Goal: Task Accomplishment & Management: Use online tool/utility

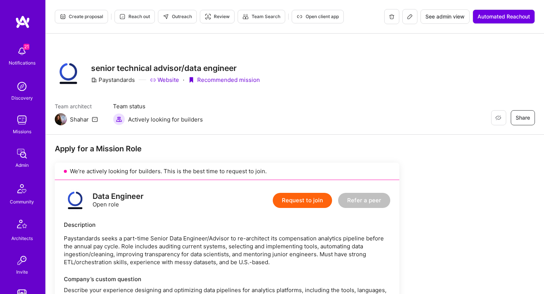
click at [139, 18] on span "Reach out" at bounding box center [134, 16] width 31 height 7
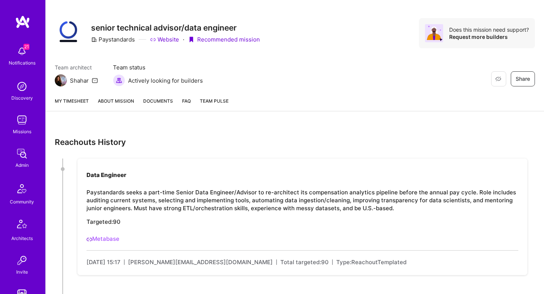
scroll to position [71, 0]
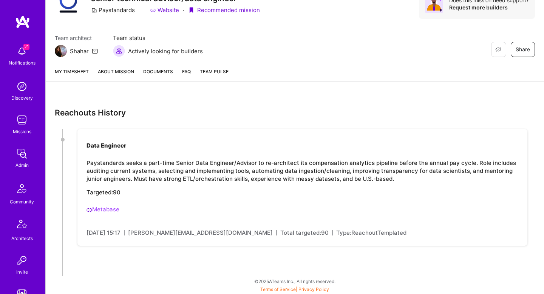
click at [100, 206] on link "Metabase" at bounding box center [103, 209] width 33 height 7
click at [118, 79] on link "About Mission" at bounding box center [116, 75] width 36 height 14
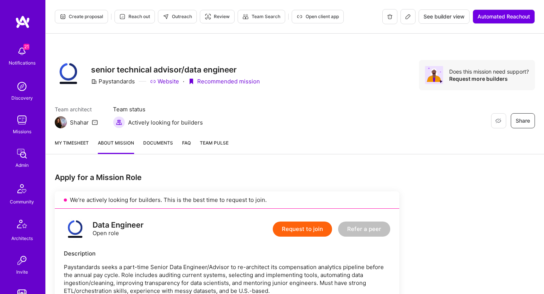
click at [183, 19] on span "Outreach" at bounding box center [177, 16] width 29 height 7
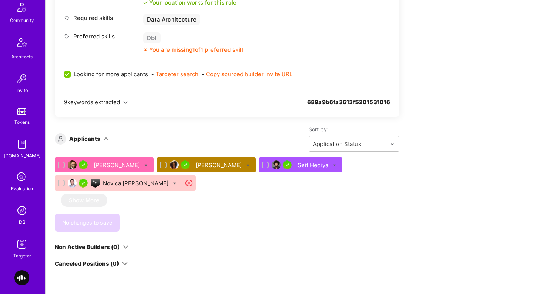
scroll to position [458, 0]
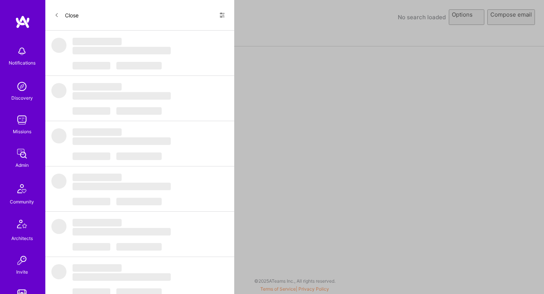
select select "rich-reachout"
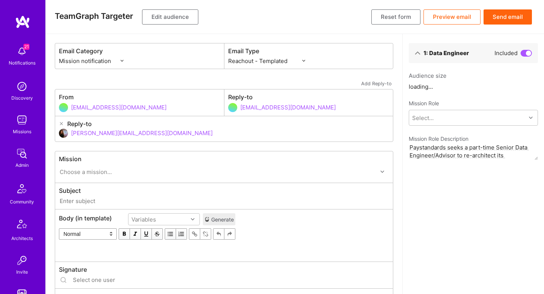
click at [170, 14] on button "Edit audience" at bounding box center [170, 16] width 56 height 15
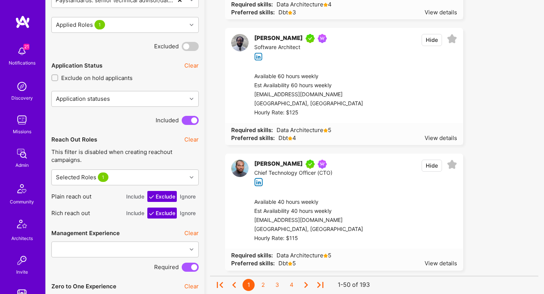
scroll to position [939, 0]
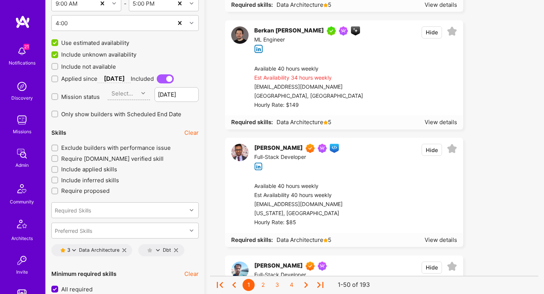
click at [67, 147] on span "Exclude builders with performance issue" at bounding box center [116, 148] width 110 height 8
click at [58, 147] on input "Exclude builders with performance issue" at bounding box center [55, 148] width 5 height 5
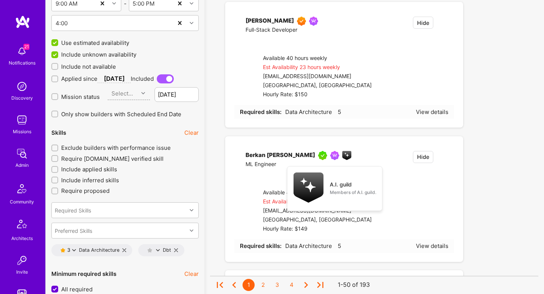
checkbox input "true"
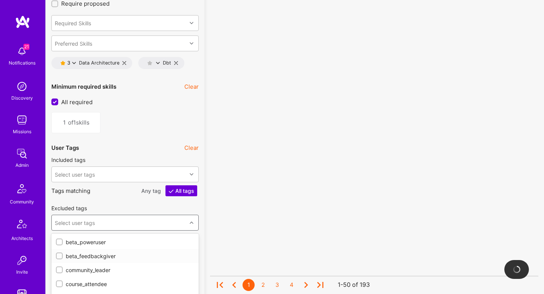
click at [136, 215] on div "option beta_feedbackgiver focused, 2 of 43. 43 results available. Use Up and Do…" at bounding box center [124, 223] width 147 height 16
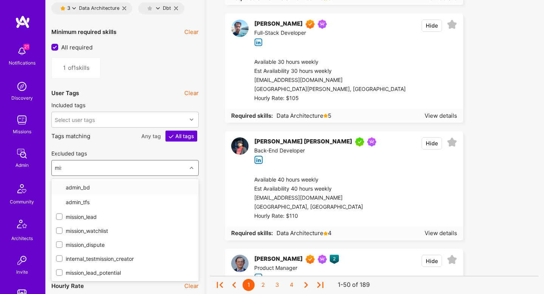
type input "miss"
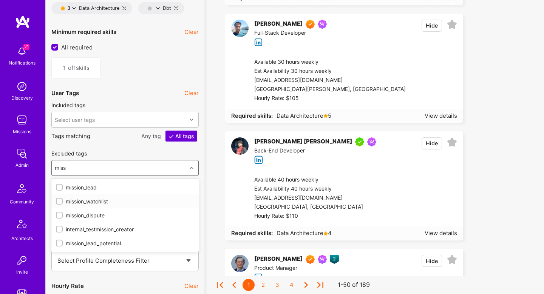
click at [108, 200] on div "mission_watchlist" at bounding box center [125, 202] width 138 height 8
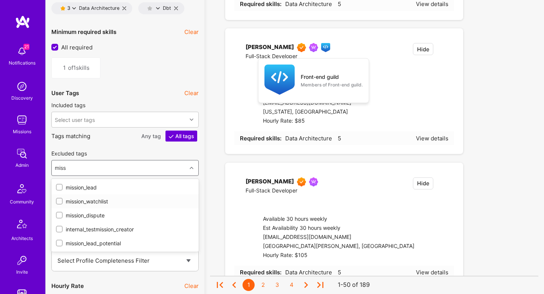
checkbox input "true"
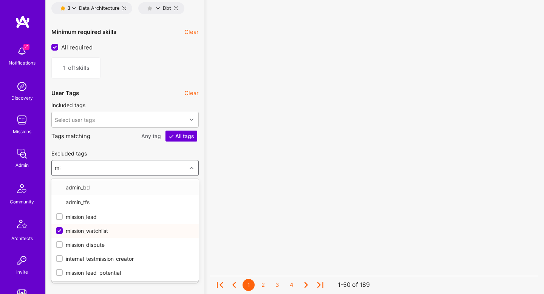
type input "miss"
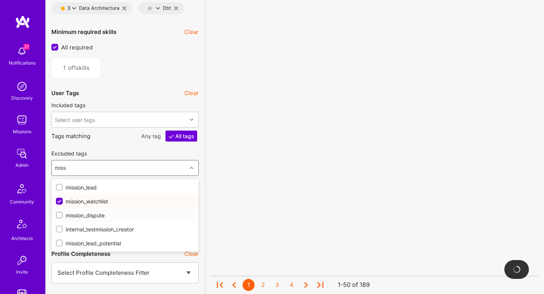
click at [82, 217] on div "mission_dispute" at bounding box center [125, 216] width 138 height 8
checkbox input "true"
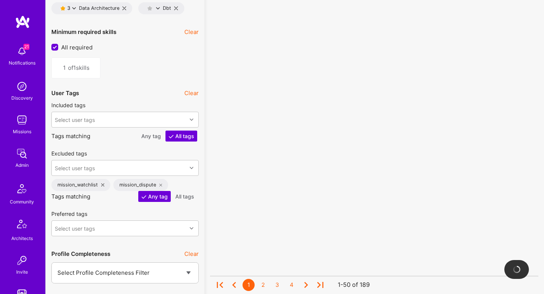
click at [211, 167] on div "No results found! Sorry, we didn't find any builders that fit your needs. Pleas…" at bounding box center [374, 142] width 328 height 2542
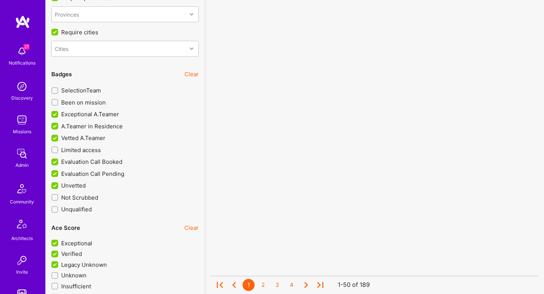
click at [63, 162] on span "Evaluation Call Booked" at bounding box center [91, 162] width 61 height 8
click at [59, 162] on input "Evaluation Call Booked" at bounding box center [55, 162] width 7 height 7
checkbox input "false"
click at [63, 175] on span "Evaluation Call Pending" at bounding box center [92, 174] width 63 height 8
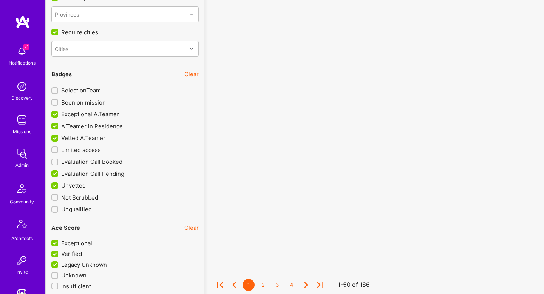
click at [59, 175] on input "Evaluation Call Pending" at bounding box center [55, 174] width 7 height 7
checkbox input "false"
click at [62, 180] on div "Unvetted" at bounding box center [124, 184] width 147 height 12
click at [69, 182] on span "Unvetted" at bounding box center [73, 186] width 25 height 8
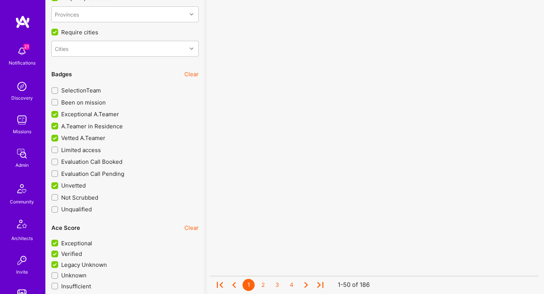
click at [59, 183] on input "Unvetted" at bounding box center [55, 186] width 7 height 7
checkbox input "false"
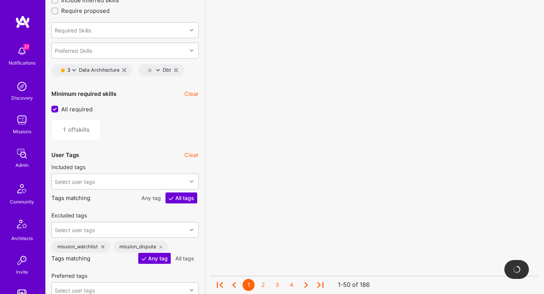
scroll to position [1114, 0]
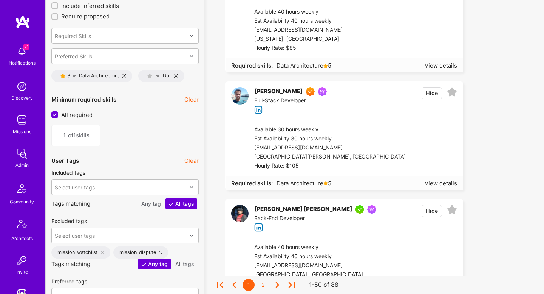
click at [74, 75] on icon at bounding box center [74, 76] width 4 height 4
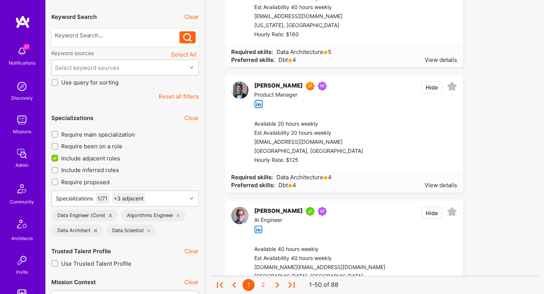
scroll to position [145, 0]
click at [148, 231] on icon at bounding box center [148, 231] width 3 height 3
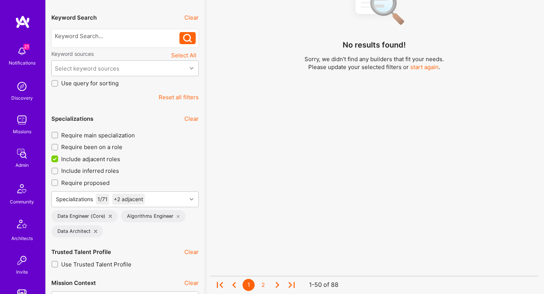
click at [177, 215] on icon at bounding box center [178, 216] width 3 height 3
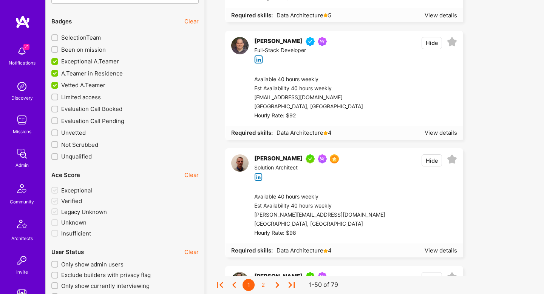
scroll to position [1635, 0]
click at [433, 42] on button "Hide" at bounding box center [432, 43] width 20 height 12
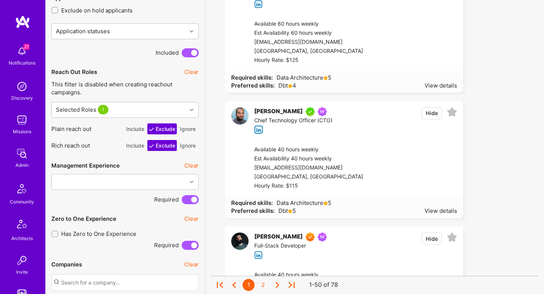
scroll to position [499, 0]
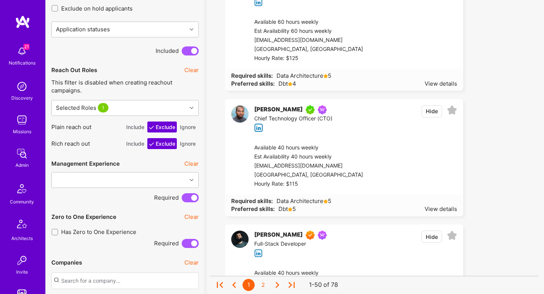
click at [432, 110] on button "Hide" at bounding box center [432, 111] width 20 height 12
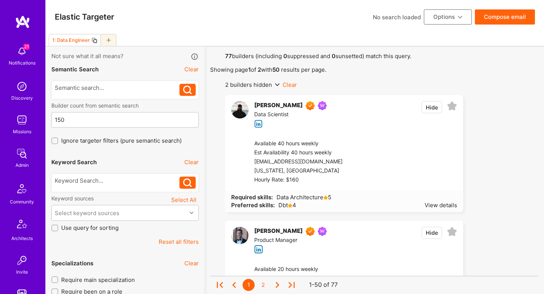
click at [492, 18] on button "Compose email" at bounding box center [505, 16] width 60 height 15
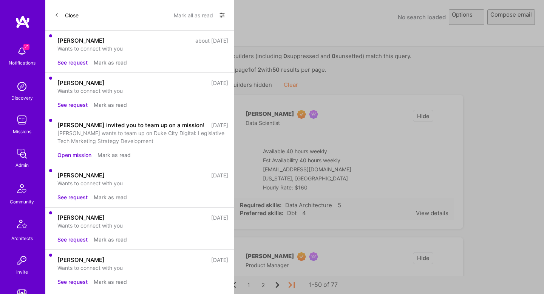
select select "rich-reachout"
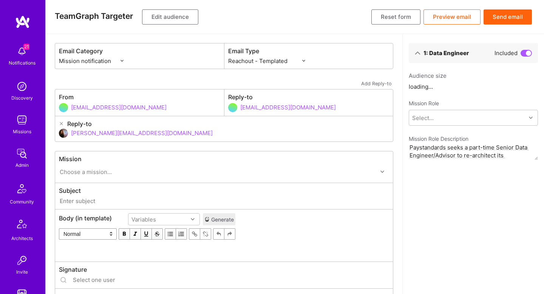
type input "A.Team // Paystandards: senior technical advisor/data engineer"
type input "[PERSON_NAME][EMAIL_ADDRESS][DOMAIN_NAME]"
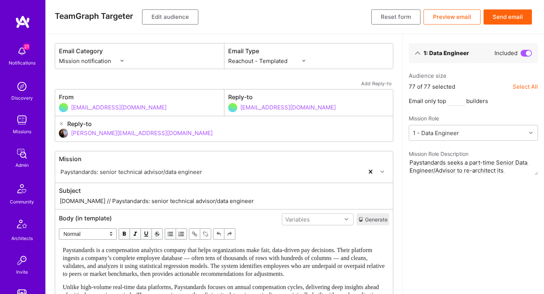
click at [264, 63] on select "Custom - Templated Custom - Plain Reachout - Templated Reachout - Templated (v2…" at bounding box center [266, 61] width 77 height 8
select select "rich-reachout-v2"
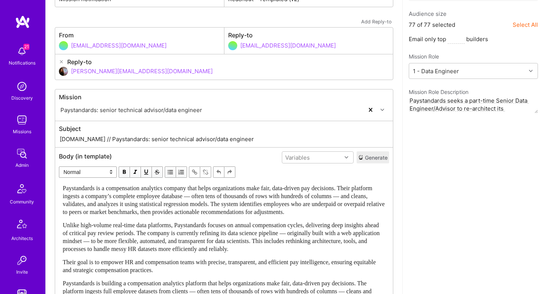
scroll to position [63, 0]
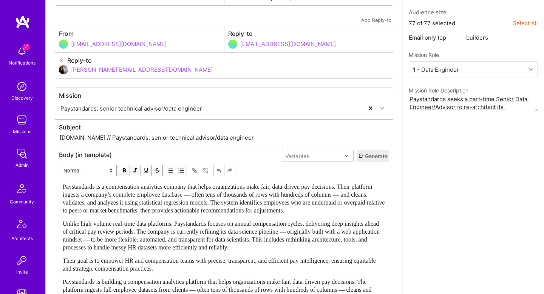
click at [379, 161] on button "Generate" at bounding box center [373, 156] width 32 height 12
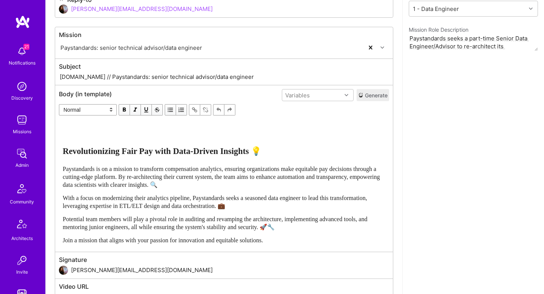
scroll to position [123, 0]
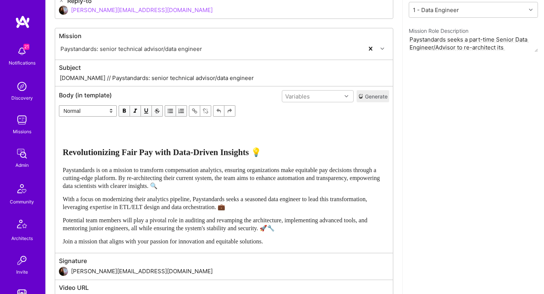
click at [167, 159] on div "Revolutionizing Fair Pay with Data-Driven Insights 💡 Paystandards is on a missi…" at bounding box center [224, 184] width 323 height 122
click at [130, 205] on span "With a focus on modernizing their analytics pipeline, Paystandards seeks a seas…" at bounding box center [216, 203] width 306 height 14
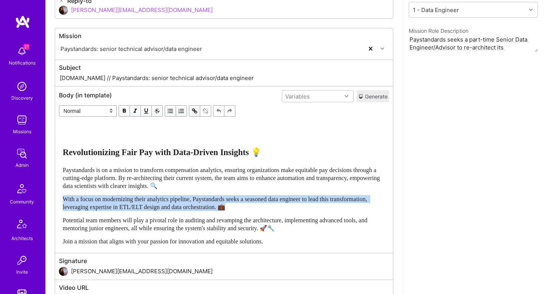
click at [130, 205] on span "With a focus on modernizing their analytics pipeline, Paystandards seeks a seas…" at bounding box center [216, 203] width 306 height 14
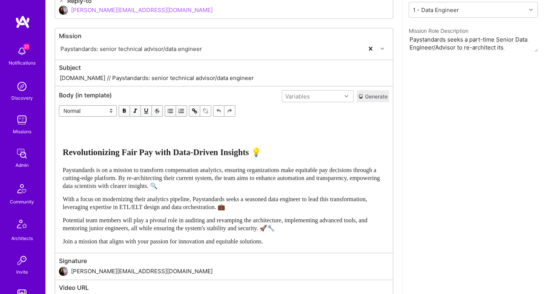
click at [479, 193] on div "1: Data Engineer Included Audience size 77 of 77 selected Select All Email only…" at bounding box center [473, 118] width 142 height 414
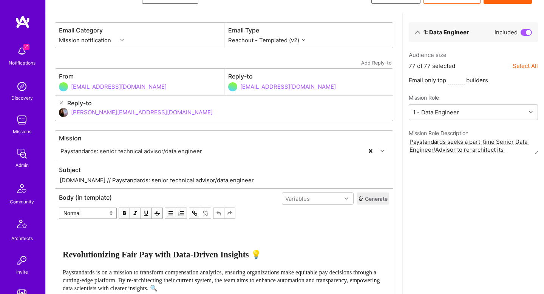
scroll to position [0, 0]
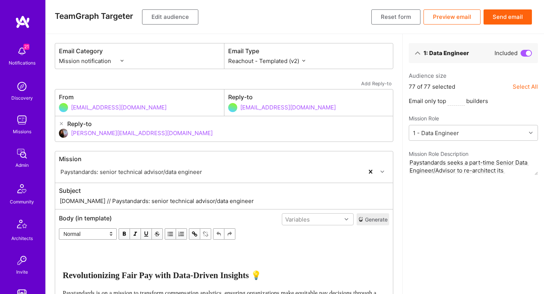
click at [501, 16] on button "Send email" at bounding box center [508, 16] width 48 height 15
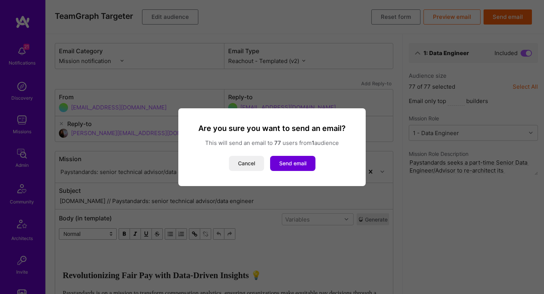
click at [285, 154] on div "Are you sure you want to send an email? This will send an email to 77 users fro…" at bounding box center [271, 148] width 169 height 48
click at [287, 167] on button "Send email" at bounding box center [292, 163] width 45 height 15
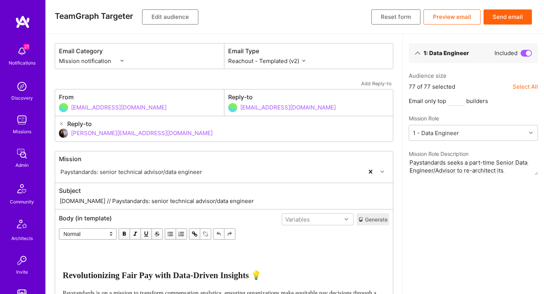
click at [158, 18] on button "Edit audience" at bounding box center [170, 16] width 56 height 15
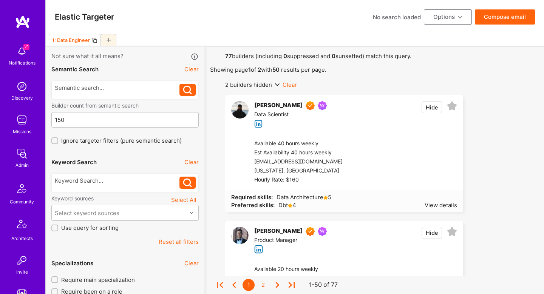
click at [398, 162] on div at bounding box center [406, 161] width 101 height 45
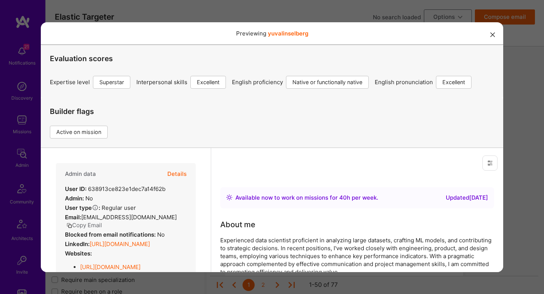
click at [521, 147] on div "Previewing yuvalinselberg Evaluation scores Expertise level Superstar Interpers…" at bounding box center [272, 147] width 544 height 294
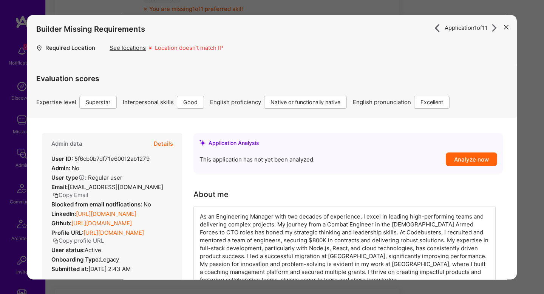
scroll to position [55, 0]
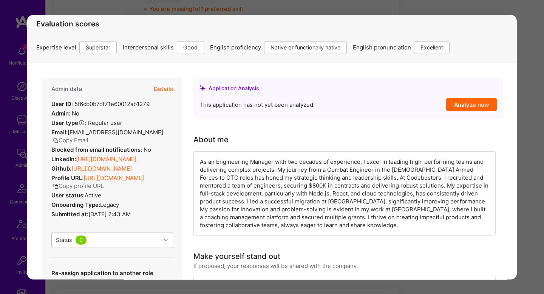
click at [528, 74] on div "Application 1 of 11 Builder Missing Requirements Required Location See location…" at bounding box center [272, 147] width 544 height 294
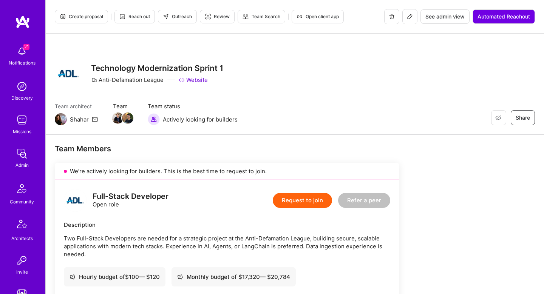
click at [135, 10] on button "Reach out" at bounding box center [134, 17] width 40 height 14
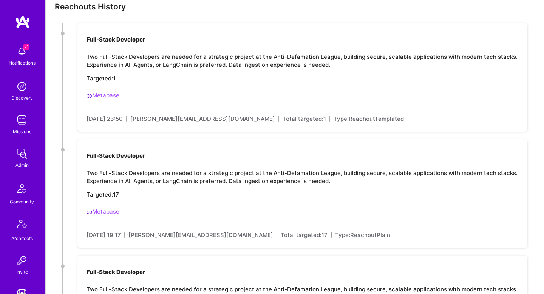
scroll to position [178, 0]
click at [106, 212] on link "Metabase" at bounding box center [103, 211] width 33 height 7
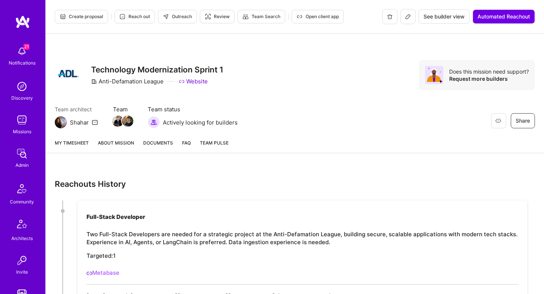
click at [101, 145] on link "About Mission" at bounding box center [116, 146] width 36 height 14
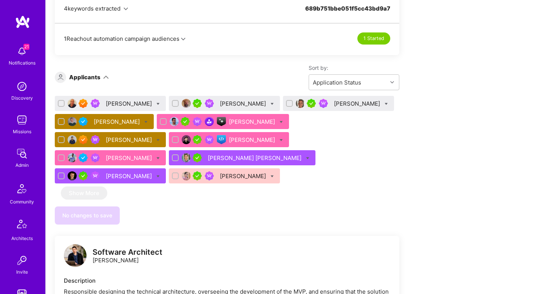
scroll to position [493, 0]
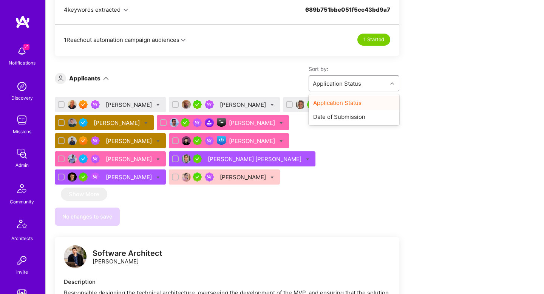
click at [371, 88] on div "Application Status" at bounding box center [348, 83] width 78 height 15
click at [369, 116] on div "Date of Submission" at bounding box center [354, 117] width 91 height 14
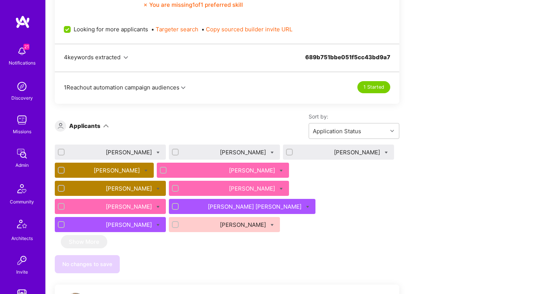
scroll to position [444, 0]
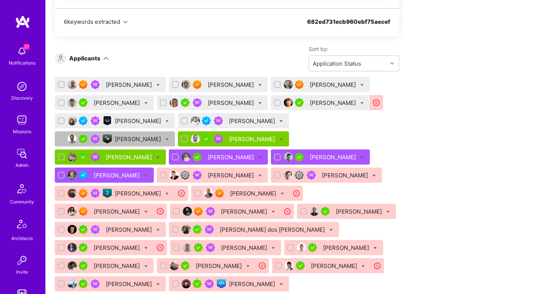
scroll to position [518, 0]
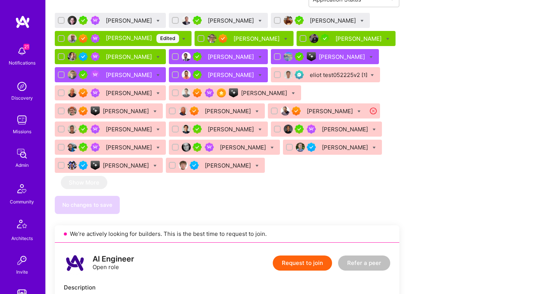
click at [163, 158] on div "Daniel Usvyat" at bounding box center [109, 165] width 108 height 15
click at [150, 162] on div "Daniel Usvyat" at bounding box center [127, 166] width 48 height 8
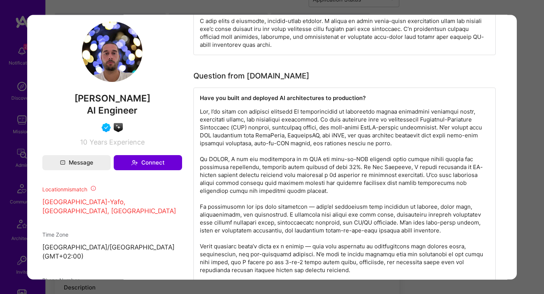
scroll to position [647, 0]
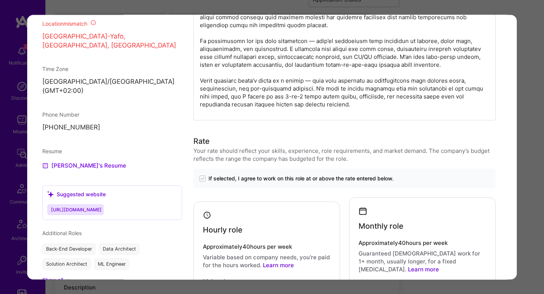
click at [52, 123] on p "+447727555979" at bounding box center [112, 127] width 140 height 9
click at [52, 123] on p "[PHONE_NUMBER]" at bounding box center [112, 127] width 140 height 9
copy div "[PHONE_NUMBER]"
click at [529, 50] on div "Application 24 of 25 Builder Missing Requirements Required Location See locatio…" at bounding box center [272, 147] width 544 height 294
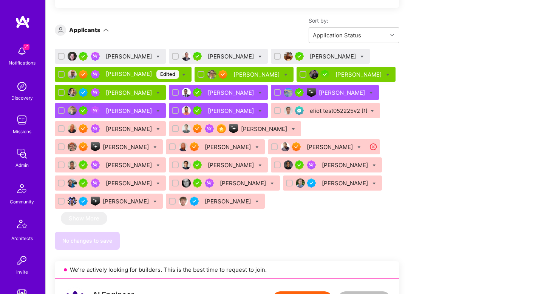
scroll to position [481, 0]
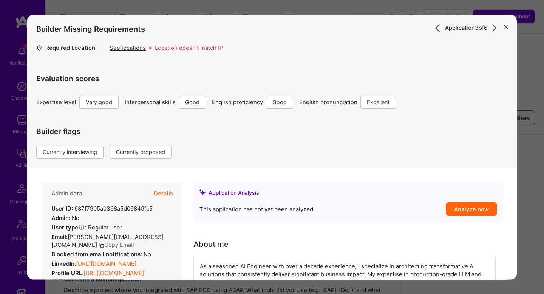
scroll to position [725, 0]
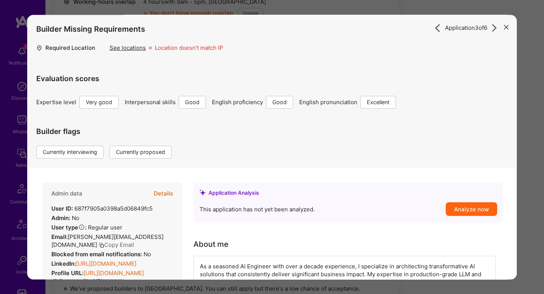
click at [518, 166] on div "Application 3 of 6 Builder Missing Requirements Required Location See locations…" at bounding box center [272, 147] width 544 height 294
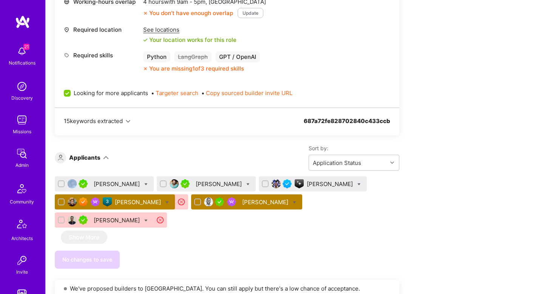
click at [518, 166] on div "Apply for a Mission Role We’re actively looking for builders. This is the best …" at bounding box center [295, 269] width 498 height 1718
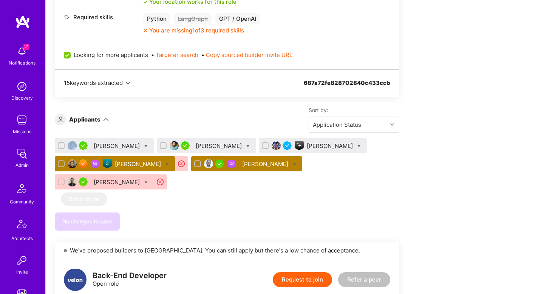
scroll to position [764, 0]
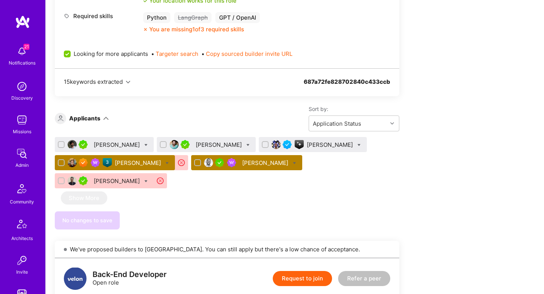
click at [226, 167] on div "[PERSON_NAME]" at bounding box center [246, 162] width 111 height 15
click at [242, 166] on div "[PERSON_NAME]" at bounding box center [266, 163] width 48 height 8
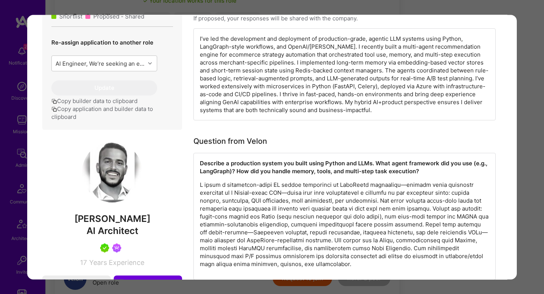
scroll to position [25, 0]
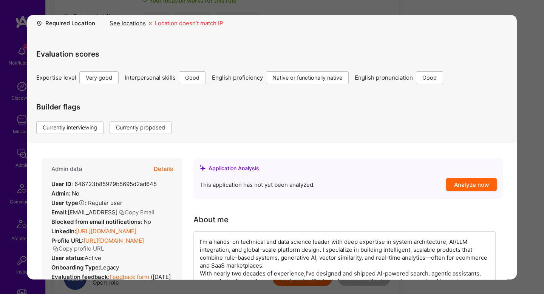
click at [165, 171] on button "Details" at bounding box center [163, 169] width 19 height 22
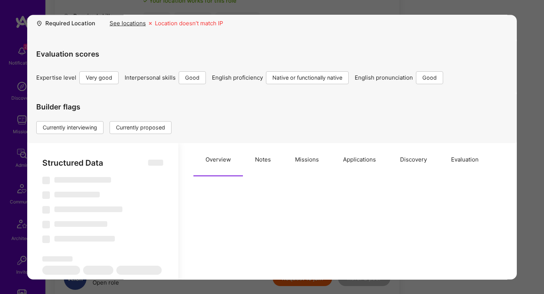
click at [315, 154] on button "Missions" at bounding box center [307, 159] width 48 height 33
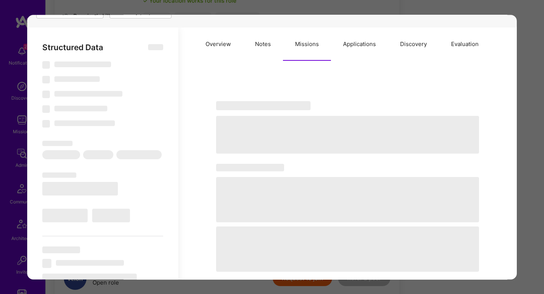
scroll to position [135, 0]
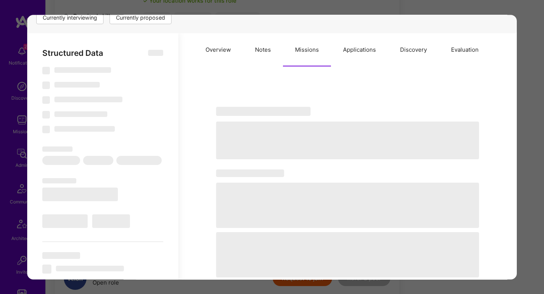
select select "Right Now"
select select "5"
select select "4"
select select "7"
select select "6"
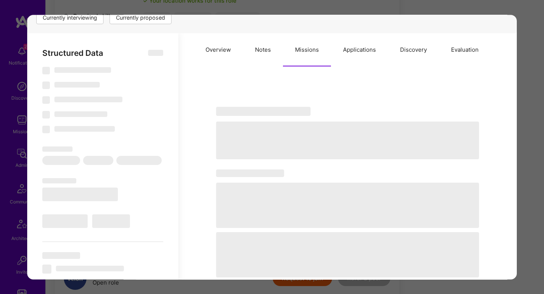
select select "US"
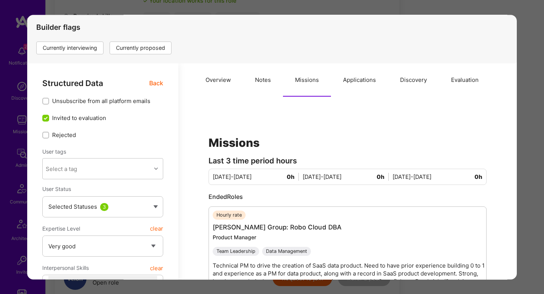
scroll to position [82, 0]
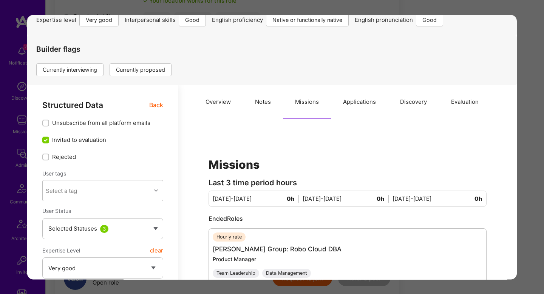
click at [350, 103] on button "Applications" at bounding box center [359, 101] width 57 height 33
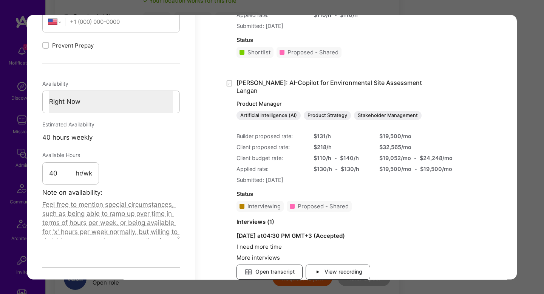
scroll to position [486, 0]
click at [537, 133] on div "Application 5 of 6 Builder Missing Requirements Required Location See locations…" at bounding box center [272, 147] width 544 height 294
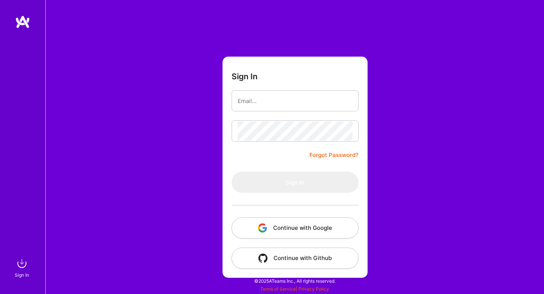
click at [287, 230] on button "Continue with Google" at bounding box center [295, 228] width 127 height 21
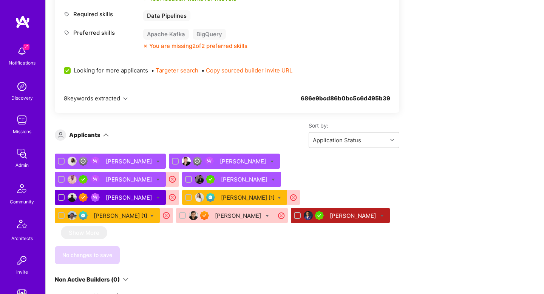
scroll to position [465, 0]
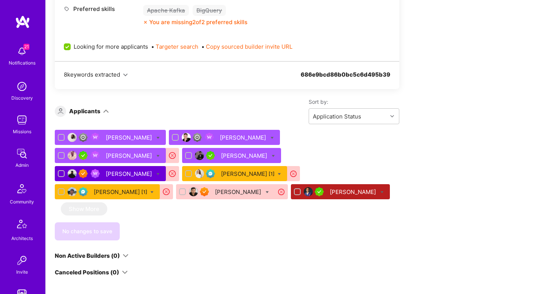
click at [221, 175] on div "Krista Rime [1]" at bounding box center [248, 174] width 54 height 8
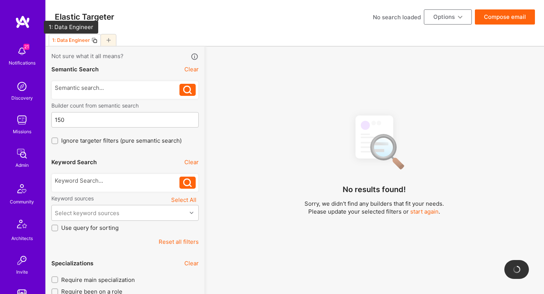
click at [68, 42] on div "1: Data Engineer" at bounding box center [71, 40] width 38 height 6
click at [68, 42] on input at bounding box center [90, 40] width 82 height 12
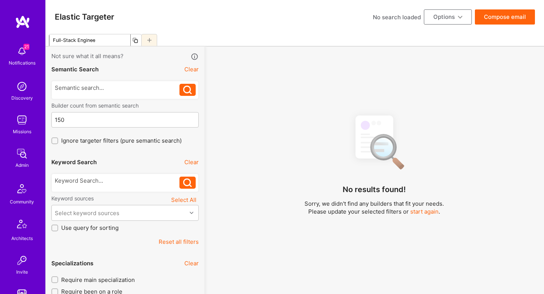
type input "Full-Stack Engineer"
click at [165, 39] on div "Full-Stack Engineer" at bounding box center [295, 40] width 498 height 12
click at [187, 201] on button "Select All" at bounding box center [184, 200] width 30 height 10
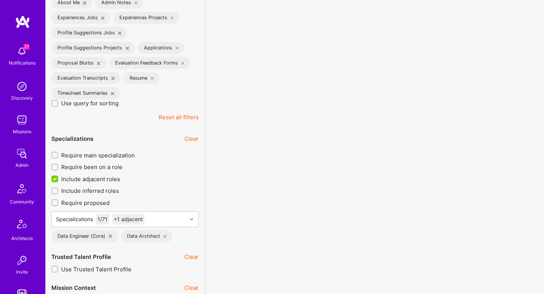
scroll to position [285, 0]
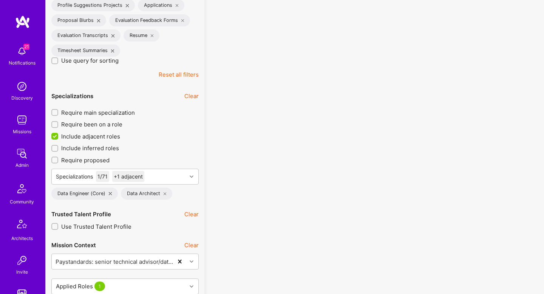
click at [177, 76] on button "Reset all filters" at bounding box center [179, 75] width 40 height 8
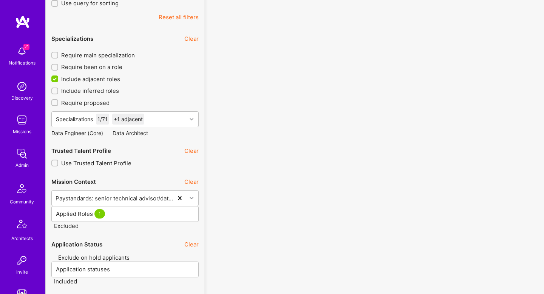
checkbox input "false"
type input "Sep 2"
checkbox input "false"
type input "0"
checkbox input "false"
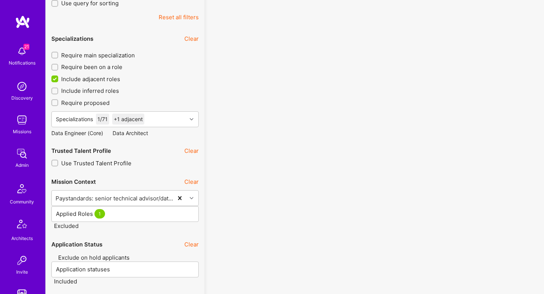
checkbox input "false"
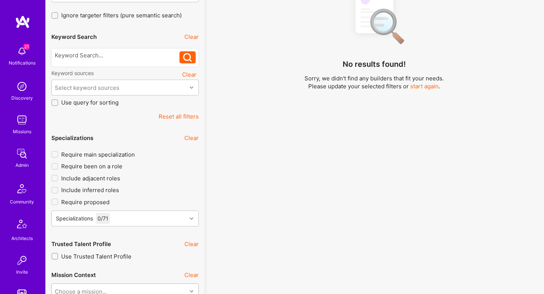
scroll to position [41, 0]
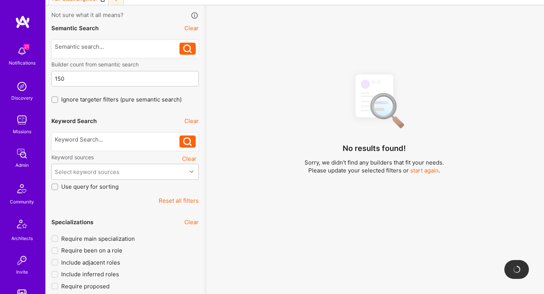
click at [94, 42] on div at bounding box center [124, 49] width 147 height 19
click at [94, 48] on div at bounding box center [117, 47] width 125 height 8
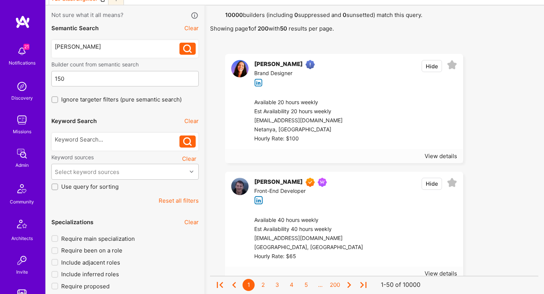
scroll to position [0, 0]
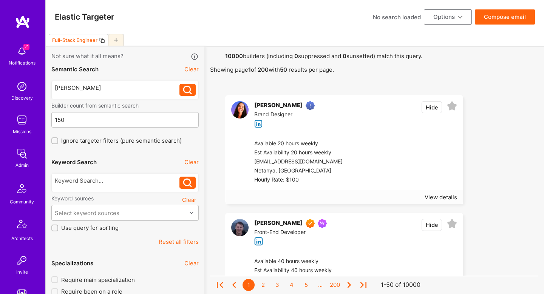
click at [190, 92] on icon at bounding box center [187, 90] width 9 height 9
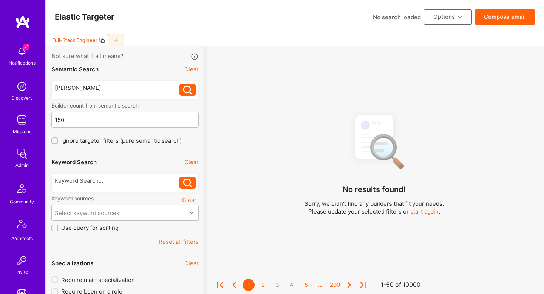
click at [143, 89] on div "anrew duggen" at bounding box center [117, 88] width 125 height 8
click at [130, 193] on div at bounding box center [124, 183] width 147 height 24
click at [126, 187] on div at bounding box center [117, 183] width 125 height 12
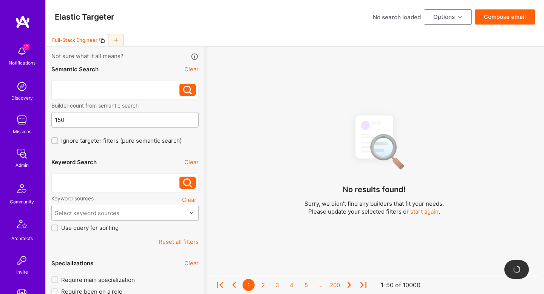
click at [120, 184] on div at bounding box center [117, 181] width 125 height 8
paste div
click at [184, 185] on icon at bounding box center [187, 183] width 9 height 9
click at [77, 179] on div "anrew duggen" at bounding box center [117, 181] width 125 height 8
click at [84, 181] on div "anrew duggen" at bounding box center [117, 181] width 125 height 8
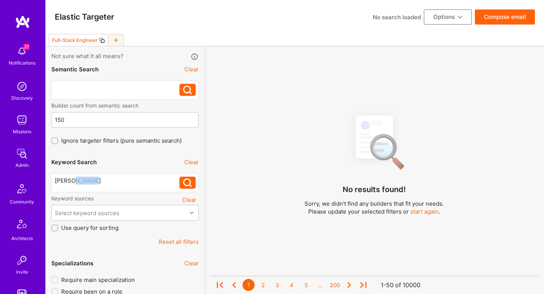
click at [84, 181] on div "anrew duggen" at bounding box center [117, 181] width 125 height 8
click at [187, 186] on icon at bounding box center [187, 183] width 9 height 9
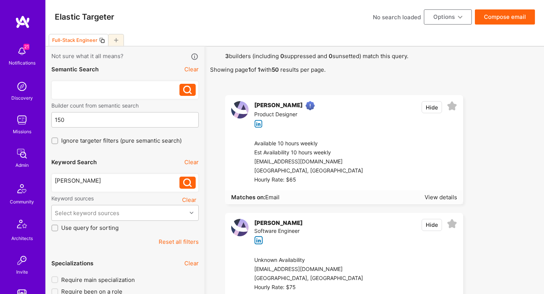
click at [187, 185] on icon at bounding box center [187, 183] width 9 height 9
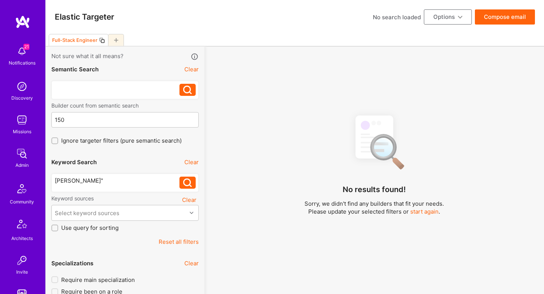
click at [54, 183] on div "anrew duggen" anrew duggen"" at bounding box center [124, 183] width 147 height 19
click at [55, 182] on div "anrew duggen"" at bounding box center [117, 181] width 125 height 8
click at [192, 184] on button at bounding box center [187, 183] width 16 height 12
click at [194, 180] on button at bounding box center [187, 183] width 16 height 12
click at [89, 184] on div ""Andrew Duggen"" at bounding box center [117, 181] width 125 height 8
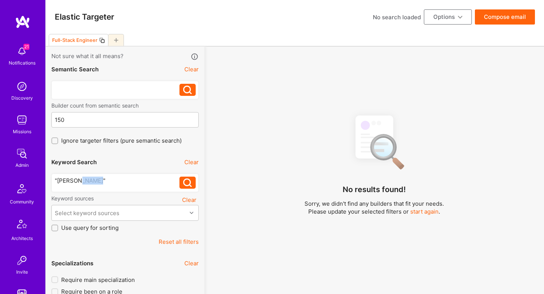
click at [89, 184] on div ""Andrew Duggen"" at bounding box center [117, 181] width 125 height 8
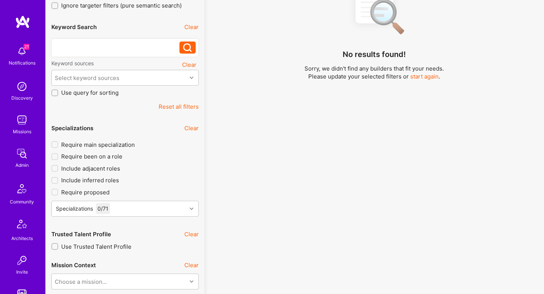
scroll to position [135, 0]
click at [186, 107] on button "Reset all filters" at bounding box center [179, 107] width 40 height 8
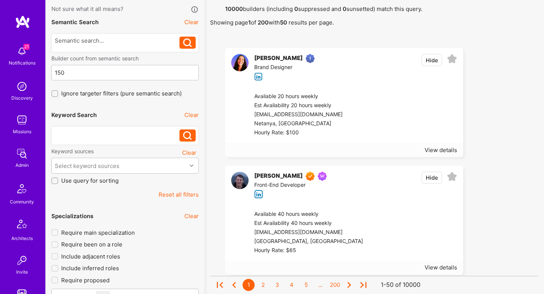
scroll to position [46, 0]
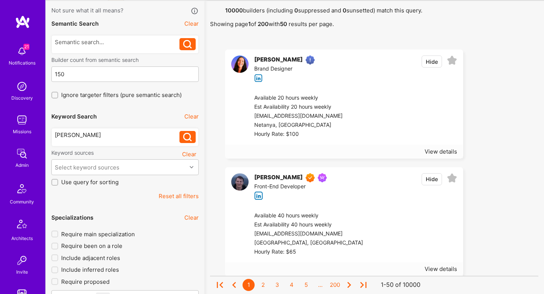
click at [187, 135] on icon at bounding box center [187, 137] width 9 height 9
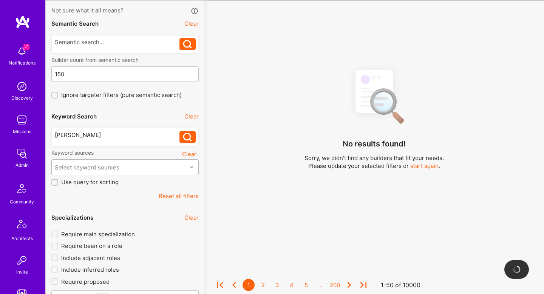
click at [122, 175] on div "Select keyword sources" at bounding box center [124, 167] width 147 height 16
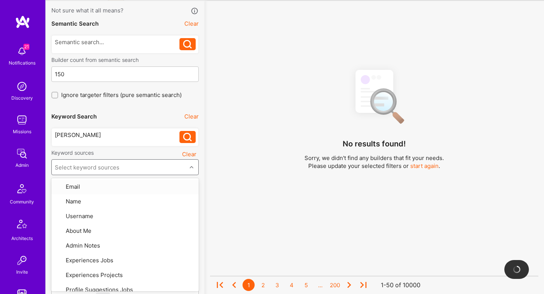
click at [122, 175] on div "Select keyword sources" at bounding box center [124, 167] width 147 height 16
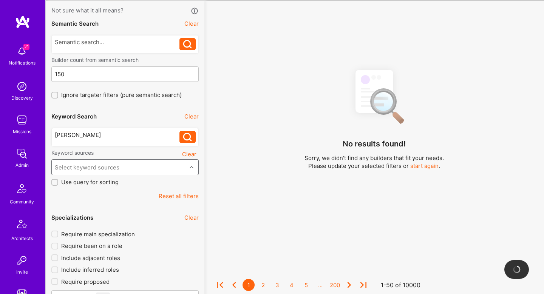
click at [122, 175] on div "Select keyword sources" at bounding box center [124, 167] width 147 height 16
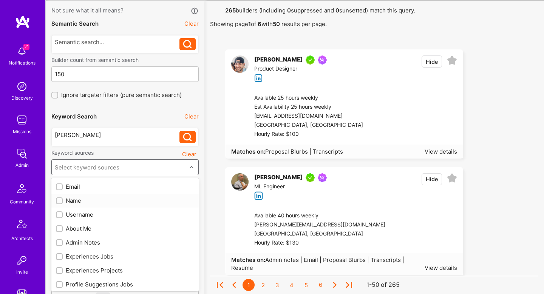
click at [110, 200] on div "Name" at bounding box center [125, 201] width 138 height 8
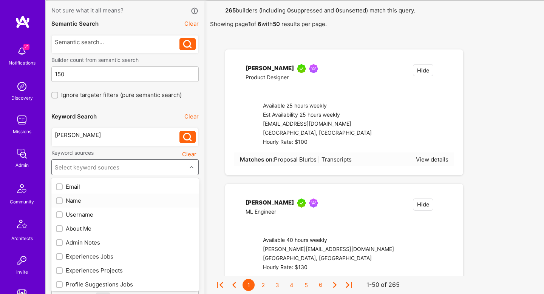
checkbox input "true"
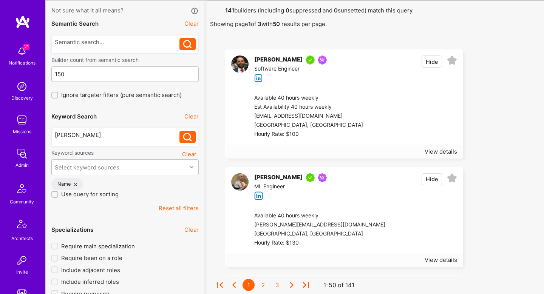
click at [456, 180] on icon at bounding box center [452, 178] width 10 height 10
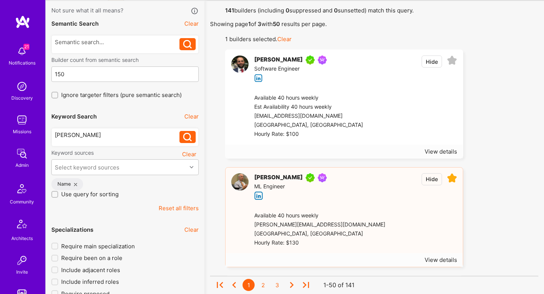
click at [63, 136] on div "Andrew" at bounding box center [117, 135] width 125 height 8
click at [179, 136] on div "archit" at bounding box center [117, 135] width 125 height 8
click at [187, 136] on icon at bounding box center [187, 137] width 9 height 9
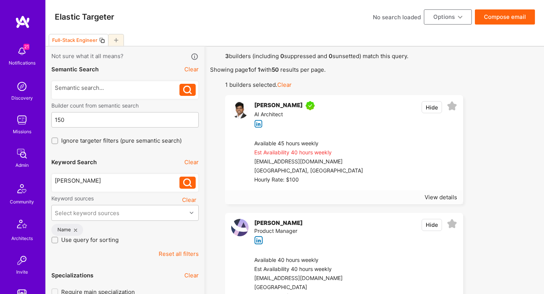
click at [450, 104] on icon at bounding box center [452, 106] width 10 height 10
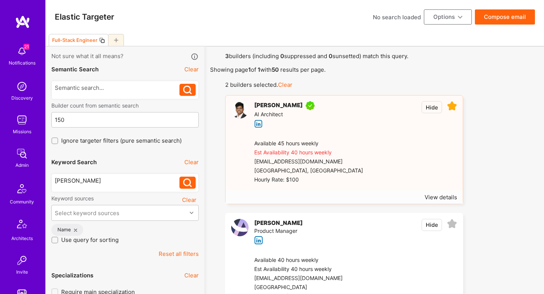
click at [439, 19] on button "Options" at bounding box center [448, 16] width 48 height 15
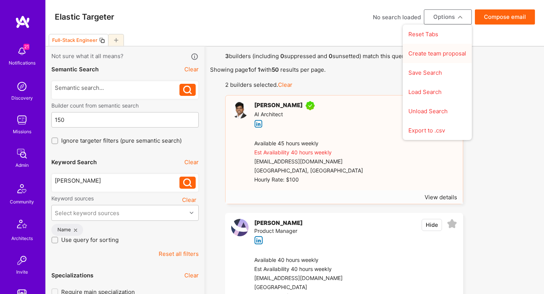
click at [434, 54] on button "Create team proposal" at bounding box center [437, 53] width 69 height 19
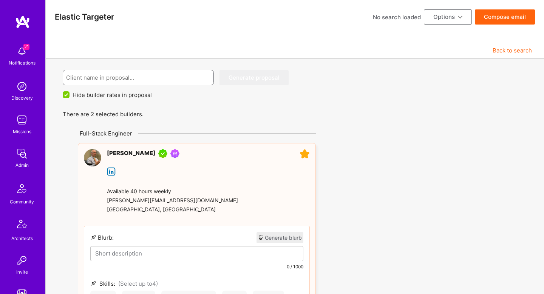
click at [97, 76] on input at bounding box center [138, 77] width 145 height 19
paste input "Onkura.ai"
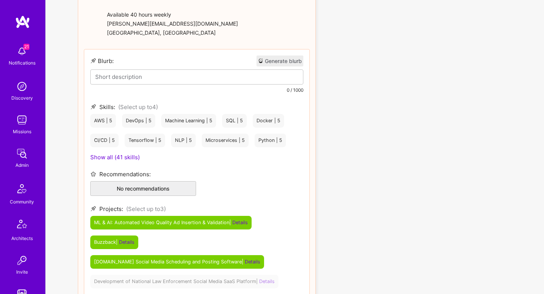
scroll to position [120, 0]
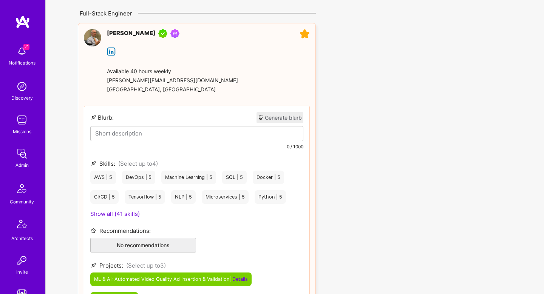
type input "Onkura.ai"
click at [283, 120] on button "Generate blurb" at bounding box center [280, 117] width 47 height 11
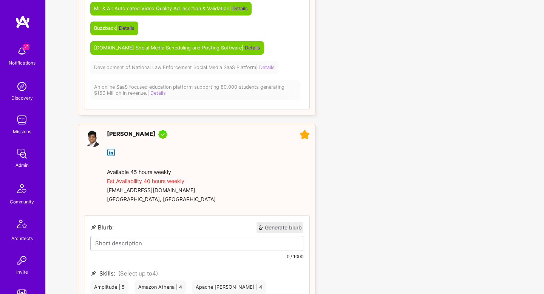
scroll to position [393, 0]
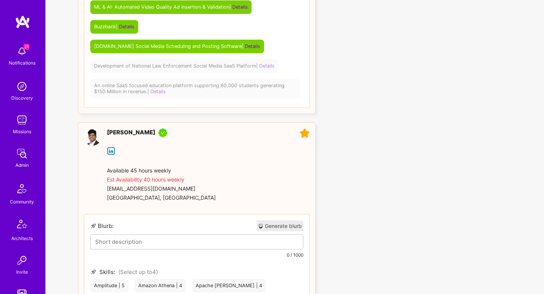
click at [292, 228] on button "Generate blurb" at bounding box center [280, 226] width 47 height 11
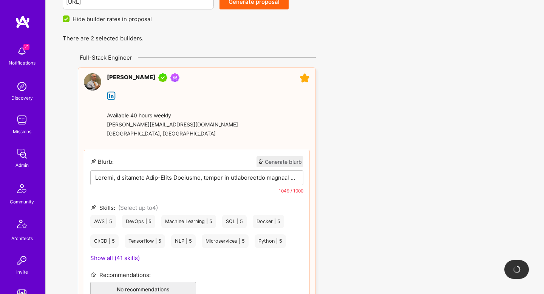
scroll to position [76, 0]
click at [63, 17] on div at bounding box center [66, 18] width 7 height 7
click at [63, 17] on input "Hide builder rates in proposal" at bounding box center [66, 18] width 7 height 7
checkbox input "false"
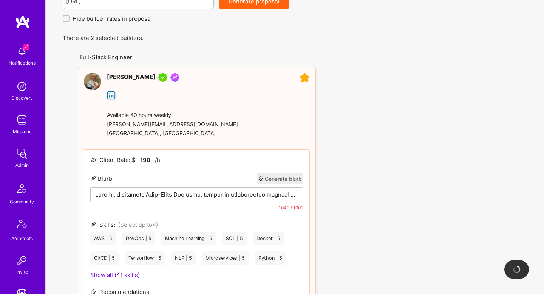
click at [142, 200] on div at bounding box center [197, 207] width 212 height 38
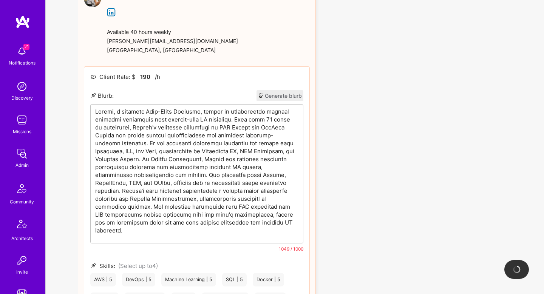
scroll to position [158, 0]
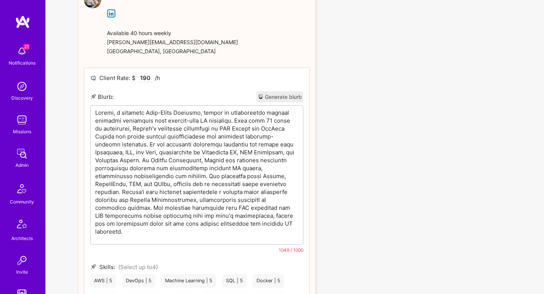
click at [186, 190] on p at bounding box center [196, 172] width 203 height 127
click at [256, 131] on p at bounding box center [196, 172] width 203 height 127
click at [247, 143] on p at bounding box center [196, 172] width 203 height 127
click at [121, 160] on p at bounding box center [196, 172] width 203 height 127
click at [278, 194] on p at bounding box center [196, 172] width 203 height 127
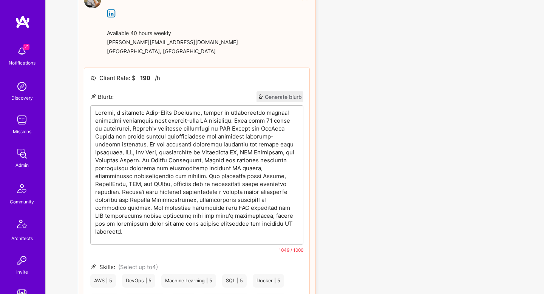
click at [282, 196] on p at bounding box center [196, 172] width 203 height 127
click at [218, 210] on p at bounding box center [196, 172] width 203 height 127
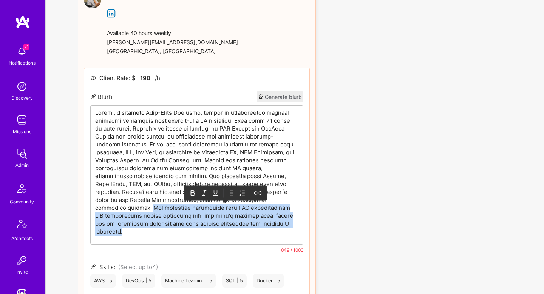
drag, startPoint x: 260, startPoint y: 201, endPoint x: 248, endPoint y: 226, distance: 27.6
click at [248, 226] on p at bounding box center [196, 172] width 203 height 127
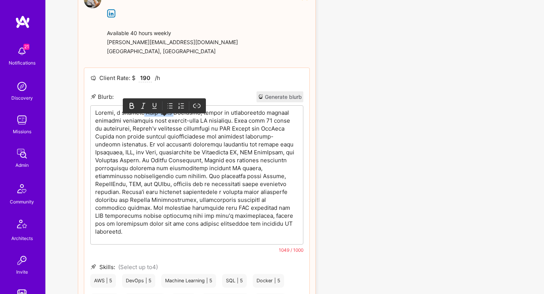
drag, startPoint x: 148, startPoint y: 112, endPoint x: 179, endPoint y: 112, distance: 31.0
click at [179, 112] on p at bounding box center [196, 172] width 203 height 127
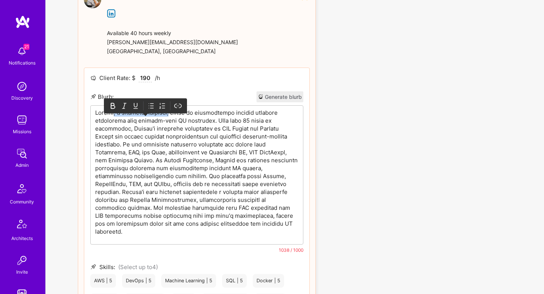
drag, startPoint x: 176, startPoint y: 114, endPoint x: 116, endPoint y: 113, distance: 60.5
click at [116, 113] on p at bounding box center [196, 172] width 203 height 127
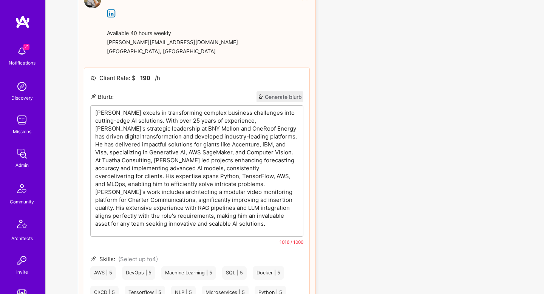
click at [137, 117] on p "Andrew excels in transforming complex business challenges into cutting-edge AI …" at bounding box center [196, 168] width 203 height 119
click at [224, 137] on p "Andrew excels in transforming complex business challenges into cutting-edge AI …" at bounding box center [196, 168] width 203 height 119
click at [130, 224] on p "Andrew excels in transforming complex business challenges into cutting-edge AI …" at bounding box center [196, 168] width 203 height 119
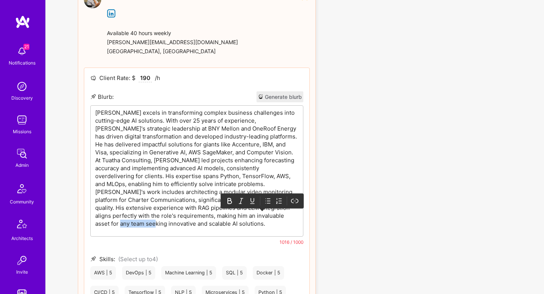
drag, startPoint x: 246, startPoint y: 217, endPoint x: 278, endPoint y: 216, distance: 32.9
click at [279, 216] on p "Andrew excels in transforming complex business challenges into cutting-edge AI …" at bounding box center [196, 168] width 203 height 119
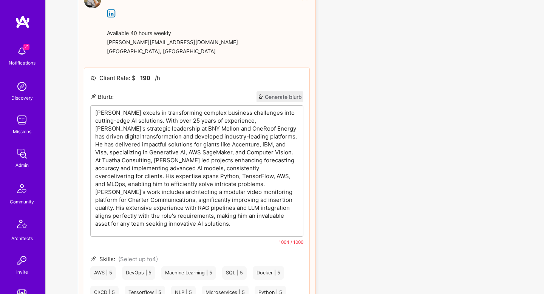
click at [273, 218] on p "Andrew excels in transforming complex business challenges into cutting-edge AI …" at bounding box center [196, 168] width 203 height 119
click at [224, 147] on p "Andrew excels in transforming complex business challenges into cutting-edge AI …" at bounding box center [196, 168] width 203 height 119
click at [218, 215] on p "Andrew excels in transforming complex business challenges into cutting-edge AI …" at bounding box center [196, 168] width 203 height 119
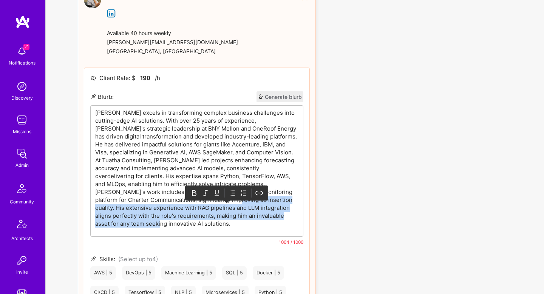
drag, startPoint x: 176, startPoint y: 199, endPoint x: 311, endPoint y: 224, distance: 137.6
click at [311, 224] on div "Andrew Duggan Available 40 hours weekly andrew@tuathaconsulting.com San Diego, …" at bounding box center [197, 233] width 238 height 497
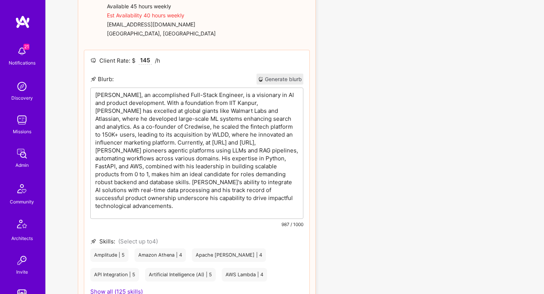
scroll to position [482, 0]
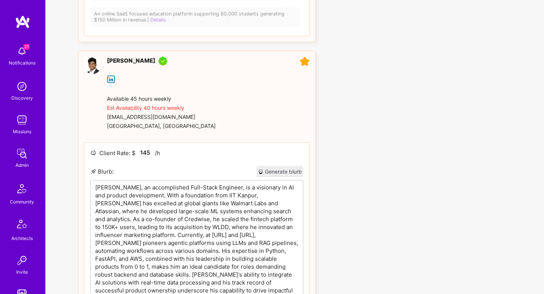
click at [219, 193] on div "Archit Sharma, an accomplished Full-Stack Engineer, is a visionary in AI and pr…" at bounding box center [197, 246] width 212 height 131
click at [118, 189] on p "Archit Sharma, an accomplished Full-Stack Engineer, is a visionary in AI and pr…" at bounding box center [196, 243] width 203 height 119
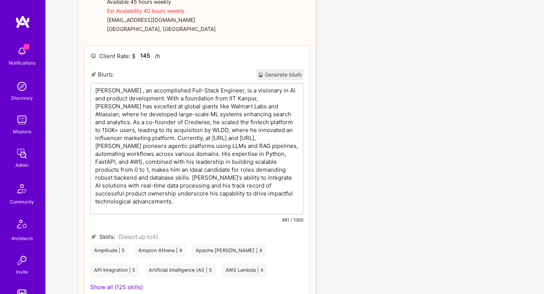
scroll to position [578, 0]
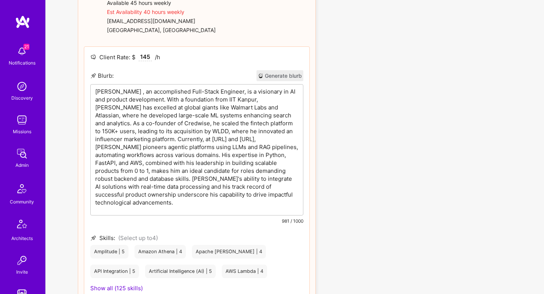
click at [228, 124] on p "Archit , an accomplished Full-Stack Engineer, is a visionary in AI and product …" at bounding box center [196, 147] width 203 height 119
click at [287, 164] on p "Archit , an accomplished Full-Stack Engineer, is a visionary in AI and product …" at bounding box center [196, 147] width 203 height 119
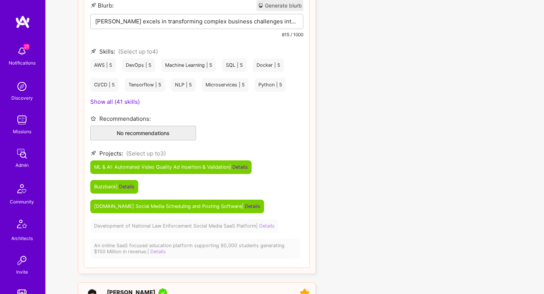
scroll to position [0, 0]
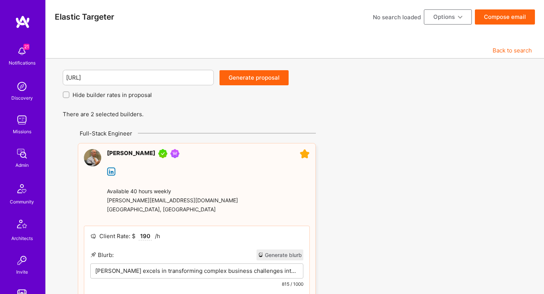
click at [265, 81] on button "Generate proposal" at bounding box center [254, 77] width 69 height 15
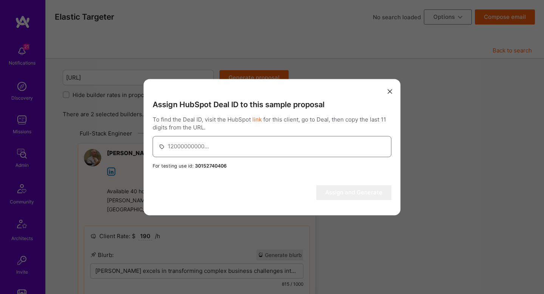
click at [242, 137] on input "modal" at bounding box center [277, 146] width 218 height 19
click at [212, 141] on input "modal" at bounding box center [277, 146] width 218 height 19
paste input "41953796416"
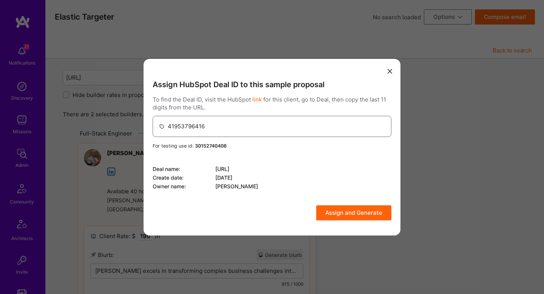
type input "41953796416"
click at [340, 220] on button "Assign and Generate" at bounding box center [353, 213] width 75 height 15
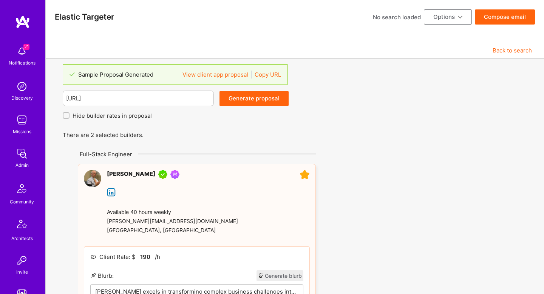
click at [268, 75] on link "Copy URL" at bounding box center [268, 75] width 26 height 8
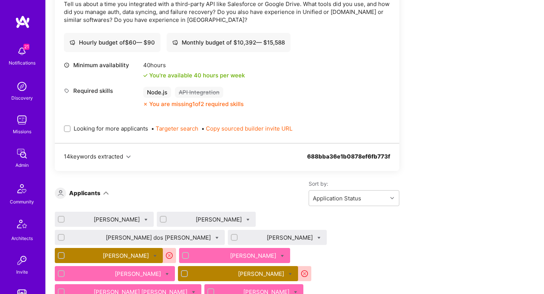
scroll to position [2404, 0]
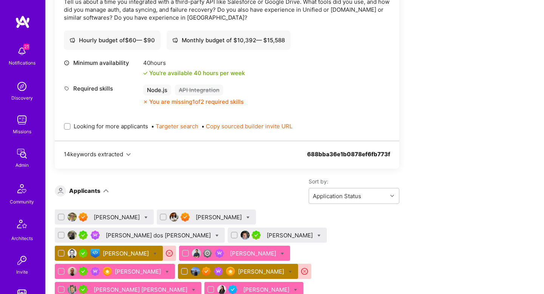
click at [150, 250] on div "[PERSON_NAME]" at bounding box center [127, 254] width 48 height 8
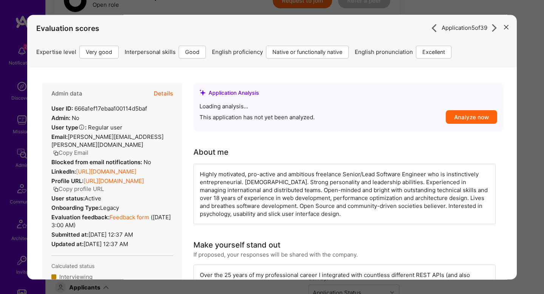
scroll to position [2305, 0]
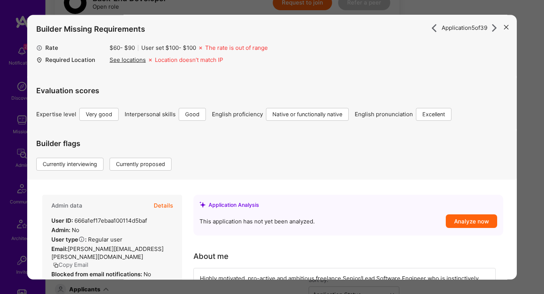
click at [535, 131] on div "Application 5 of 39 Builder Missing Requirements Rate $ 60 - $ 90 User set $ 10…" at bounding box center [272, 147] width 544 height 294
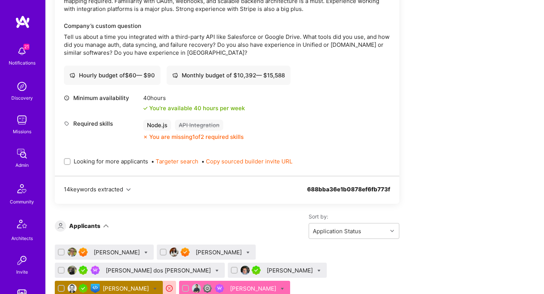
scroll to position [2370, 0]
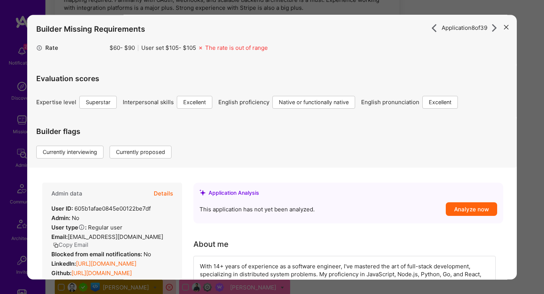
click at [535, 178] on div "Application 8 of 39 Builder Missing Requirements Rate $ 60 - $ 90 User set $ 10…" at bounding box center [272, 147] width 544 height 294
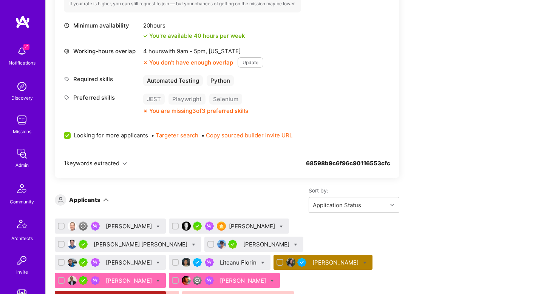
scroll to position [726, 0]
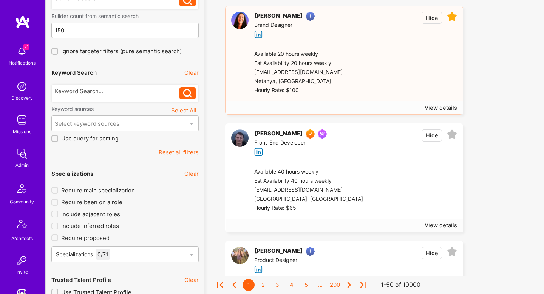
scroll to position [90, 0]
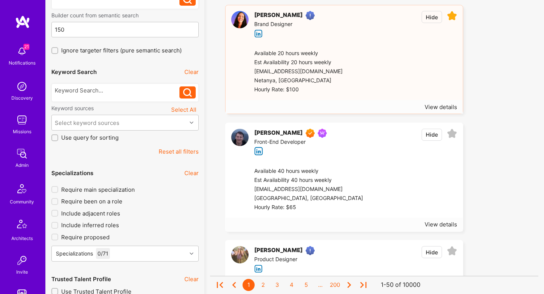
click at [122, 80] on div at bounding box center [124, 92] width 147 height 24
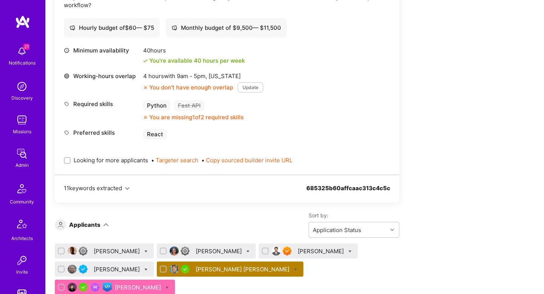
scroll to position [727, 0]
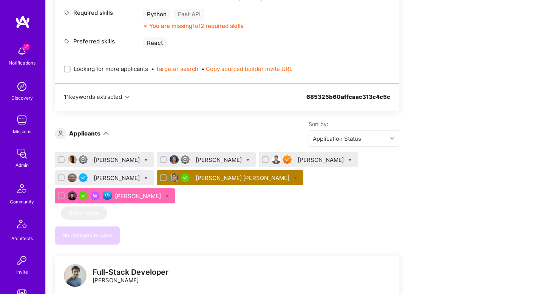
click at [169, 195] on icon at bounding box center [166, 196] width 3 height 3
checkbox input "true"
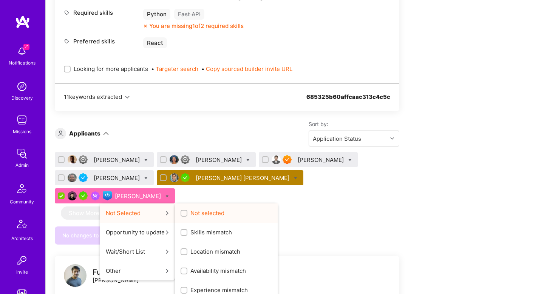
click at [224, 209] on span "Not selected" at bounding box center [207, 213] width 34 height 8
click at [187, 211] on input "Not selected" at bounding box center [184, 213] width 5 height 5
checkbox input "true"
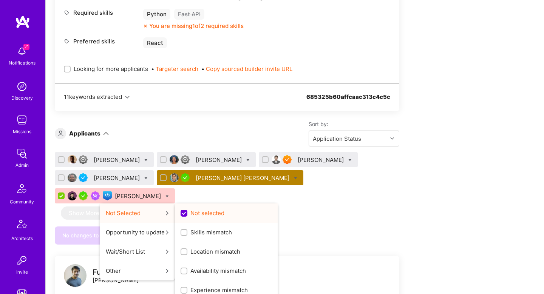
scroll to position [0, 0]
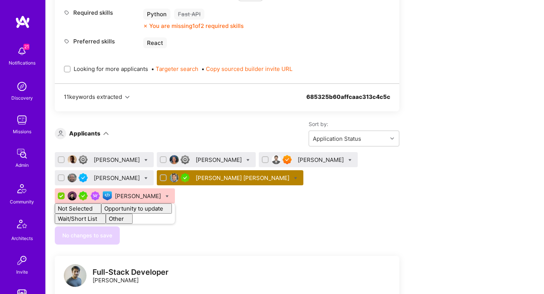
checkbox input "false"
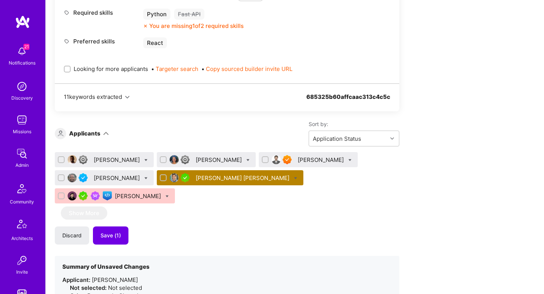
click at [258, 227] on div "Discard Save (1)" at bounding box center [227, 236] width 345 height 18
click at [130, 227] on div "Discard Save (1)" at bounding box center [227, 236] width 345 height 18
click at [124, 227] on button "Save (1)" at bounding box center [111, 236] width 36 height 18
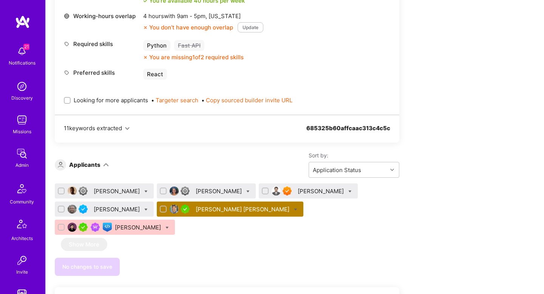
scroll to position [754, 0]
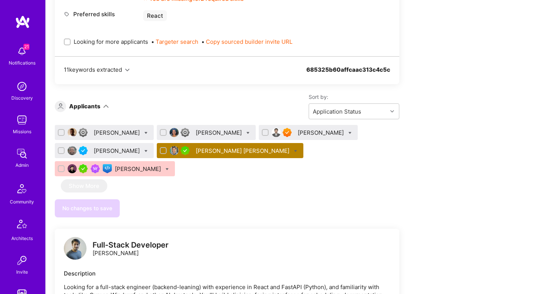
click at [334, 132] on div "Krishnan Padmanabhan" at bounding box center [322, 133] width 48 height 8
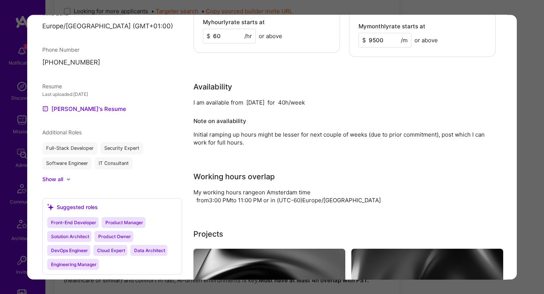
scroll to position [386, 0]
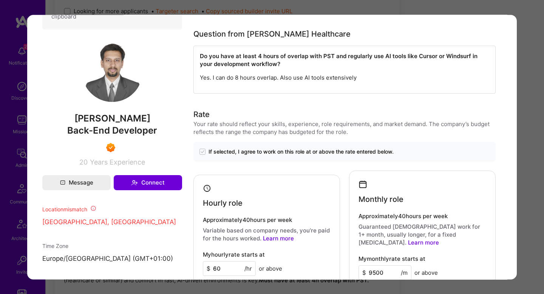
click at [542, 207] on div "Application 3 of 6 Builder Missing Requirements Required Location See locations…" at bounding box center [272, 147] width 544 height 294
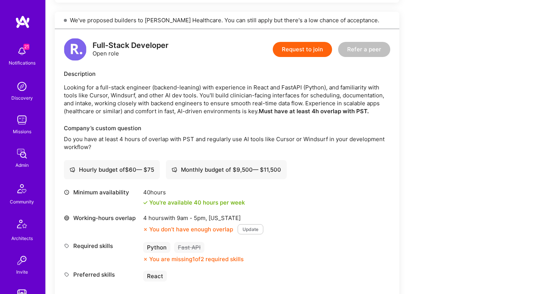
scroll to position [490, 0]
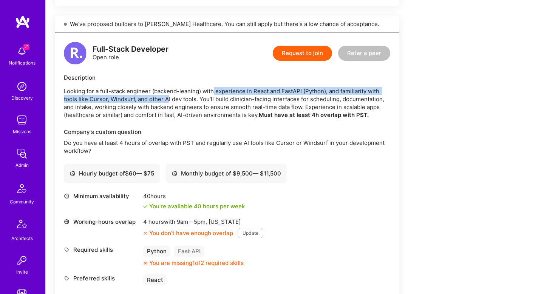
drag, startPoint x: 167, startPoint y: 95, endPoint x: 216, endPoint y: 93, distance: 49.5
click at [214, 94] on p "Looking for a full-stack engineer (backend-leaning) with experience in React an…" at bounding box center [227, 103] width 326 height 32
click at [67, 102] on p "Looking for a full-stack engineer (backend-leaning) with experience in React an…" at bounding box center [227, 103] width 326 height 32
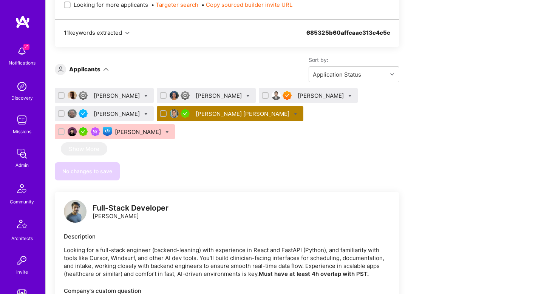
scroll to position [765, 0]
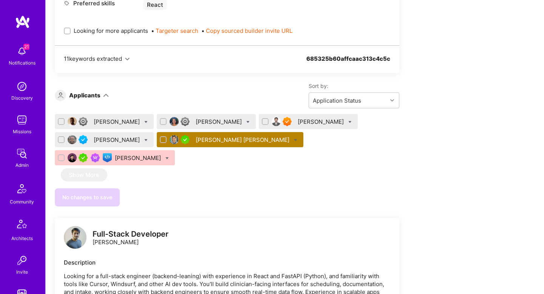
click at [309, 120] on div "Krishnan Padmanabhan" at bounding box center [322, 122] width 48 height 8
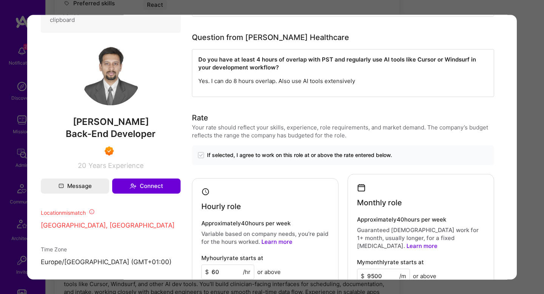
scroll to position [380, 0]
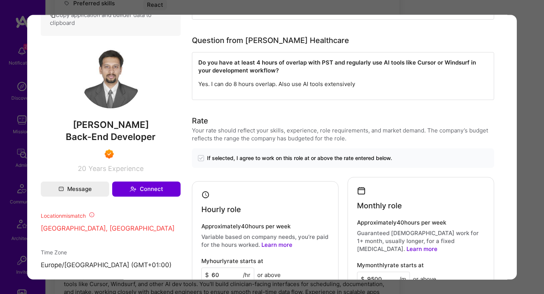
click at [529, 182] on div "Application 3 of 6 Builder Missing Requirements Required Location See locations…" at bounding box center [272, 147] width 544 height 294
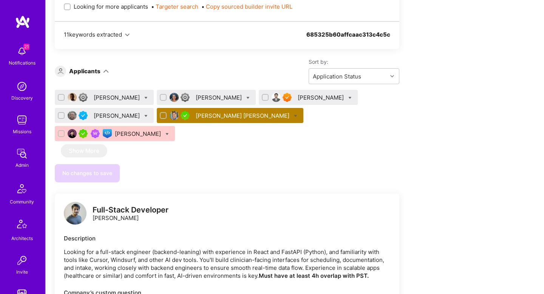
scroll to position [787, 0]
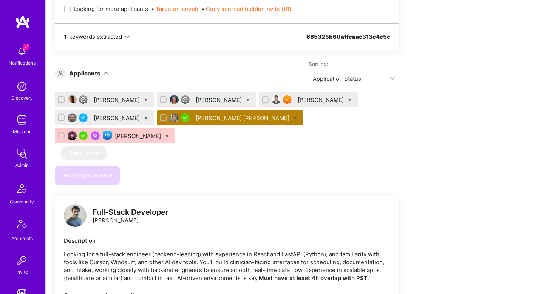
click at [324, 98] on div "Krishnan Padmanabhan" at bounding box center [322, 100] width 48 height 8
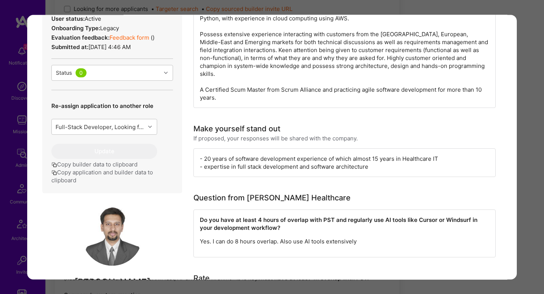
scroll to position [205, 0]
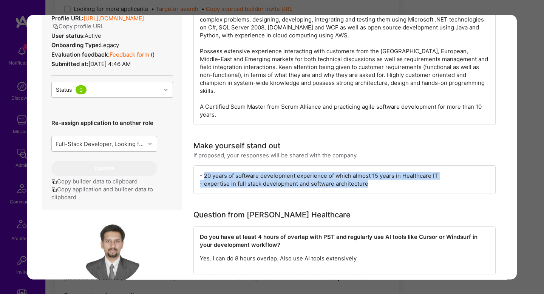
drag, startPoint x: 203, startPoint y: 168, endPoint x: 385, endPoint y: 177, distance: 182.4
click at [385, 177] on div "- 20 years of software development experience of which almost 15 years in Healt…" at bounding box center [344, 179] width 302 height 29
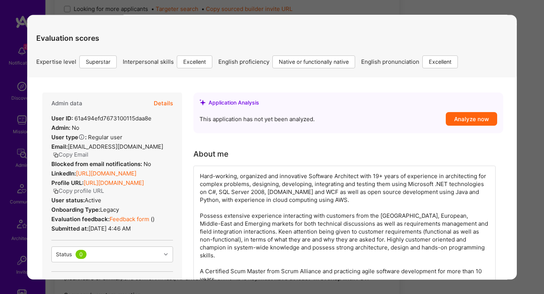
scroll to position [40, 0]
click at [145, 220] on link "Feedback form" at bounding box center [130, 219] width 40 height 7
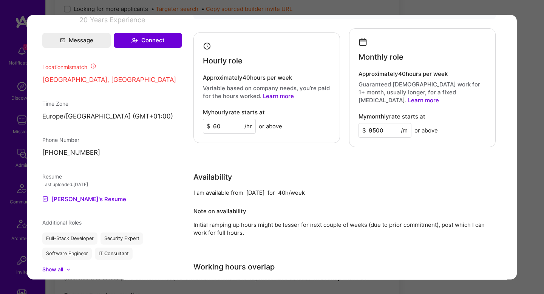
scroll to position [528, 0]
click at [534, 198] on div "Application 3 of 6 Builder Missing Requirements Required Location See locations…" at bounding box center [272, 147] width 544 height 294
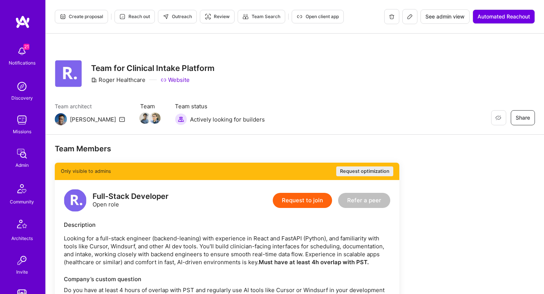
click at [82, 15] on span "Create proposal" at bounding box center [81, 16] width 43 height 7
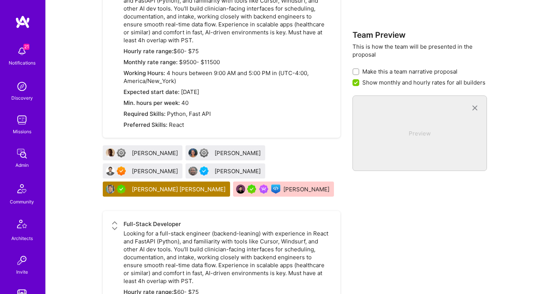
scroll to position [651, 0]
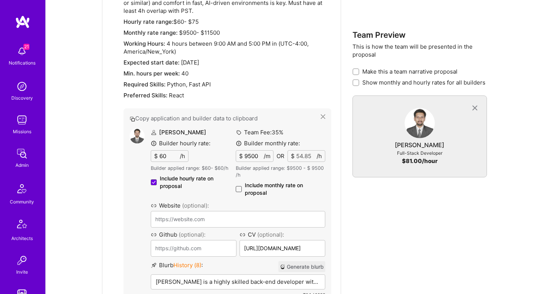
click at [241, 186] on span at bounding box center [239, 189] width 6 height 6
click at [0, 0] on input "Include monthly rate on proposal" at bounding box center [0, 0] width 0 height 0
checkbox input "true"
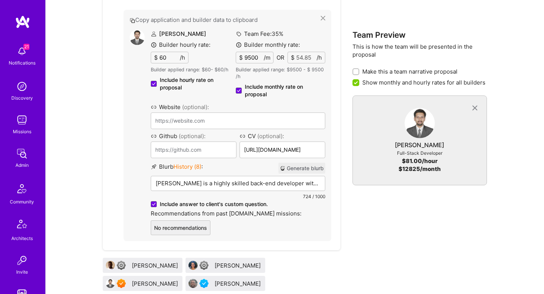
click at [303, 163] on button "Generate blurb" at bounding box center [301, 168] width 47 height 11
click at [262, 179] on p "Krishnan Padmanabhan is an expert in healthcare IT with nearly 15 years of expe…" at bounding box center [238, 183] width 165 height 8
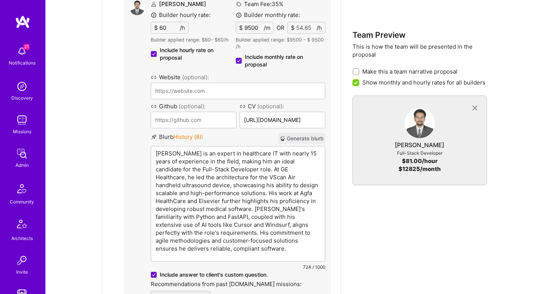
scroll to position [779, 0]
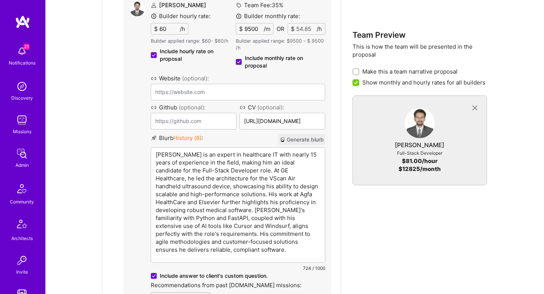
click at [266, 177] on p "Krishnan Padmanabhan is an expert in healthcare IT with nearly 15 years of expe…" at bounding box center [238, 202] width 165 height 103
click at [203, 151] on p "Krishnan Padmanabhan is an expert in healthcare IT with nearly 15 years of expe…" at bounding box center [238, 202] width 165 height 103
click at [259, 197] on p "Krishnan is an expert in healthcare IT with nearly 15 years of experience in th…" at bounding box center [238, 202] width 165 height 103
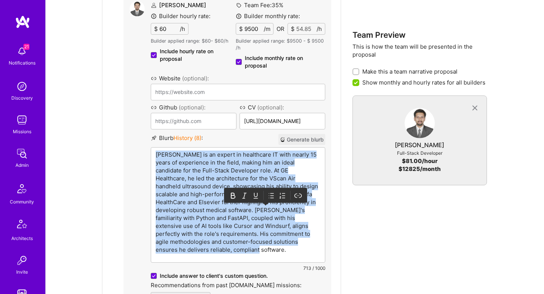
click at [259, 197] on p "Krishnan is an expert in healthcare IT with nearly 15 years of experience in th…" at bounding box center [238, 202] width 165 height 103
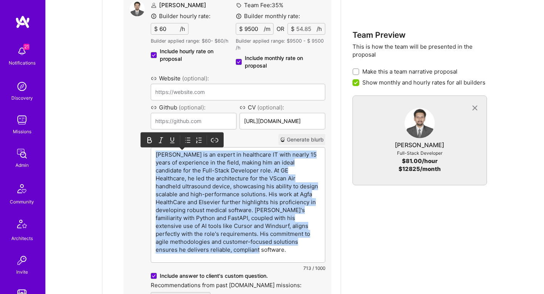
click at [259, 197] on p "Krishnan is an expert in healthcare IT with nearly 15 years of experience in th…" at bounding box center [238, 202] width 165 height 103
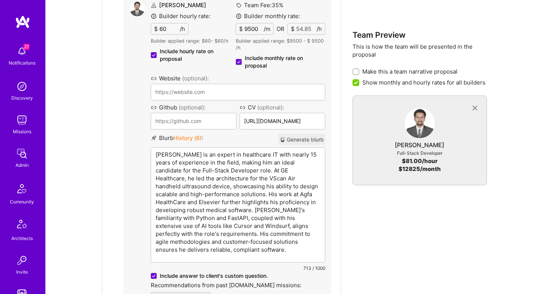
click at [259, 197] on p "Krishnan is an expert in healthcare IT with nearly 15 years of experience in th…" at bounding box center [238, 202] width 165 height 103
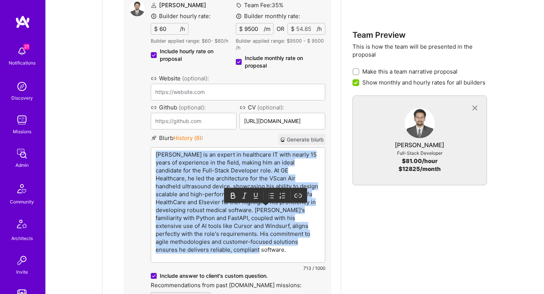
click at [259, 197] on p "Krishnan is an expert in healthcare IT with nearly 15 years of experience in th…" at bounding box center [238, 202] width 165 height 103
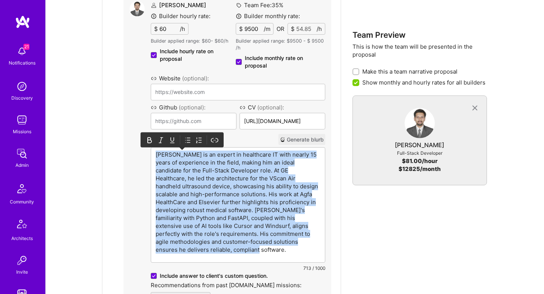
copy p "Krishnan is an expert in healthcare IT with nearly 15 years of experience in th…"
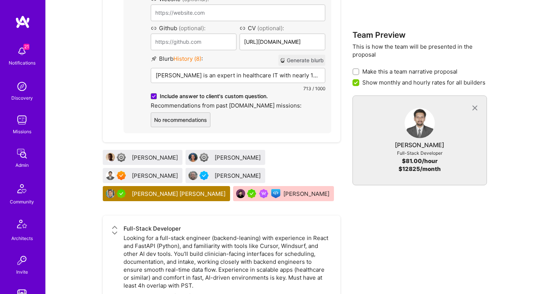
scroll to position [857, 0]
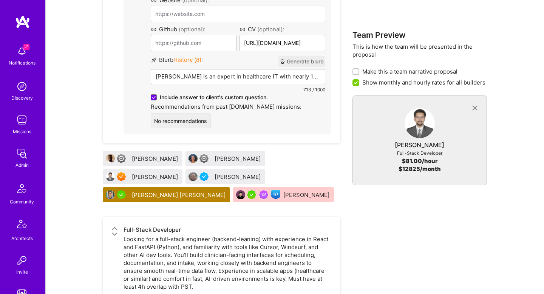
click at [155, 173] on div "Krishnan Padmanabhan" at bounding box center [156, 177] width 48 height 8
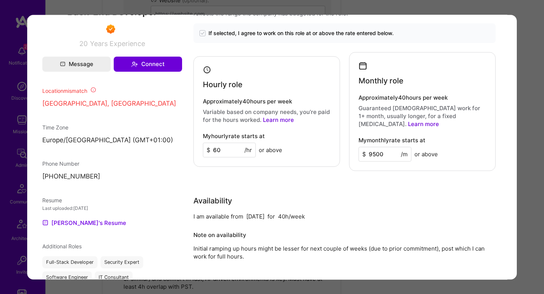
scroll to position [504, 0]
click at [533, 146] on div "Builder Missing Requirements Required Location See locations Location doesn’t m…" at bounding box center [272, 147] width 544 height 294
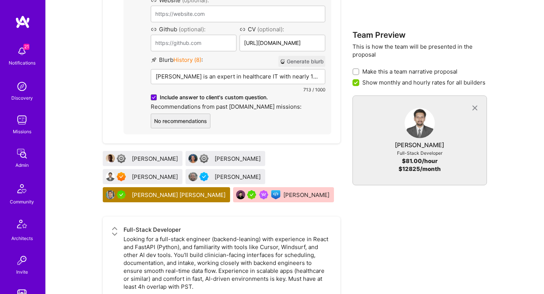
click at [223, 73] on p "Krishnan is an expert in healthcare IT with nearly 15 years of experience in th…" at bounding box center [238, 77] width 165 height 8
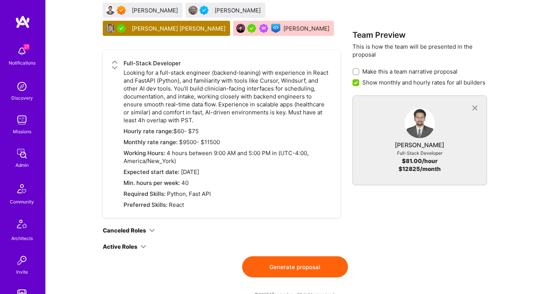
scroll to position [1024, 0]
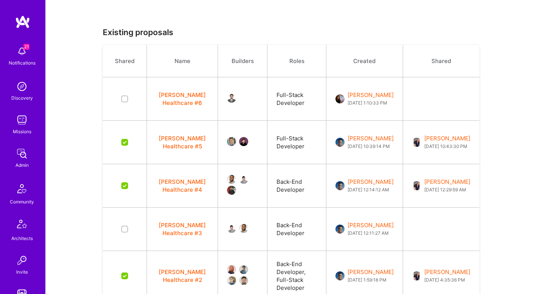
scroll to position [105, 0]
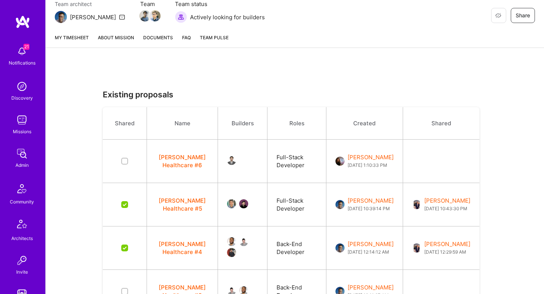
click at [112, 40] on link "About Mission" at bounding box center [116, 41] width 36 height 14
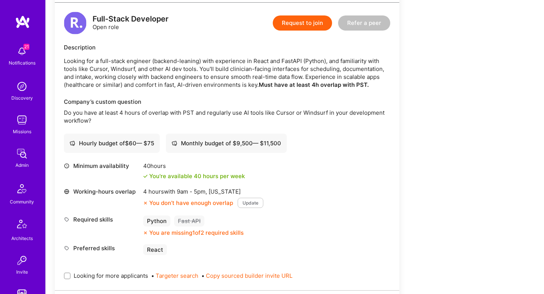
scroll to position [751, 0]
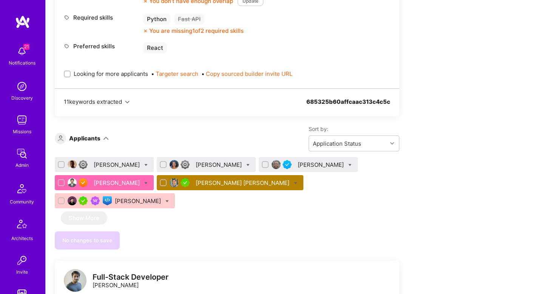
click at [67, 74] on input "Looking for more applicants" at bounding box center [67, 74] width 5 height 5
checkbox input "true"
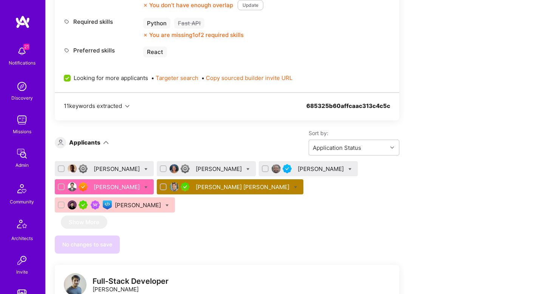
scroll to position [746, 0]
click at [306, 169] on div "bamidele Alegbe" at bounding box center [322, 169] width 48 height 8
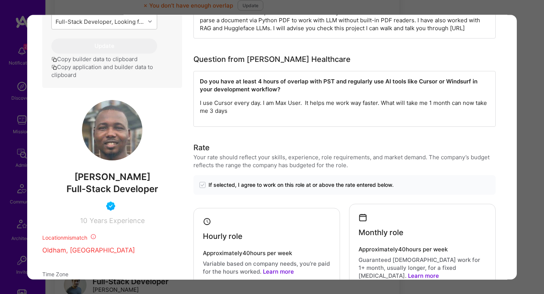
scroll to position [292, 0]
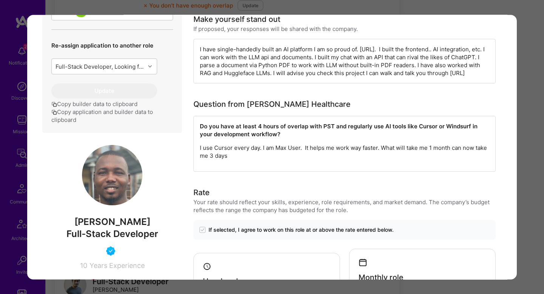
click at [267, 54] on div "I have single-handedly built an AI platform I am so proud of. https://www.soloa…" at bounding box center [344, 61] width 302 height 45
click at [427, 45] on div "I have single-handedly built an AI platform I am so proud of. https://www.soloa…" at bounding box center [344, 61] width 302 height 45
click at [425, 48] on div "I have single-handedly built an AI platform I am so proud of. https://www.soloa…" at bounding box center [344, 61] width 302 height 45
click at [424, 47] on div "I have single-handedly built an AI platform I am so proud of. https://www.soloa…" at bounding box center [344, 61] width 302 height 45
click at [299, 64] on div "I have single-handedly built an AI platform I am so proud of. https://www.soloa…" at bounding box center [344, 61] width 302 height 45
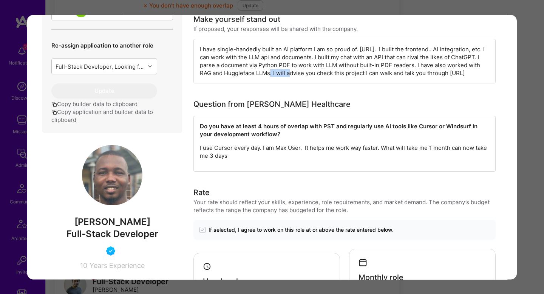
click at [299, 64] on div "I have single-handedly built an AI platform I am so proud of. https://www.soloa…" at bounding box center [344, 61] width 302 height 45
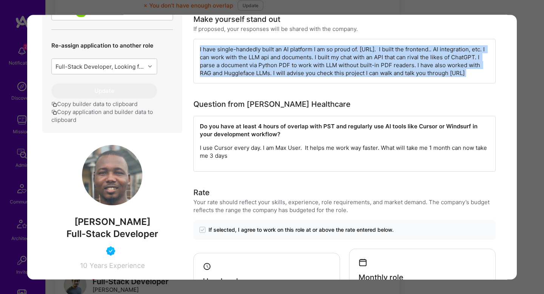
click at [299, 64] on div "I have single-handedly built an AI platform I am so proud of. https://www.soloa…" at bounding box center [344, 61] width 302 height 45
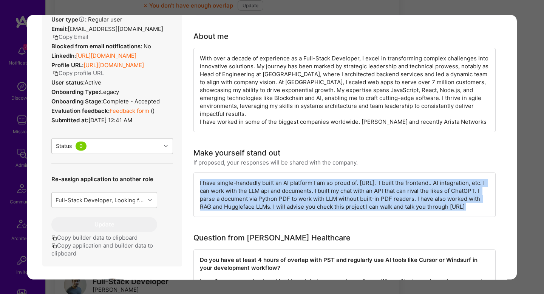
scroll to position [157, 0]
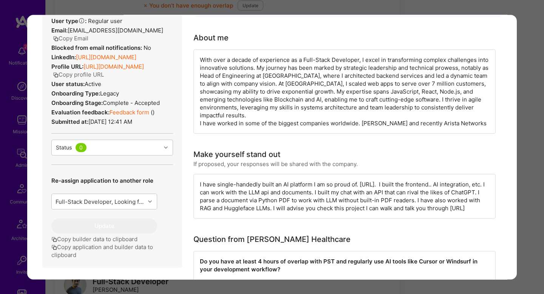
click at [521, 139] on div "Application 3 of 6 Builder Missing Requirements Required Location See locations…" at bounding box center [272, 147] width 544 height 294
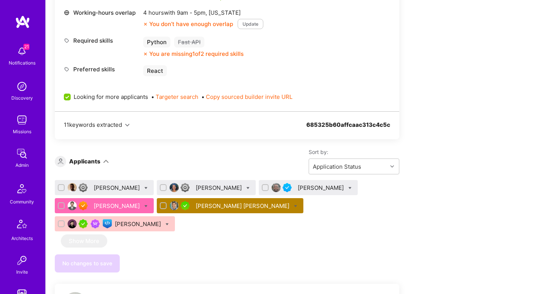
scroll to position [766, 0]
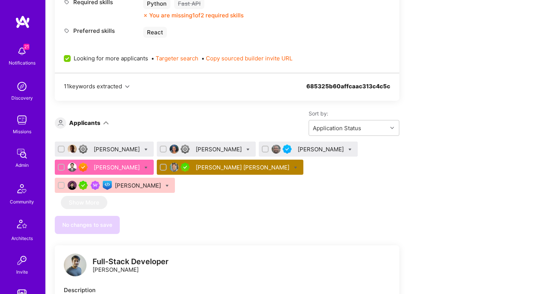
click at [123, 147] on div "Babatunde Olusola" at bounding box center [118, 149] width 48 height 8
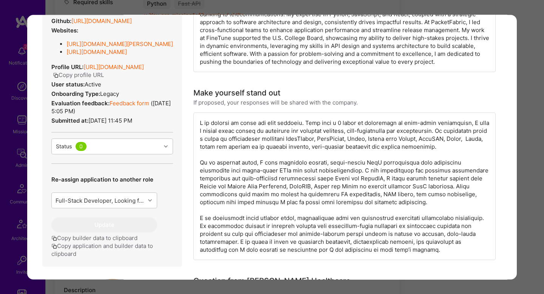
scroll to position [36, 0]
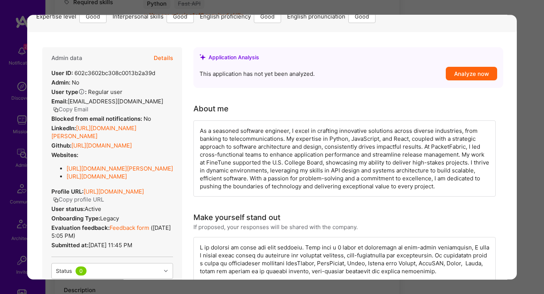
click at [263, 138] on div "As a seasoned software engineer, I excel in crafting innovative solutions acros…" at bounding box center [344, 159] width 302 height 76
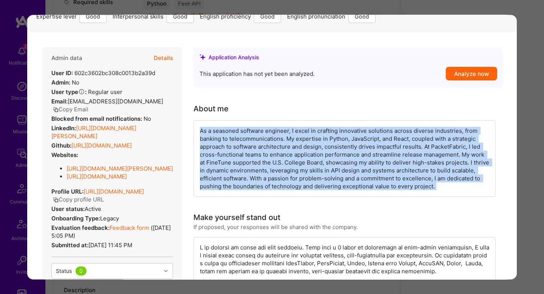
click at [263, 138] on div "As a seasoned software engineer, I excel in crafting innovative solutions acros…" at bounding box center [344, 159] width 302 height 76
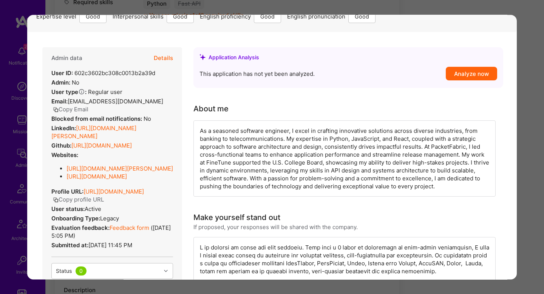
click at [340, 130] on div "As a seasoned software engineer, I excel in crafting innovative solutions acros…" at bounding box center [344, 159] width 302 height 76
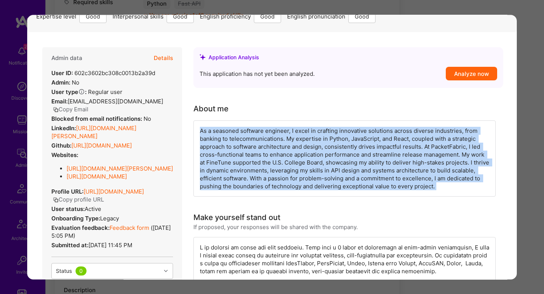
click at [340, 130] on div "As a seasoned software engineer, I excel in crafting innovative solutions acros…" at bounding box center [344, 159] width 302 height 76
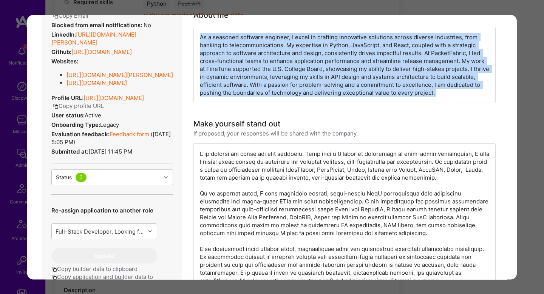
scroll to position [106, 0]
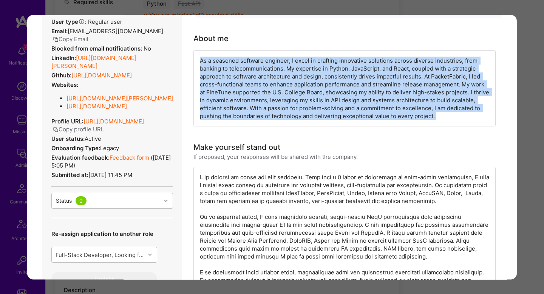
click at [114, 58] on link "https://linkedin.com/in/olusola-babatunde-a53b0528" at bounding box center [93, 61] width 85 height 15
click at [396, 63] on div "As a seasoned software engineer, I excel in crafting innovative solutions acros…" at bounding box center [344, 88] width 302 height 76
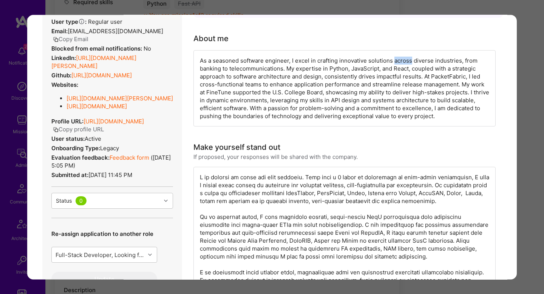
click at [396, 63] on div "As a seasoned software engineer, I excel in crafting innovative solutions acros…" at bounding box center [344, 88] width 302 height 76
click at [138, 161] on link "Feedback form" at bounding box center [130, 157] width 40 height 7
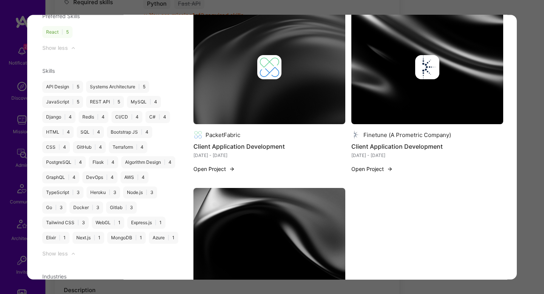
scroll to position [832, 0]
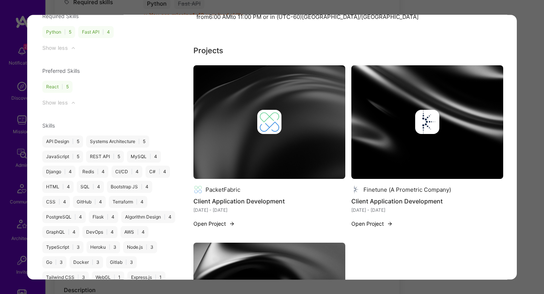
click at [463, 199] on div "Finetune (A Prometric Company) Client Application Development Oct 2019 - Sep 20…" at bounding box center [427, 151] width 152 height 172
click at [438, 117] on div "modal" at bounding box center [427, 122] width 24 height 24
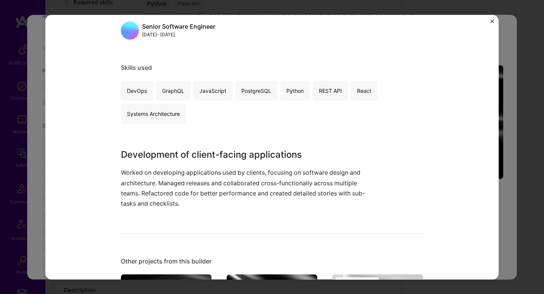
scroll to position [103, 0]
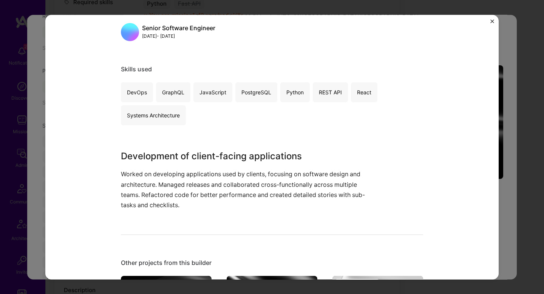
click at [520, 173] on div "Client Application Development Finetune (A Prometric Company) Education / Edtec…" at bounding box center [272, 147] width 544 height 294
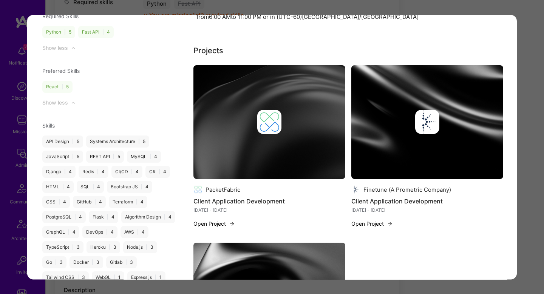
click at [529, 164] on div "Application 1 of 6 Evaluation scores Expertise level Good Interpersonal skills …" at bounding box center [272, 147] width 544 height 294
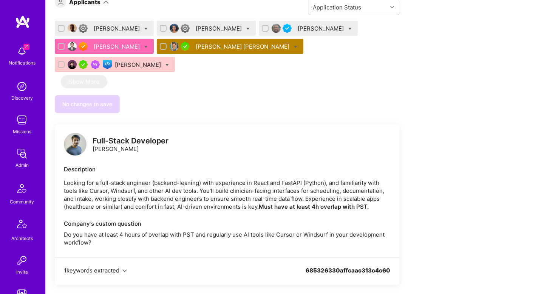
scroll to position [998, 0]
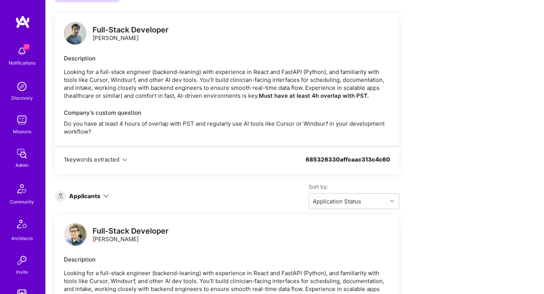
click at [105, 193] on icon at bounding box center [106, 196] width 6 height 6
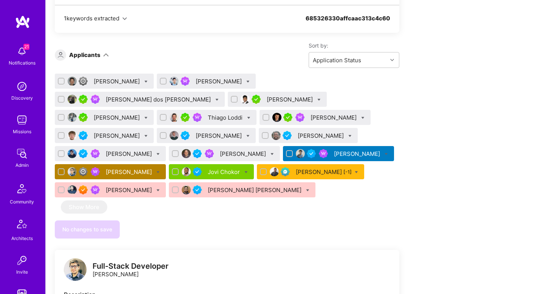
scroll to position [1139, 0]
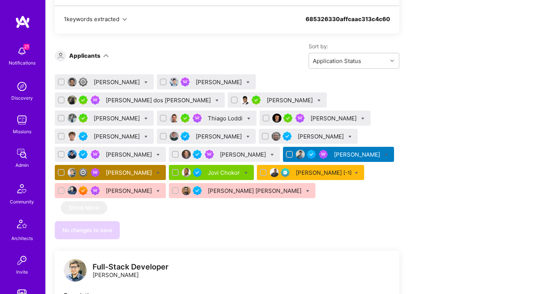
click at [334, 151] on div "Rishav Anand" at bounding box center [358, 155] width 48 height 8
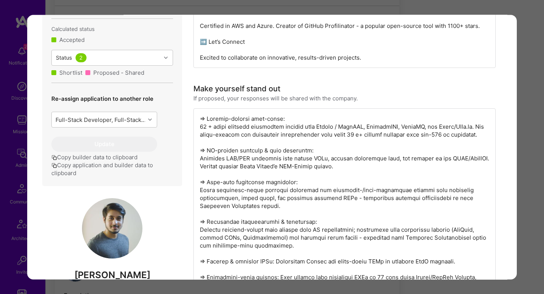
scroll to position [318, 0]
click at [518, 103] on div "Application 13 of 18 Evaluation scores Expertise level Very good Interpersonal …" at bounding box center [272, 147] width 544 height 294
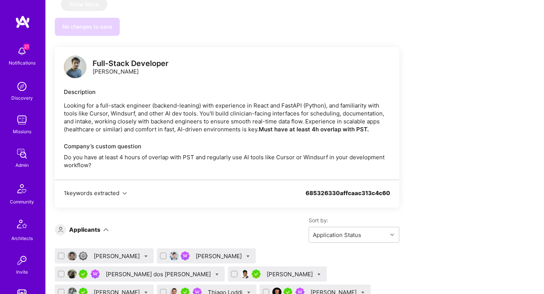
scroll to position [716, 0]
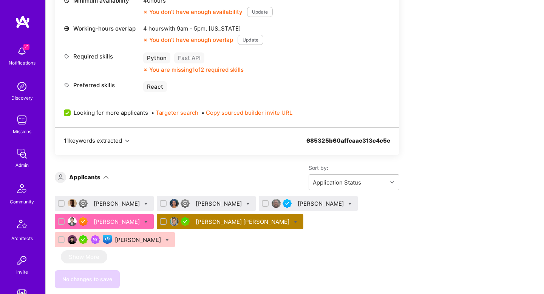
click at [234, 224] on div "[PERSON_NAME] [PERSON_NAME]" at bounding box center [243, 222] width 95 height 8
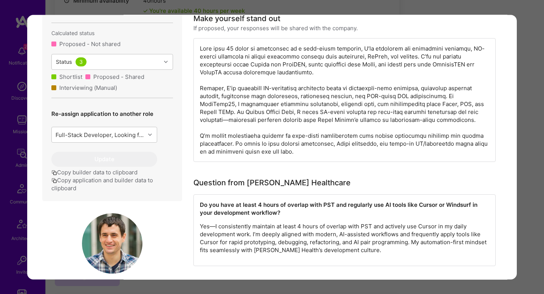
scroll to position [342, 0]
click at [289, 226] on p "Yes—I consistently maintain at least 4 hours of overlap with PST and actively u…" at bounding box center [344, 239] width 289 height 32
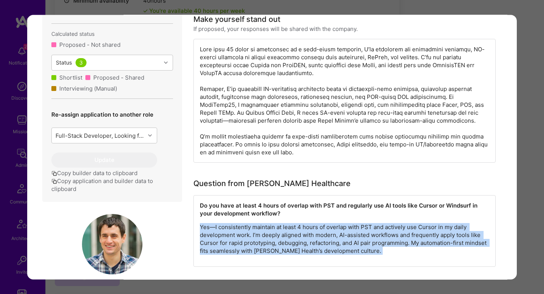
click at [289, 226] on p "Yes—I consistently maintain at least 4 hours of overlap with PST and actively u…" at bounding box center [344, 239] width 289 height 32
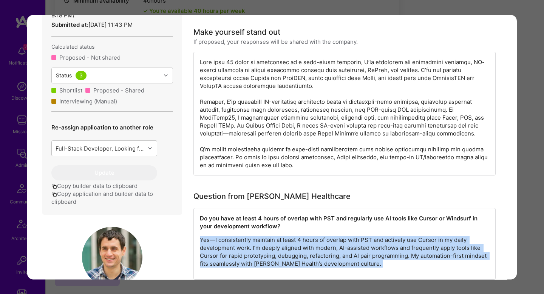
scroll to position [326, 0]
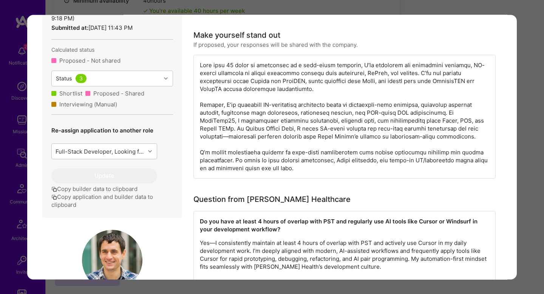
click at [356, 70] on div "modal" at bounding box center [344, 117] width 302 height 124
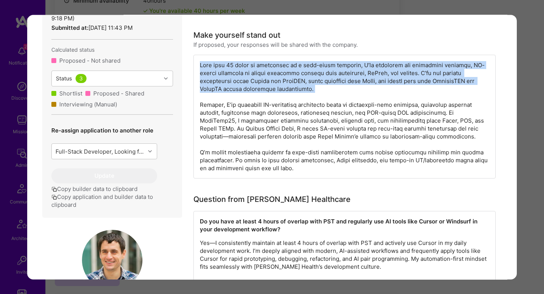
click at [356, 70] on div "modal" at bounding box center [344, 117] width 302 height 124
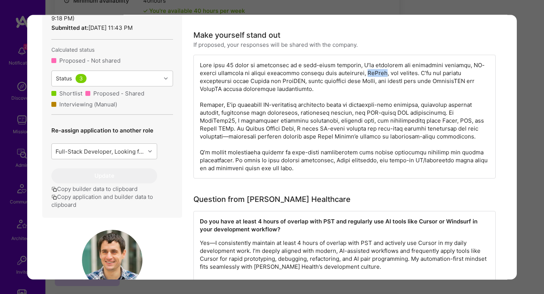
click at [356, 70] on div "modal" at bounding box center [344, 117] width 302 height 124
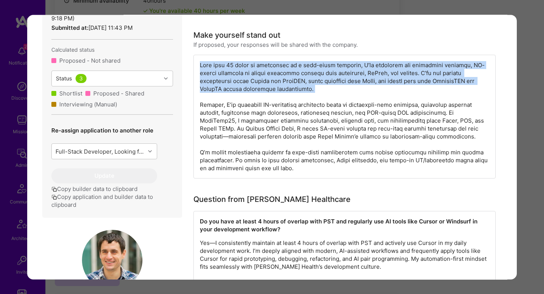
click at [356, 70] on div "modal" at bounding box center [344, 117] width 302 height 124
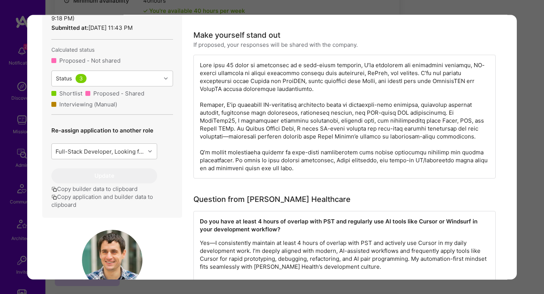
click at [297, 112] on div "modal" at bounding box center [344, 117] width 302 height 124
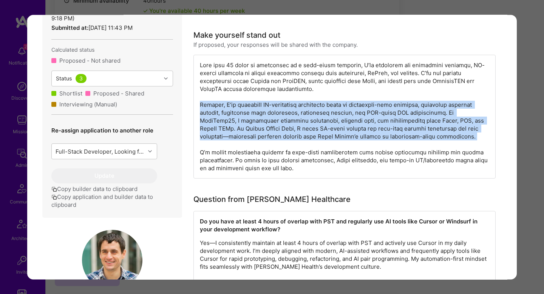
click at [297, 112] on div "modal" at bounding box center [344, 117] width 302 height 124
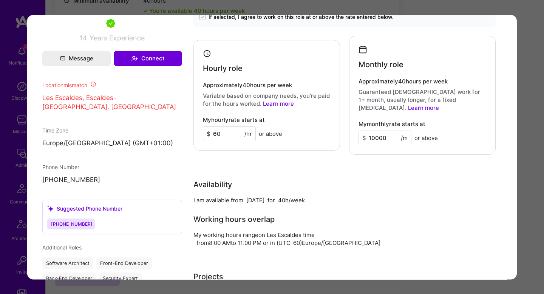
scroll to position [754, 0]
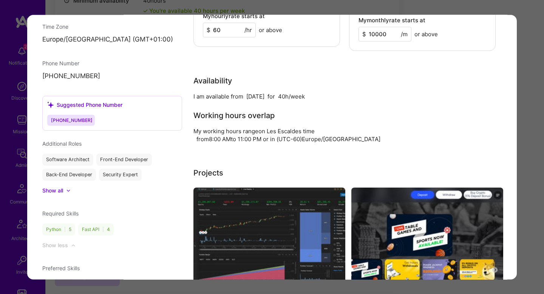
click at [524, 100] on div "Application 5 of 6 Builder Missing Requirements Required Location See locations…" at bounding box center [272, 147] width 544 height 294
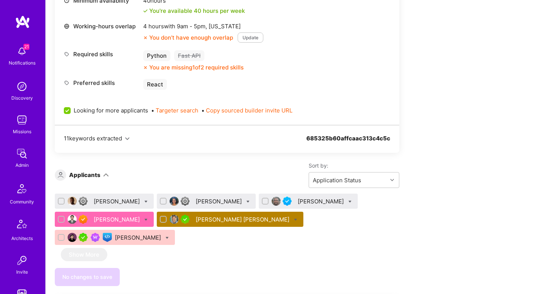
click at [212, 203] on div "Aashni Shah" at bounding box center [220, 202] width 48 height 8
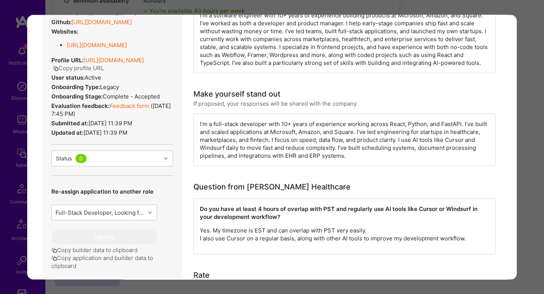
scroll to position [181, 0]
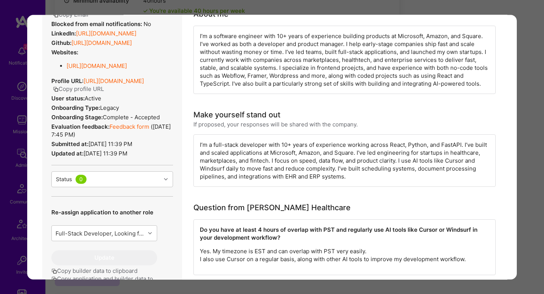
click at [449, 148] on div "I’m a full-stack developer with 10+ years of experience working across React, P…" at bounding box center [344, 161] width 302 height 53
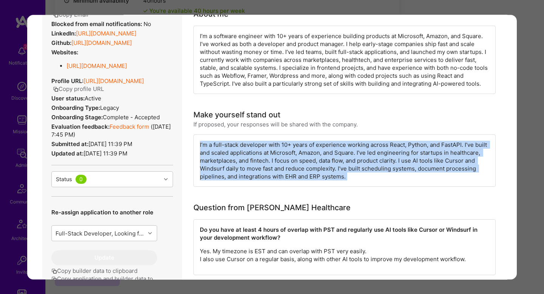
click at [449, 148] on div "I’m a full-stack developer with 10+ years of experience working across React, P…" at bounding box center [344, 161] width 302 height 53
click at [273, 153] on div "I’m a full-stack developer with 10+ years of experience working across React, P…" at bounding box center [344, 161] width 302 height 53
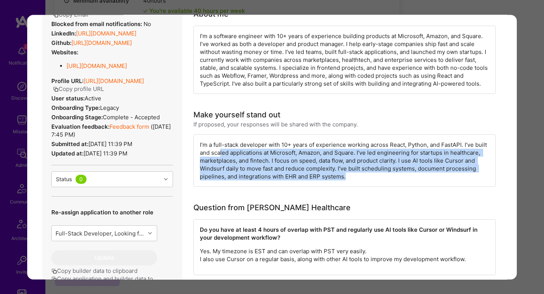
drag, startPoint x: 220, startPoint y: 153, endPoint x: 394, endPoint y: 179, distance: 176.4
click at [394, 179] on div "I’m a full-stack developer with 10+ years of experience working across React, P…" at bounding box center [344, 161] width 302 height 53
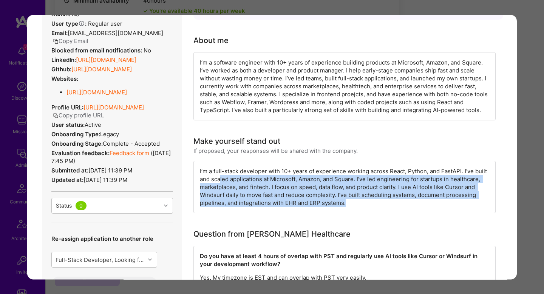
scroll to position [65, 0]
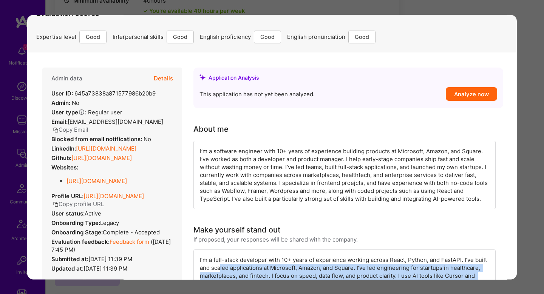
click at [139, 243] on link "Feedback form" at bounding box center [130, 241] width 40 height 7
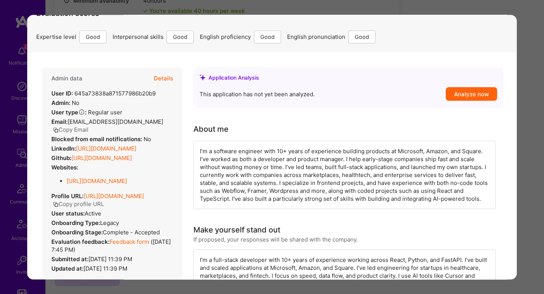
click at [125, 145] on div "LinkedIn: https://linkedin.com/in/aashnisshah" at bounding box center [93, 149] width 85 height 8
click at [125, 145] on link "https://linkedin.com/in/aashnisshah" at bounding box center [106, 148] width 60 height 7
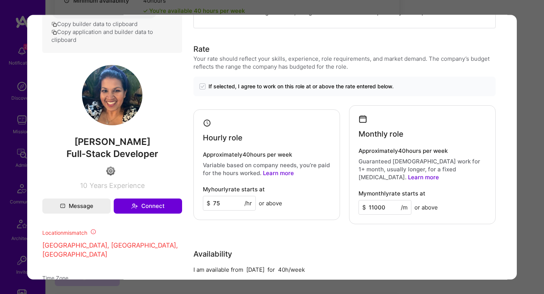
click at [529, 169] on div "Application 2 of 6 Builder Missing Requirements Required Location See locations…" at bounding box center [272, 147] width 544 height 294
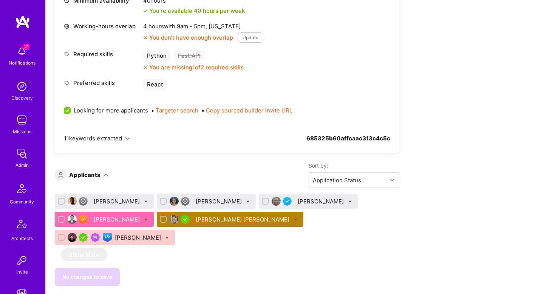
click at [246, 201] on icon at bounding box center [247, 201] width 3 height 3
checkbox input "true"
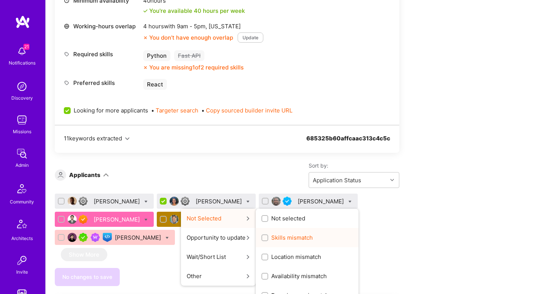
click at [287, 240] on span "Skills mismatch" at bounding box center [292, 238] width 42 height 8
click at [268, 240] on input "Skills mismatch" at bounding box center [265, 238] width 5 height 5
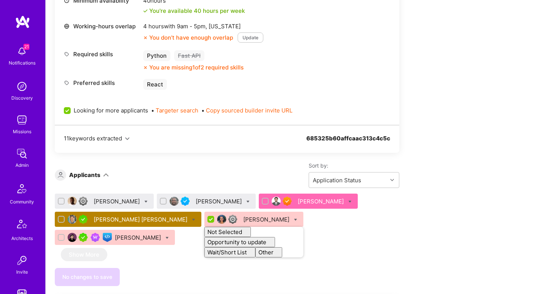
checkbox input "false"
click at [224, 183] on div "Sort by: Application Status" at bounding box center [254, 175] width 291 height 26
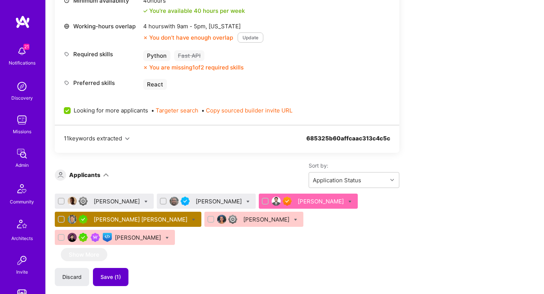
click at [108, 274] on span "Save (1)" at bounding box center [111, 278] width 20 height 8
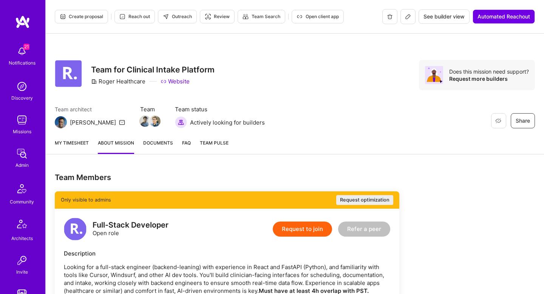
click at [170, 21] on button "Outreach" at bounding box center [177, 17] width 39 height 14
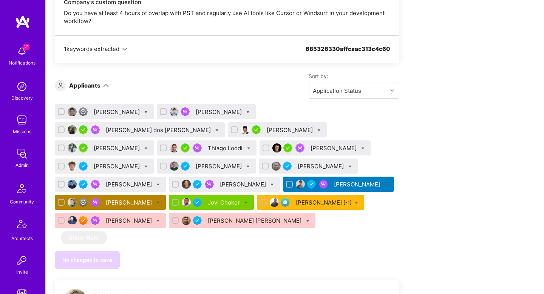
scroll to position [1137, 0]
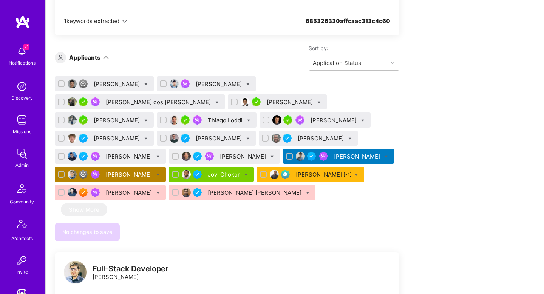
click at [274, 114] on div "Mikhail Savelyev Jeff Lei Gabriel dos Reis Morales Archit Sharma Adan Zweig Thi…" at bounding box center [227, 139] width 345 height 127
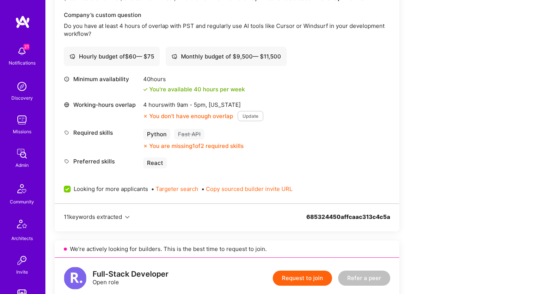
scroll to position [0, 0]
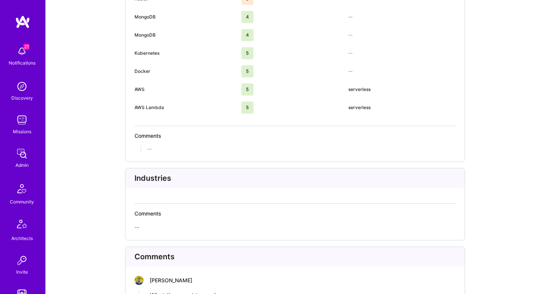
scroll to position [2020, 0]
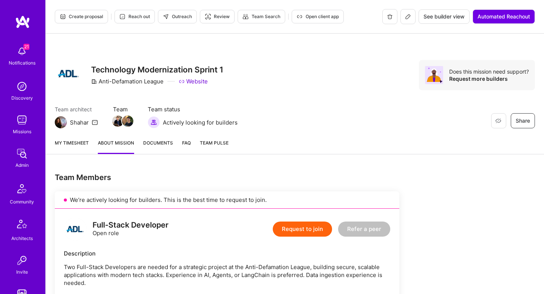
scroll to position [444, 0]
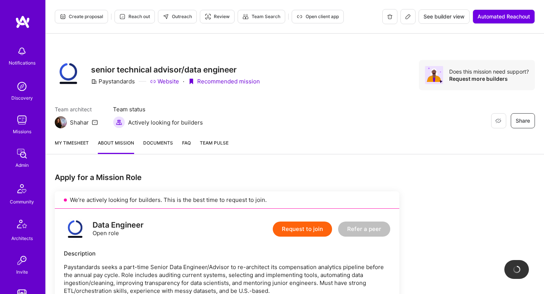
scroll to position [458, 0]
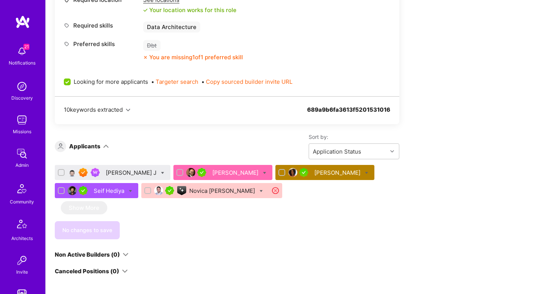
click at [118, 177] on div "[PERSON_NAME] J" at bounding box center [113, 172] width 116 height 15
click at [111, 170] on div "[PERSON_NAME] J" at bounding box center [132, 173] width 52 height 8
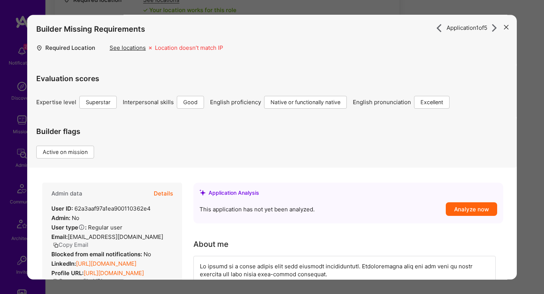
click at [161, 192] on button "Details" at bounding box center [163, 194] width 19 height 22
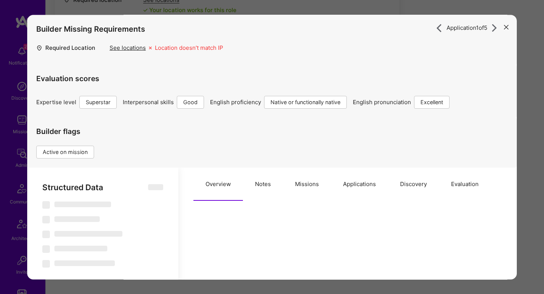
click at [304, 187] on button "Missions" at bounding box center [307, 184] width 48 height 33
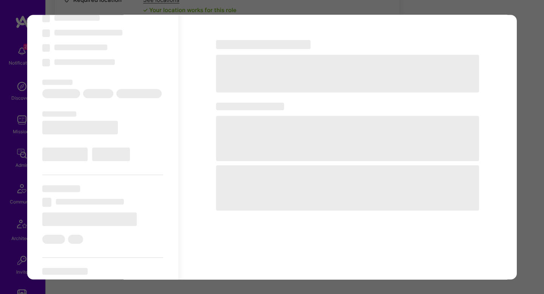
select select "Right Now"
select select "7"
select select "4"
select select "7"
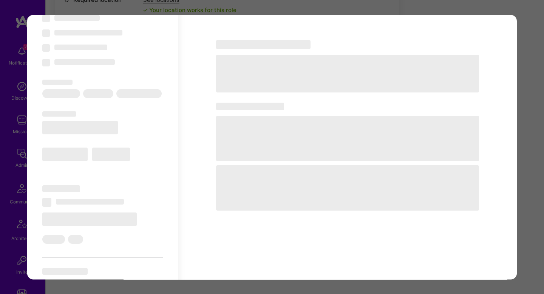
select select "US"
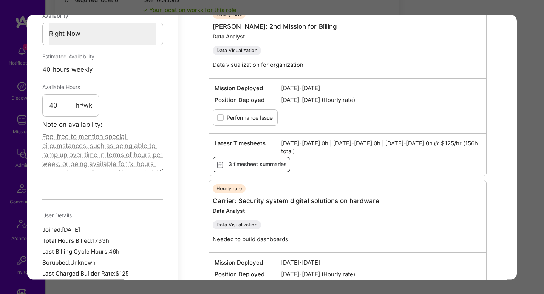
scroll to position [795, 0]
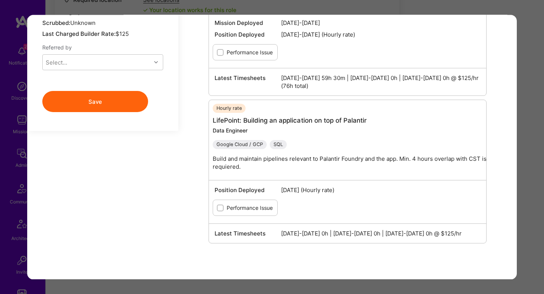
click at [385, 147] on div "Google Cloud / GCP SQL" at bounding box center [351, 145] width 277 height 9
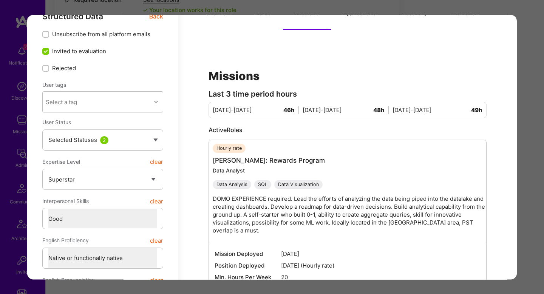
scroll to position [139, 0]
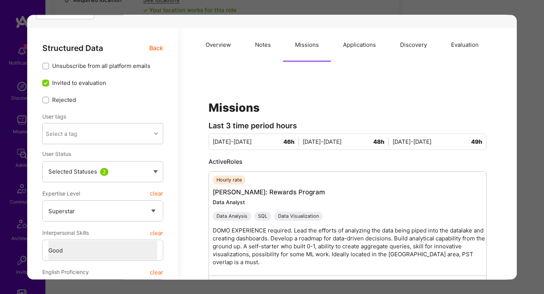
click at [256, 60] on button "Notes" at bounding box center [263, 44] width 40 height 33
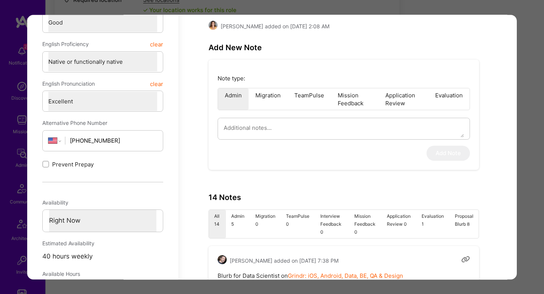
scroll to position [367, 0]
click at [234, 211] on li "Admin 5" at bounding box center [238, 225] width 24 height 28
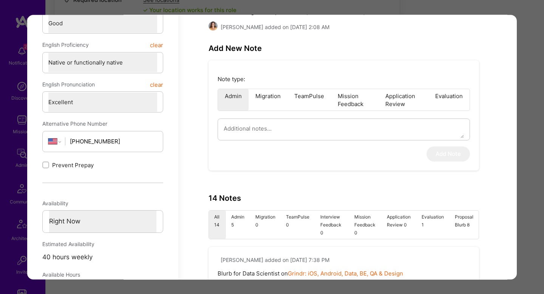
type textarea "x"
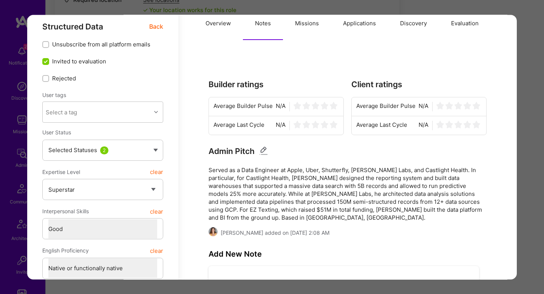
scroll to position [129, 0]
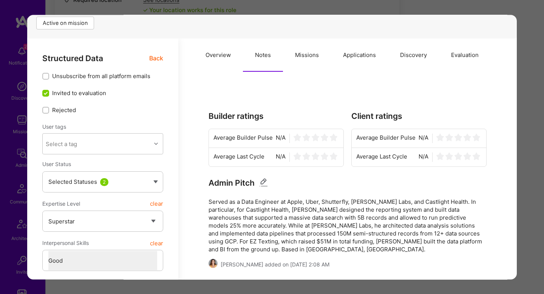
click at [530, 185] on div "Application 1 of 5 Builder Missing Requirements Required Location See locations…" at bounding box center [272, 147] width 544 height 294
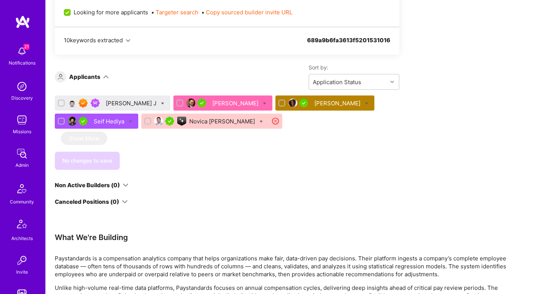
scroll to position [529, 0]
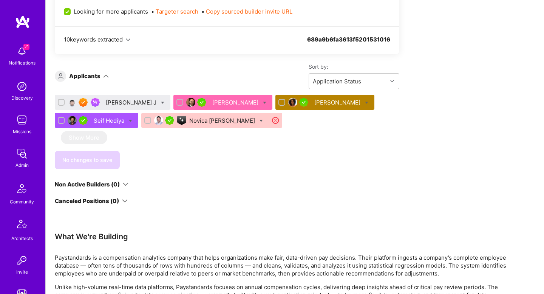
click at [263, 103] on icon at bounding box center [264, 102] width 3 height 3
checkbox input "true"
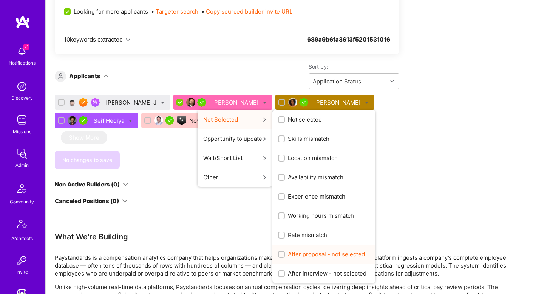
click at [289, 251] on span "After proposal - not selected" at bounding box center [326, 255] width 77 height 8
click at [285, 252] on input "After proposal - not selected" at bounding box center [282, 254] width 5 height 5
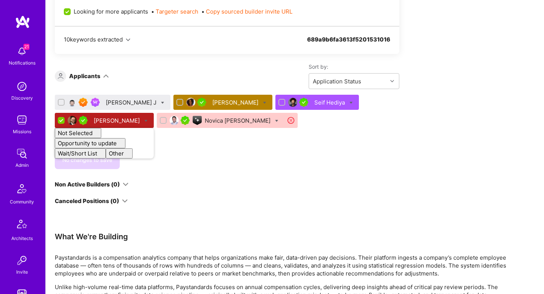
checkbox input "false"
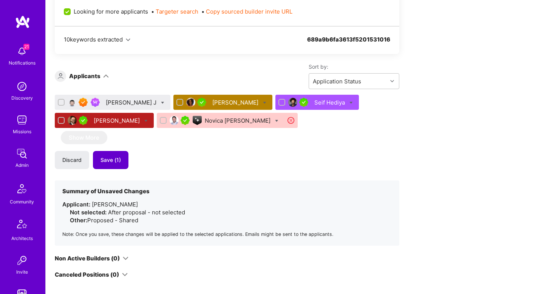
click at [118, 161] on span "Save (1)" at bounding box center [111, 160] width 20 height 8
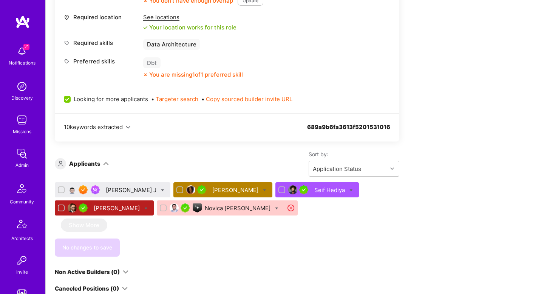
scroll to position [869, 0]
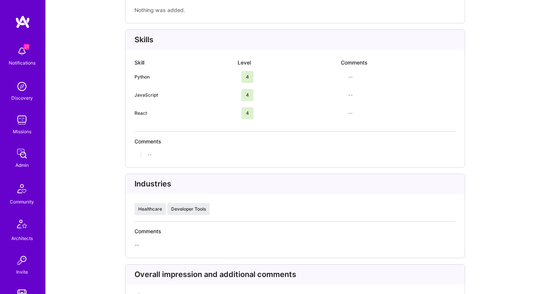
scroll to position [1498, 0]
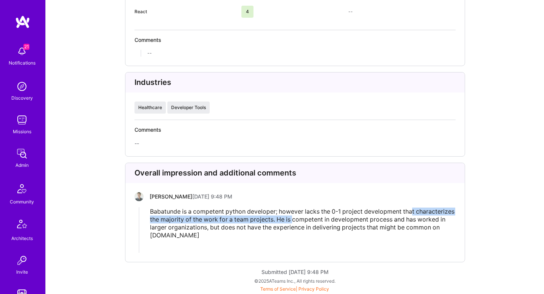
drag, startPoint x: 413, startPoint y: 215, endPoint x: 332, endPoint y: 216, distance: 81.2
click at [333, 217] on span "Babatunde is a competent python developer; however lacks the 0-1 project develo…" at bounding box center [303, 223] width 306 height 31
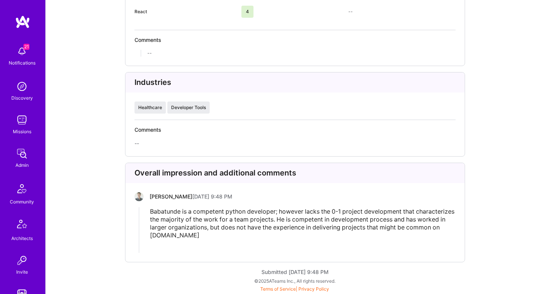
click at [216, 233] on div "Babatunde is a competent python developer; however lacks the 0-1 project develo…" at bounding box center [302, 224] width 305 height 32
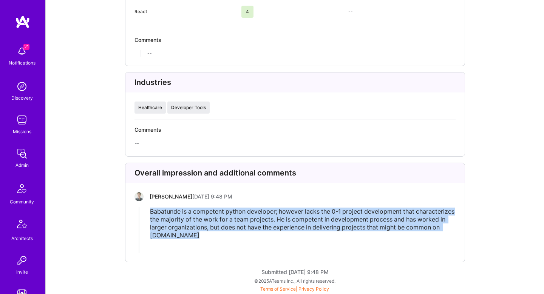
click at [216, 233] on div "Babatunde is a competent python developer; however lacks the 0-1 project develo…" at bounding box center [302, 224] width 305 height 32
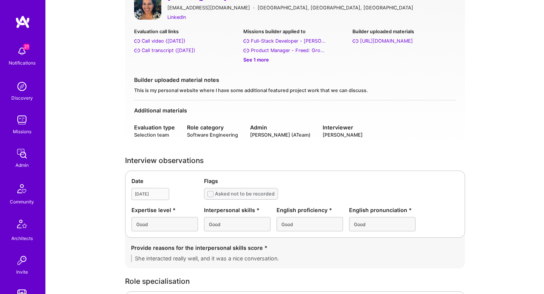
scroll to position [78, 0]
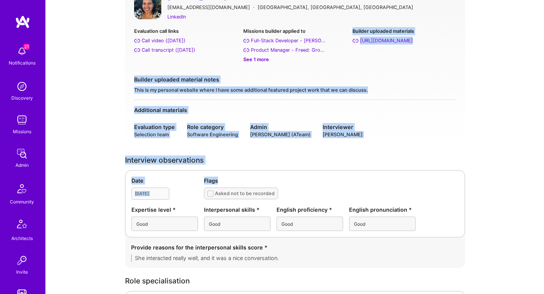
drag, startPoint x: 0, startPoint y: 0, endPoint x: 346, endPoint y: 57, distance: 350.7
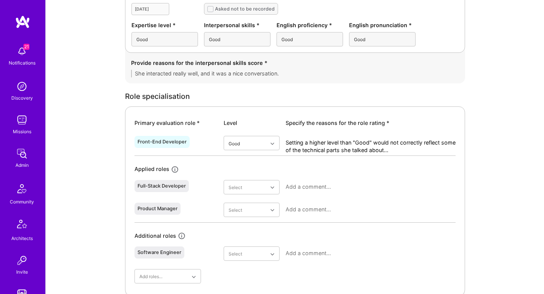
scroll to position [387, 0]
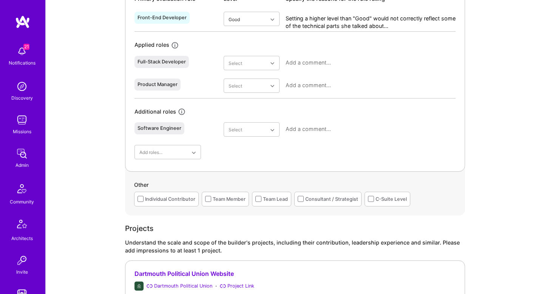
click at [401, 26] on textarea "Setting a higher level than "Good" would not correctly reflect some of the tech…" at bounding box center [371, 22] width 170 height 15
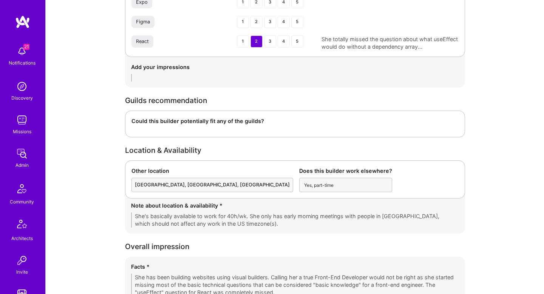
scroll to position [1253, 0]
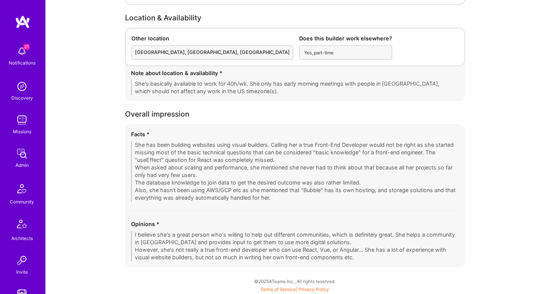
click at [140, 203] on div "Facts * She has been building websites using visual builders. Calling her a tru…" at bounding box center [295, 195] width 340 height 143
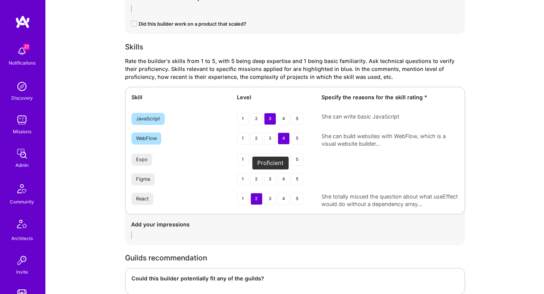
scroll to position [964, 0]
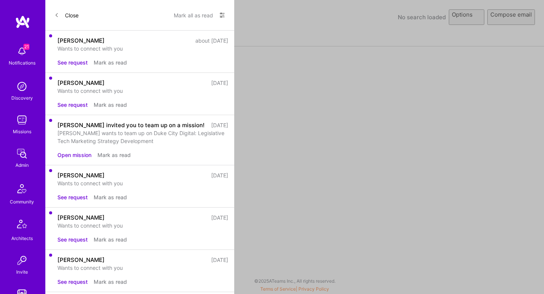
select select "rich-reachout"
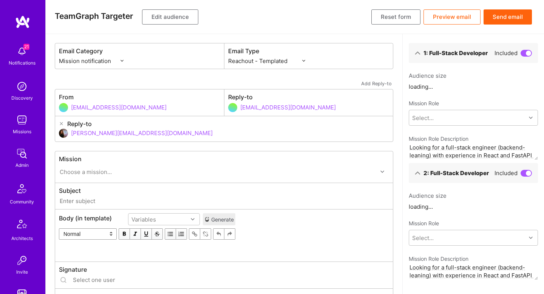
click at [170, 12] on button "Edit audience" at bounding box center [170, 16] width 56 height 15
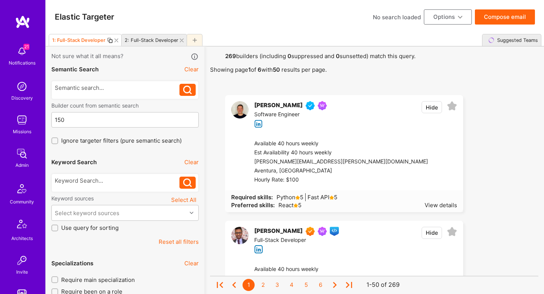
click at [150, 44] on div "2: Full-Stack Developer" at bounding box center [150, 40] width 57 height 11
click at [181, 40] on icon at bounding box center [182, 41] width 4 height 4
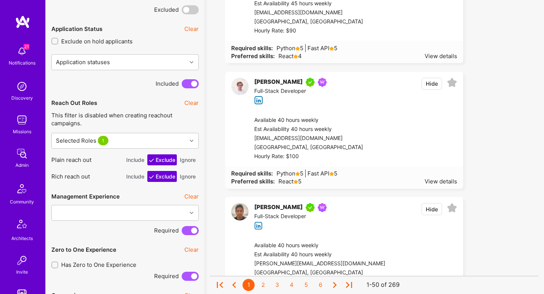
scroll to position [526, 0]
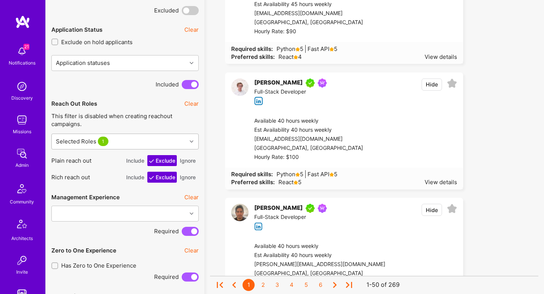
click at [141, 143] on div "Selected Roles 1" at bounding box center [119, 141] width 135 height 15
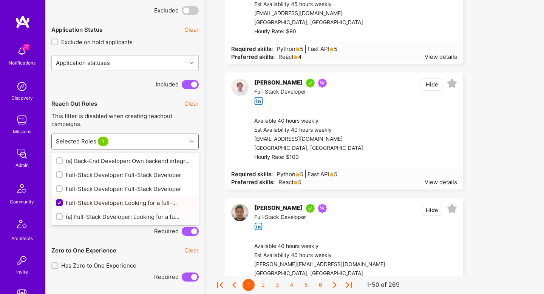
click at [60, 217] on input "checkbox" at bounding box center [59, 217] width 5 height 5
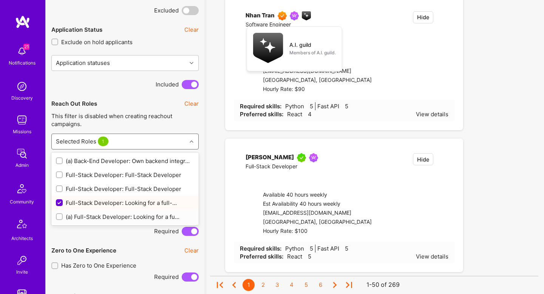
checkbox input "true"
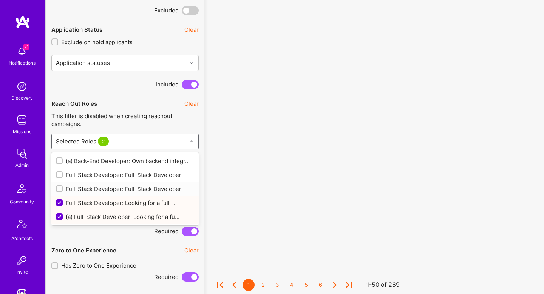
click at [60, 187] on input "checkbox" at bounding box center [59, 189] width 5 height 5
checkbox input "true"
click at [60, 177] on input "checkbox" at bounding box center [59, 175] width 5 height 5
checkbox input "true"
click at [60, 162] on input "checkbox" at bounding box center [59, 161] width 5 height 5
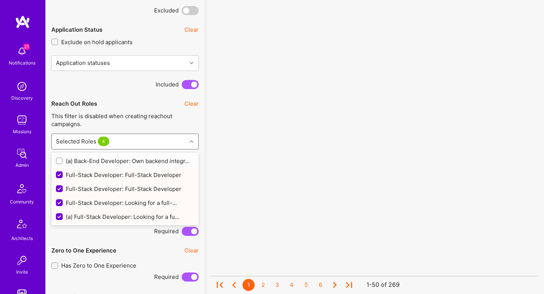
checkbox input "true"
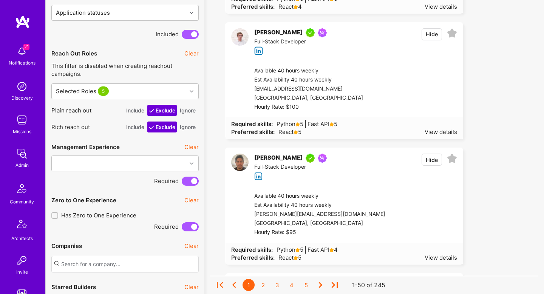
scroll to position [984, 0]
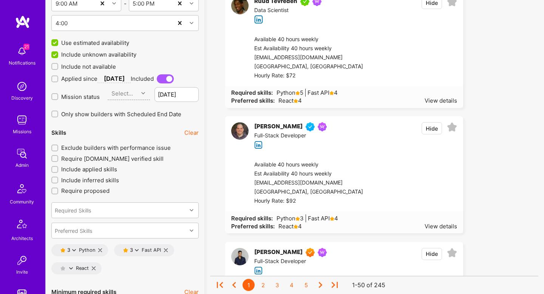
click at [127, 146] on span "Exclude builders with performance issue" at bounding box center [116, 148] width 110 height 8
click at [58, 146] on input "Exclude builders with performance issue" at bounding box center [55, 148] width 5 height 5
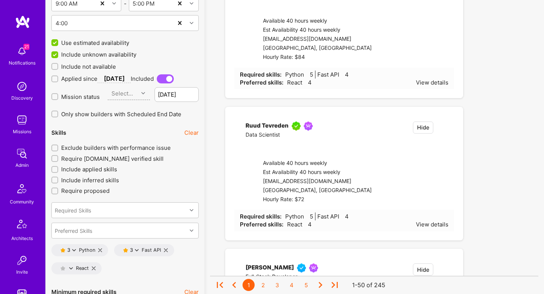
checkbox input "true"
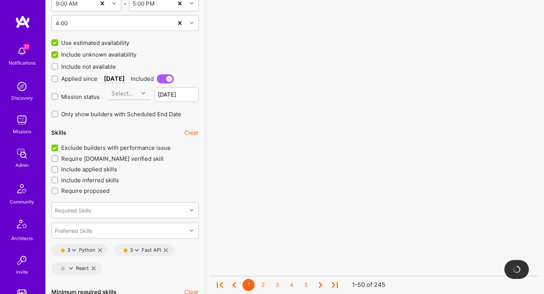
scroll to position [1190, 0]
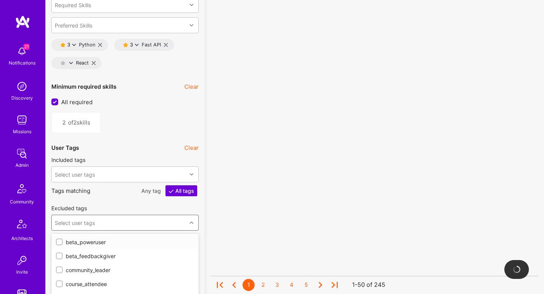
click at [94, 225] on div "option beta_poweruser focused, 1 of 43. 43 results available. Use Up and Down t…" at bounding box center [124, 223] width 147 height 16
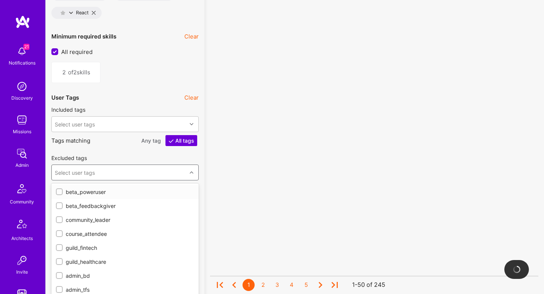
scroll to position [1245, 0]
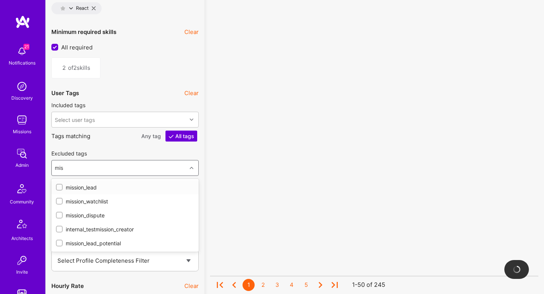
type input "miss"
click at [91, 201] on div "mission_watchlist" at bounding box center [125, 202] width 138 height 8
checkbox input "true"
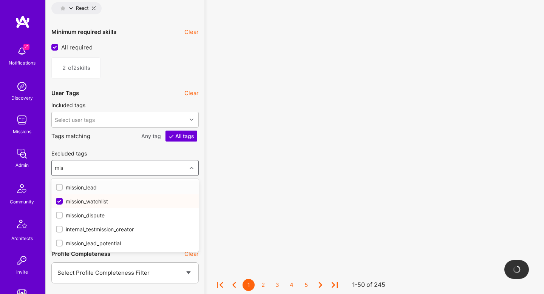
type input "miss"
click at [82, 213] on div "mission_dispute" at bounding box center [125, 216] width 138 height 8
checkbox input "true"
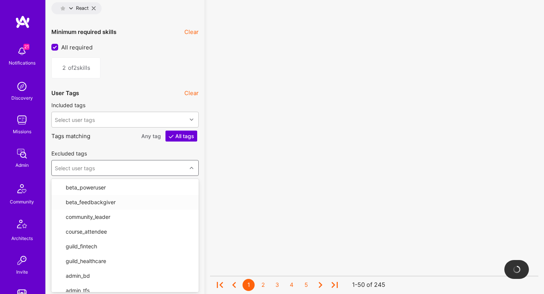
click at [209, 150] on div "No results found! Sorry, we didn't find any builders that fit your needs. Pleas…" at bounding box center [374, 101] width 340 height 2599
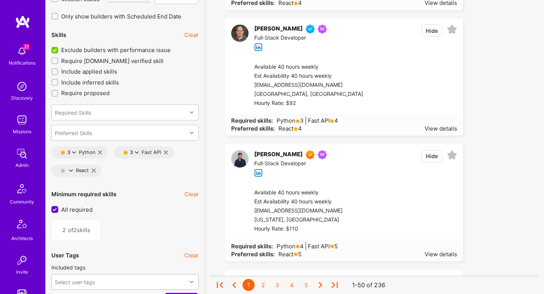
scroll to position [1110, 0]
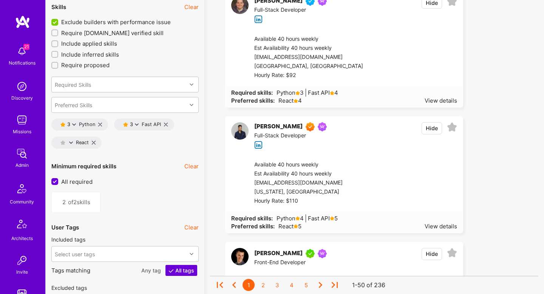
click at [74, 125] on icon at bounding box center [74, 125] width 4 height 4
click at [91, 142] on button "4 star s" at bounding box center [107, 145] width 57 height 16
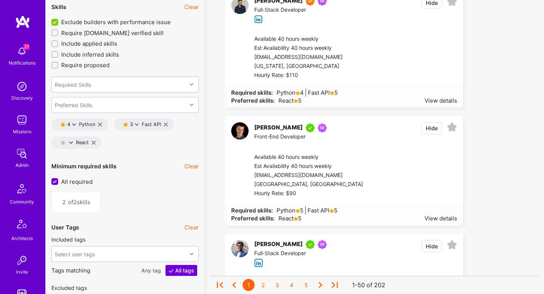
click at [433, 127] on button "Hide" at bounding box center [432, 128] width 20 height 12
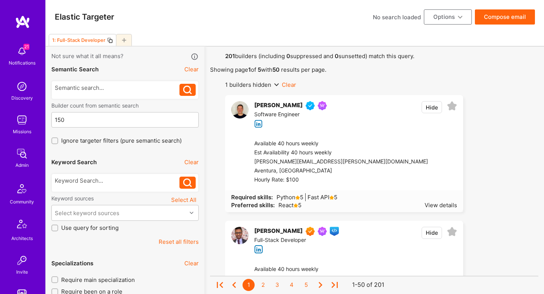
click at [500, 13] on button "Compose email" at bounding box center [505, 16] width 60 height 15
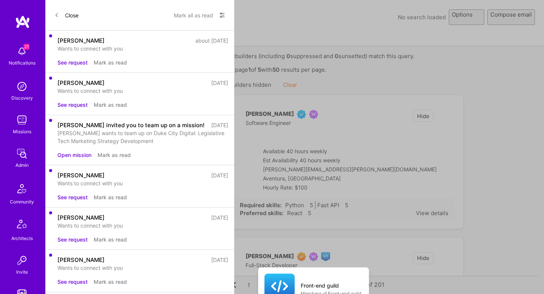
select select "rich-reachout"
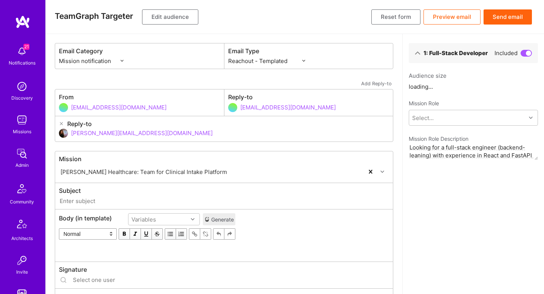
click at [272, 60] on select "Custom - Templated Custom - Plain Reachout - Templated Reachout - Templated (v2…" at bounding box center [266, 61] width 77 height 8
type input "[DOMAIN_NAME] // [PERSON_NAME] Healthcare: Team for Clinical Intake Platform"
type input "[EMAIL_ADDRESS][DOMAIN_NAME]"
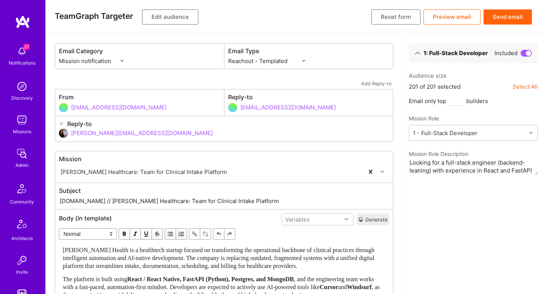
click at [367, 218] on button "Generate" at bounding box center [373, 219] width 32 height 12
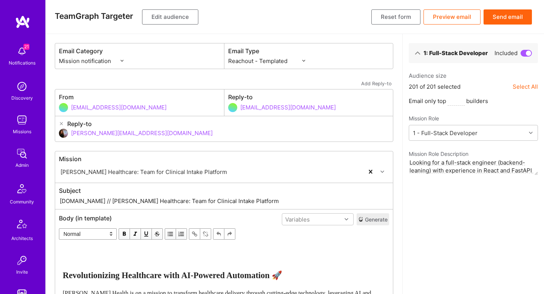
click at [504, 18] on button "Send email" at bounding box center [508, 16] width 48 height 15
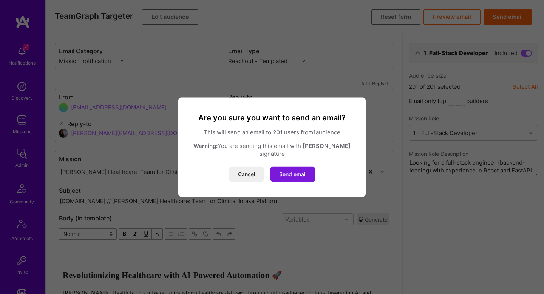
click at [297, 168] on button "Send email" at bounding box center [292, 174] width 45 height 15
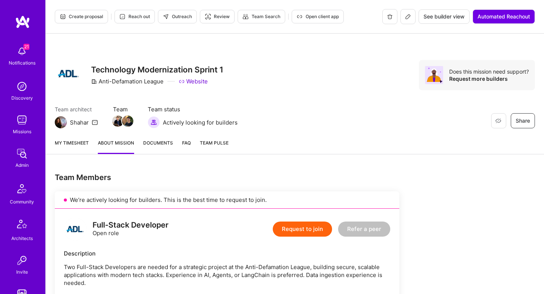
scroll to position [444, 0]
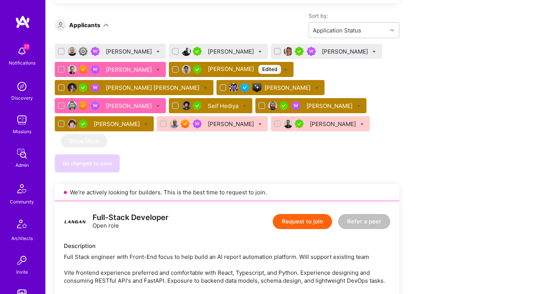
scroll to position [519, 0]
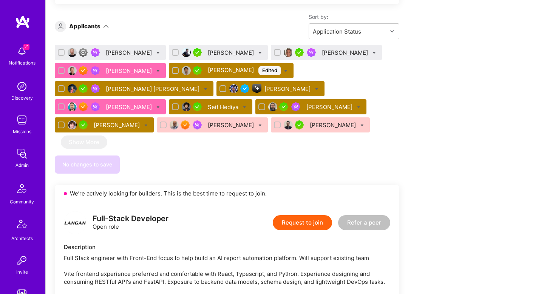
click at [161, 86] on div "[PERSON_NAME] [PERSON_NAME]" at bounding box center [153, 89] width 95 height 8
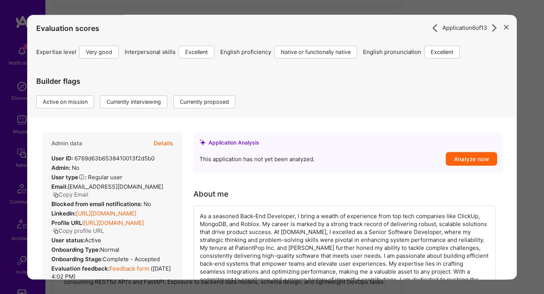
click at [164, 147] on button "Details" at bounding box center [163, 144] width 19 height 22
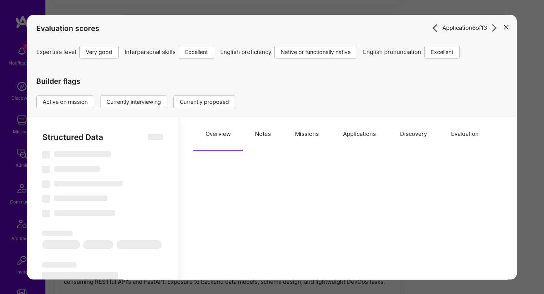
click at [301, 135] on button "Missions" at bounding box center [307, 134] width 48 height 33
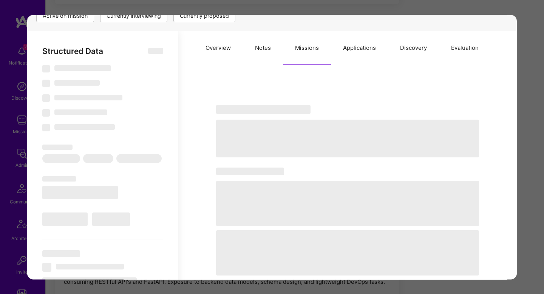
scroll to position [90, 0]
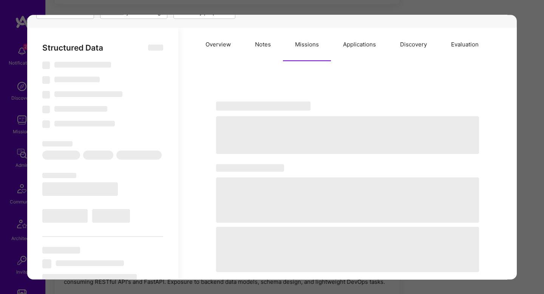
select select "Right Now"
select select "5"
select select "7"
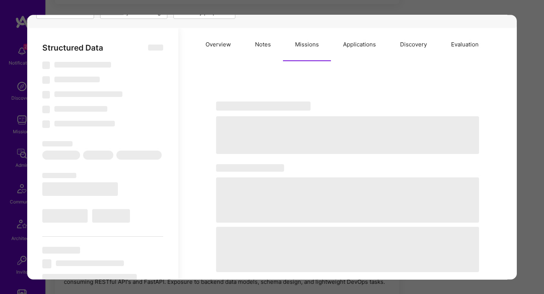
select select "US"
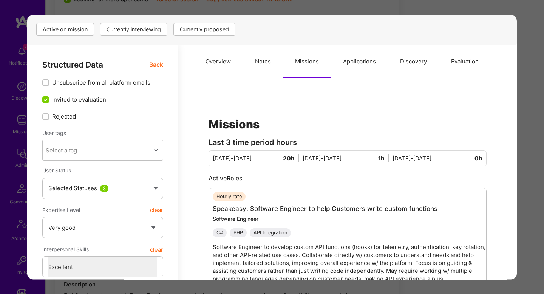
scroll to position [476, 0]
click at [374, 64] on button "Applications" at bounding box center [359, 61] width 57 height 33
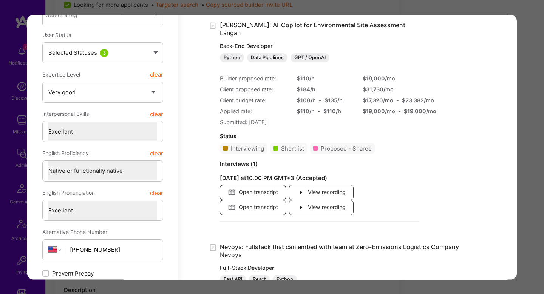
scroll to position [222, 0]
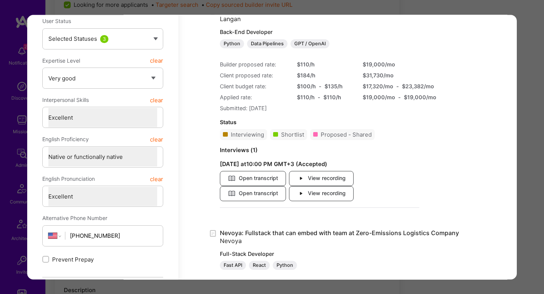
click at [532, 118] on div "Application 6 of 13 Evaluation scores Expertise level Very good Interpersonal s…" at bounding box center [272, 147] width 544 height 294
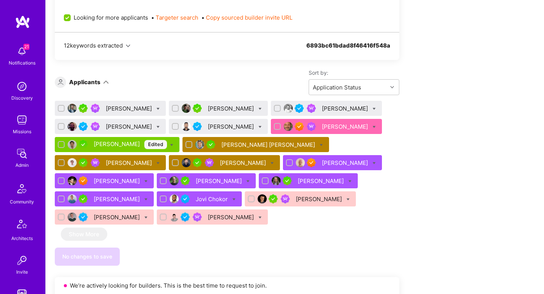
scroll to position [996, 0]
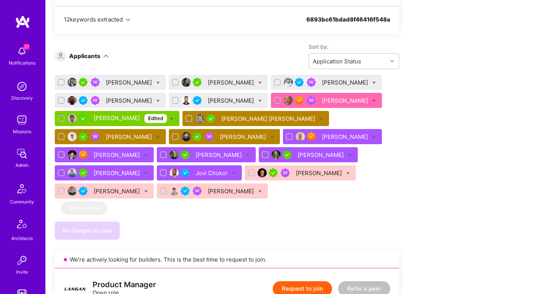
click at [320, 120] on icon at bounding box center [321, 119] width 3 height 3
checkbox input "true"
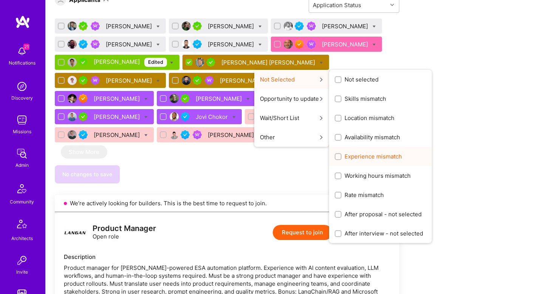
scroll to position [1051, 0]
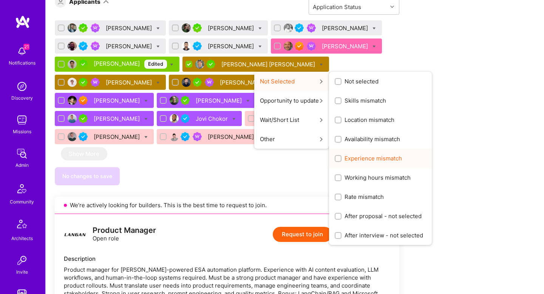
click at [345, 220] on span "After proposal - not selected" at bounding box center [383, 216] width 77 height 8
click at [336, 220] on input "After proposal - not selected" at bounding box center [338, 216] width 5 height 5
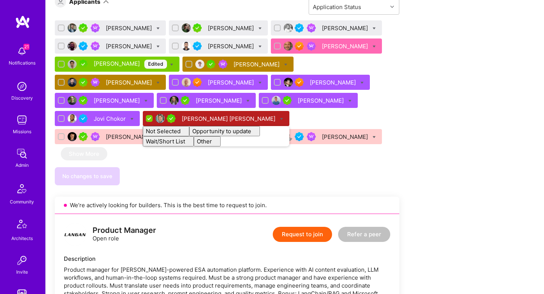
click at [210, 189] on div "We’re actively looking for builders. This is the best time to request to join. …" at bounding box center [227, 272] width 345 height 2262
checkbox input "false"
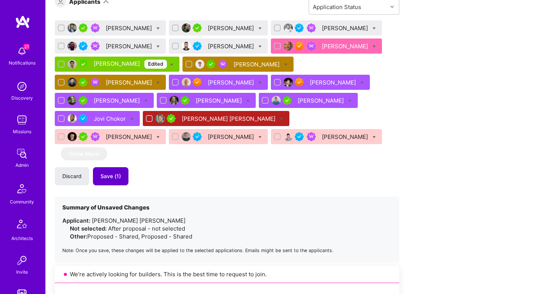
click at [114, 177] on span "Save (1)" at bounding box center [111, 177] width 20 height 8
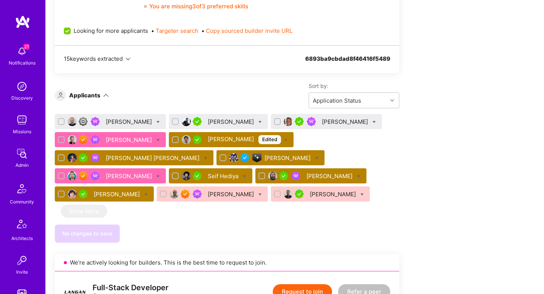
scroll to position [449, 0]
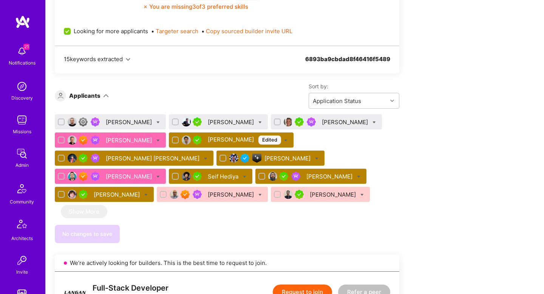
click at [243, 175] on icon at bounding box center [244, 176] width 3 height 3
checkbox input "true"
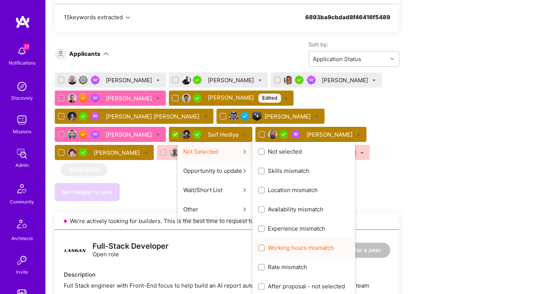
scroll to position [520, 0]
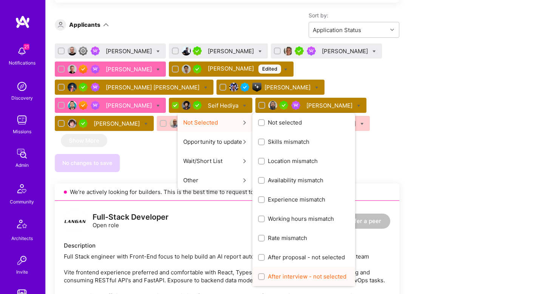
click at [279, 272] on div "After interview - not selected" at bounding box center [303, 276] width 103 height 19
click at [269, 279] on span "After interview - not selected" at bounding box center [307, 277] width 79 height 8
click at [265, 279] on input "After interview - not selected" at bounding box center [262, 277] width 5 height 5
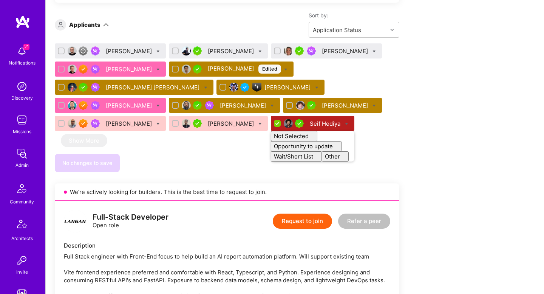
checkbox input "false"
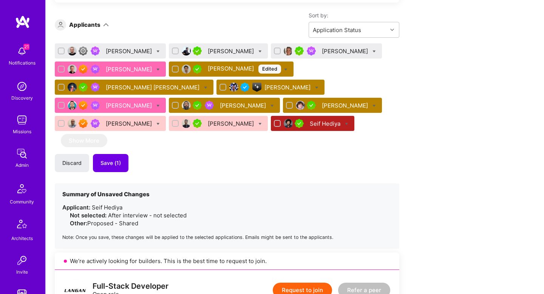
click at [312, 127] on div "Seif Hediya" at bounding box center [326, 124] width 32 height 8
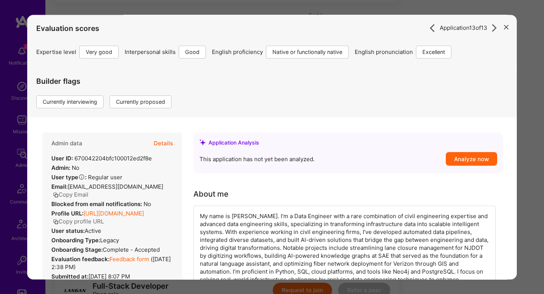
click at [164, 150] on button "Details" at bounding box center [163, 144] width 19 height 22
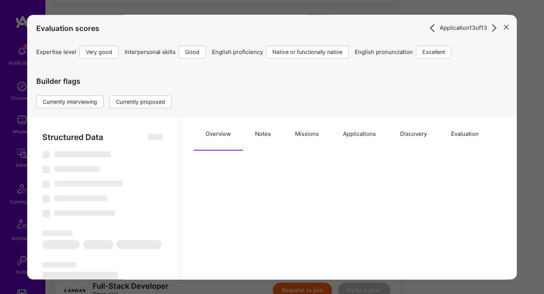
click at [268, 131] on button "Notes" at bounding box center [263, 134] width 40 height 33
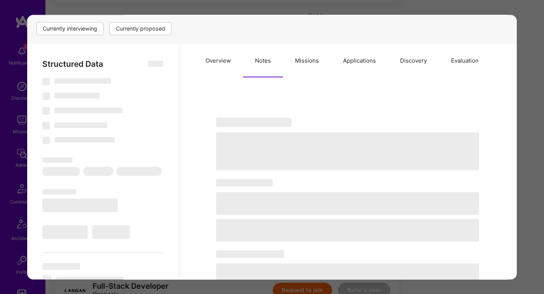
type textarea "x"
select select "Right Now"
select select "5"
select select "4"
select select "7"
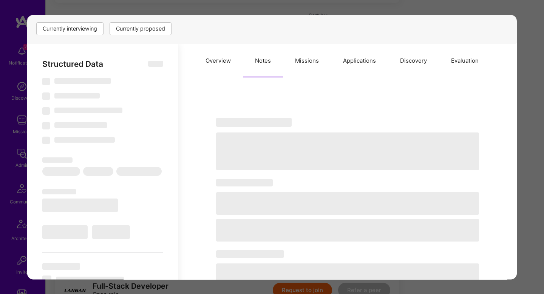
select select "7"
select select "US"
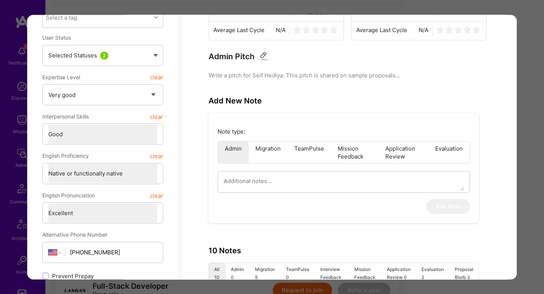
scroll to position [205, 0]
click at [271, 181] on textarea "modal" at bounding box center [344, 182] width 240 height 19
type textarea "x"
type textarea "F"
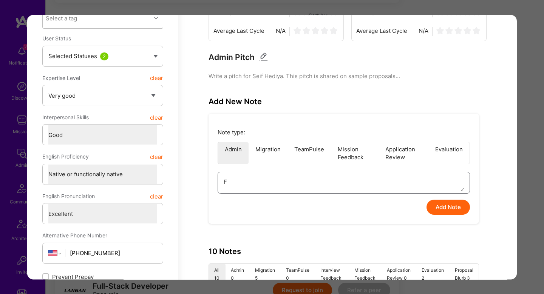
type textarea "x"
type textarea "Fe"
type textarea "x"
type textarea "Fee"
type textarea "x"
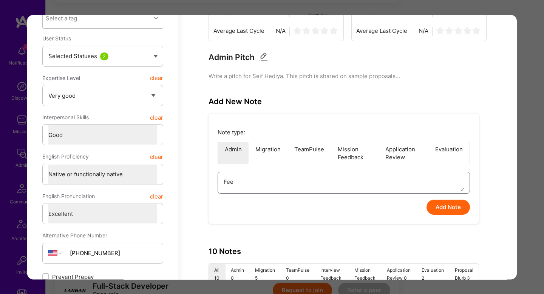
type textarea "Feed"
type textarea "x"
type textarea "Feedb"
type textarea "x"
type textarea "Feedba"
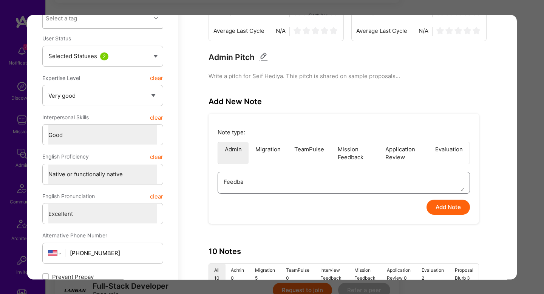
type textarea "x"
type textarea "Feedbac"
type textarea "x"
type textarea "Feedback"
type textarea "x"
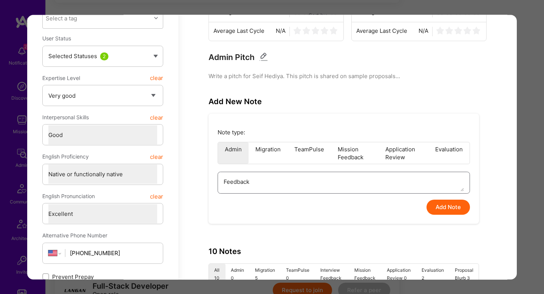
type textarea "Feedback f"
type textarea "x"
type textarea "Feedback fr"
type textarea "x"
type textarea "Feedback fro"
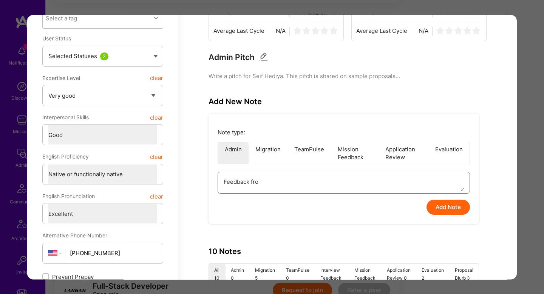
type textarea "x"
type textarea "Feedback from"
type textarea "x"
type textarea "Feedback from"
type textarea "x"
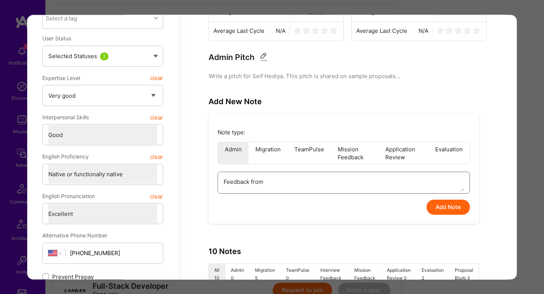
type textarea "Feedback from M"
type textarea "x"
type textarea "Feedback from Ma"
type textarea "x"
type textarea "Feedback from Mar"
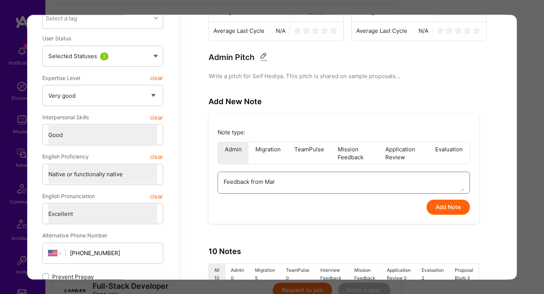
type textarea "x"
type textarea "Feedback from Marc"
type textarea "x"
type textarea "Feedback from Marci"
type textarea "x"
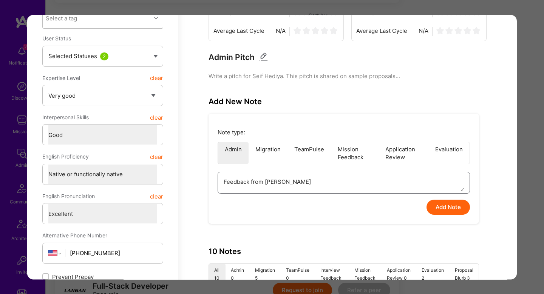
type textarea "Feedback from Marcin"
type textarea "x"
type textarea "Feedback from Marcin"
type textarea "x"
type textarea "Feedback from Marcin W"
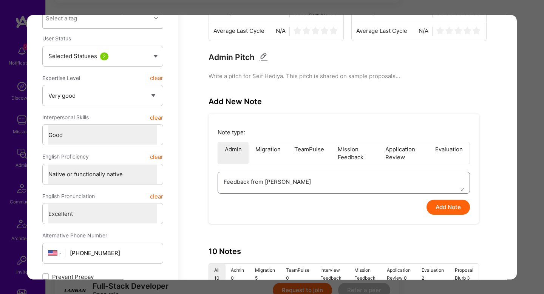
type textarea "x"
type textarea "Feedback from Marcin Wy"
type textarea "x"
type textarea "Feedback from Marcin Wyo"
type textarea "x"
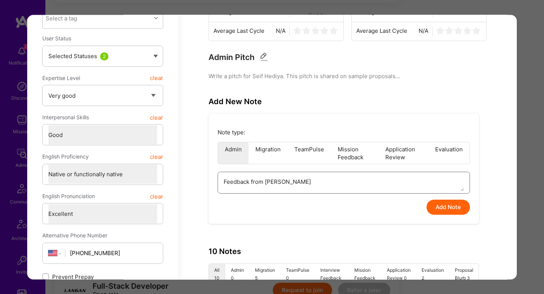
type textarea "Feedback from Marcin Wyol"
type textarea "x"
type textarea "Feedback from Marcin Wyolt"
type textarea "x"
type textarea "Feedback from Marcin Wyolt"
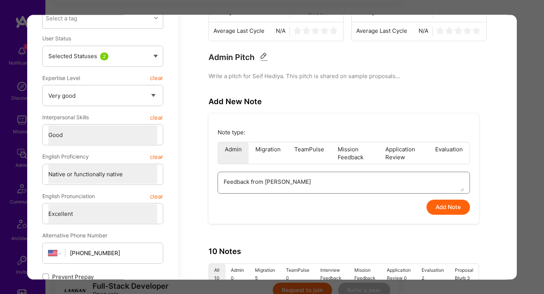
type textarea "x"
type textarea "Feedback from Marcin Wyolt f"
type textarea "x"
type textarea "Feedback from Marcin Wyolt fo"
type textarea "x"
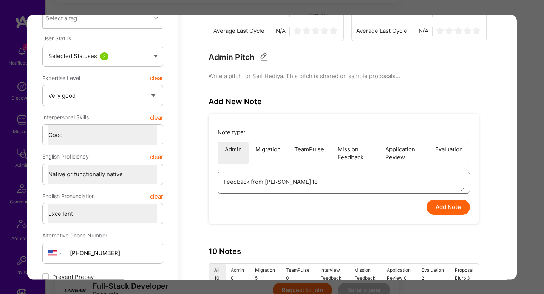
type textarea "Feedback from Marcin Wyolt for"
type textarea "x"
type textarea "Feedback from Marcin Wyolt for"
type textarea "x"
type textarea "Feedback from Marcin Wyolt for L"
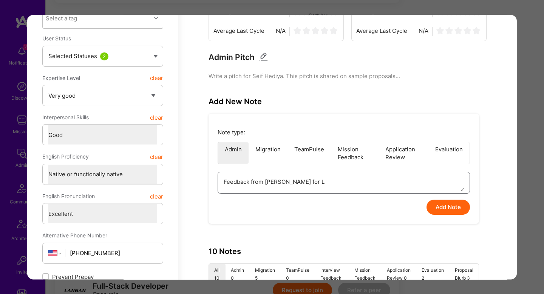
type textarea "x"
type textarea "Feedback from Marcin Wyolt for La"
type textarea "x"
type textarea "Feedback from Marcin Wyolt for Lam"
type textarea "x"
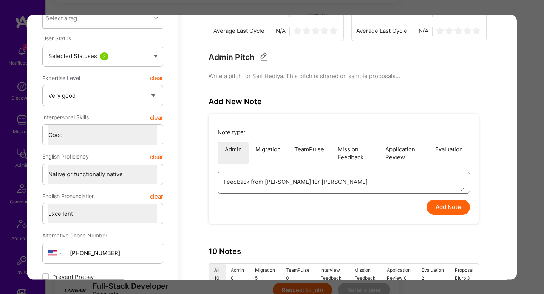
type textarea "Feedback from Marcin Wyolt for Lamg"
type textarea "x"
type textarea "Feedback from Marcin Wyolt for Lamga"
type textarea "x"
type textarea "Feedback from Marcin Wyolt for Lamgan"
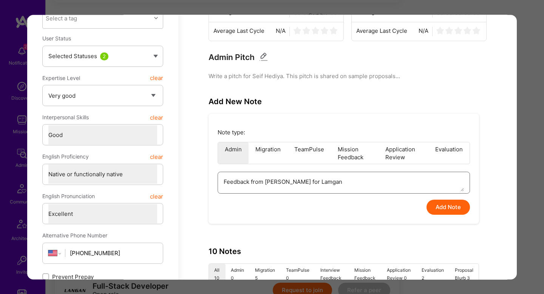
type textarea "x"
type textarea "Feedback from Marcin Wyolt for Lamgan"
type textarea "x"
type textarea "Feedback from Marcin Wyolt for Lamgan"
type textarea "x"
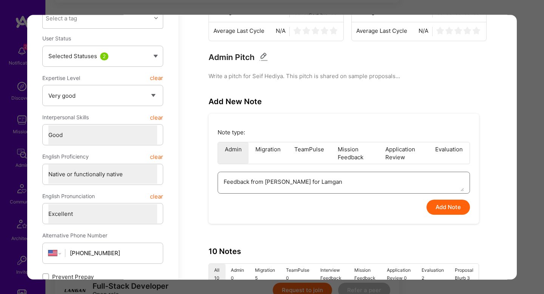
type textarea "Feedback from Marcin Wyolt for Lamga"
type textarea "x"
type textarea "Feedback from Marcin Wyolt for Lamg"
type textarea "x"
type textarea "Feedback from Marcin Wyolt for Lam"
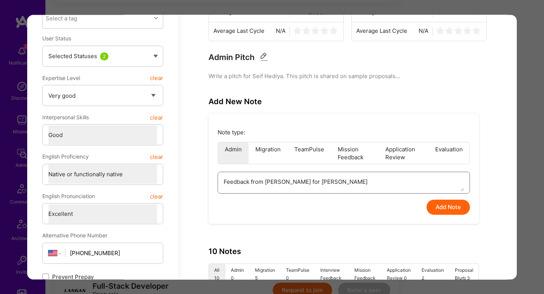
type textarea "x"
type textarea "Feedback from Marcin Wyolt for La"
type textarea "x"
type textarea "Feedback from Marcin Wyolt for Lan"
type textarea "x"
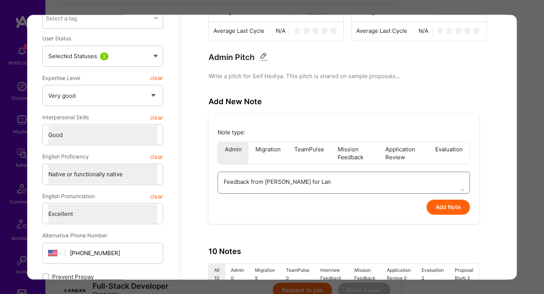
type textarea "Feedback from Marcin Wyolt for Lang"
type textarea "x"
type textarea "Feedback from Marcin Wyolt for Langa"
type textarea "x"
type textarea "Feedback from Marcin Wyolt for Langan"
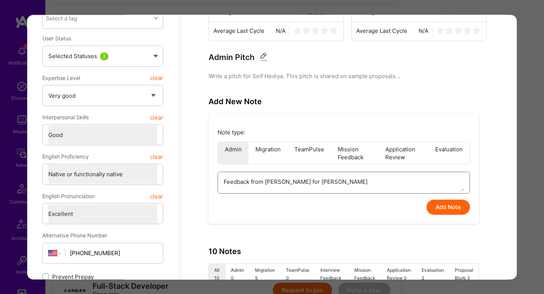
type textarea "x"
type textarea "Feedback from Marcin Wyolt for Langan"
type textarea "x"
type textarea "Feedback from Marcin Wyolt for Langan i"
type textarea "x"
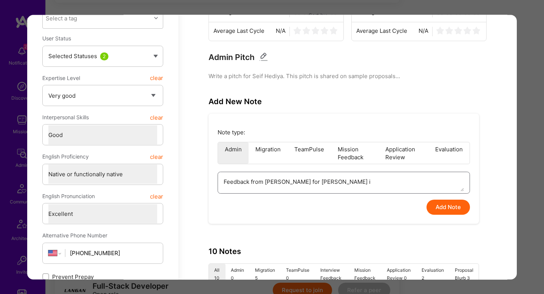
type textarea "Feedback from Marcin Wyolt for Langan in"
type textarea "x"
type textarea "Feedback from Marcin Wyolt for Langan inte"
type textarea "x"
type textarea "Feedback from Marcin Wyolt for Langan inter"
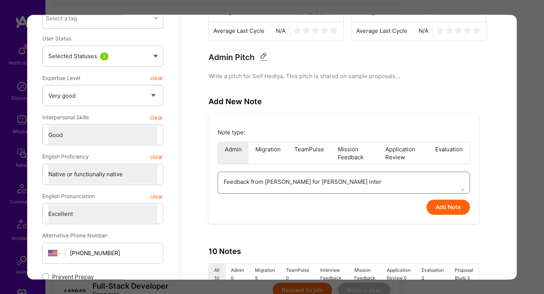
type textarea "x"
type textarea "Feedback from Marcin Wyolt for Langan interv"
type textarea "x"
type textarea "Feedback from Marcin Wyolt for Langan intervi"
type textarea "x"
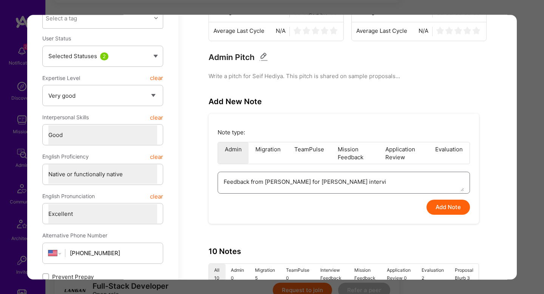
type textarea "Feedback from Marcin Wyolt for Langan intervie"
type textarea "x"
type textarea "Feedback from Marcin Wyolt for Langan interview"
type textarea "x"
type textarea "Feedback from Marcin Wyolt for Langan interview:"
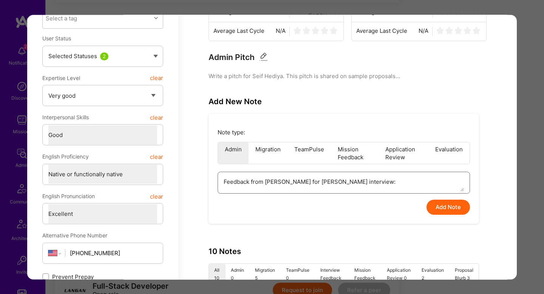
type textarea "x"
type textarea "Feedback from Marcin Wyolt for Langan interview:"
type textarea "x"
type textarea "Feedback from Marcin Wyolt for Langan interview: S"
type textarea "x"
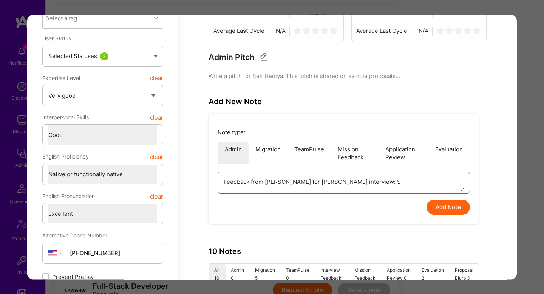
type textarea "Feedback from Marcin Wyolt for Langan interview: Se"
type textarea "x"
type textarea "Feedback from Marcin Wyolt for Langan interview: Sei"
type textarea "x"
type textarea "Feedback from Marcin Wyolt for Langan interview: Seif"
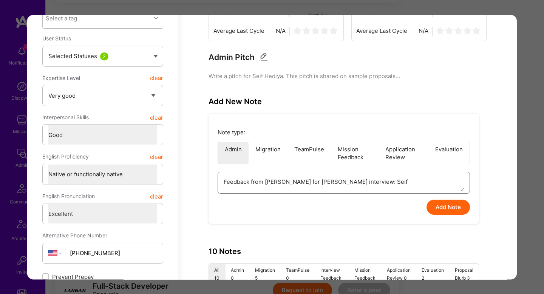
type textarea "x"
type textarea "Feedback from Marcin Wyolt for Langan interview: Seif"
type textarea "x"
type textarea "Feedback from Marcin Wyolt for Langan interview: Seif i"
type textarea "x"
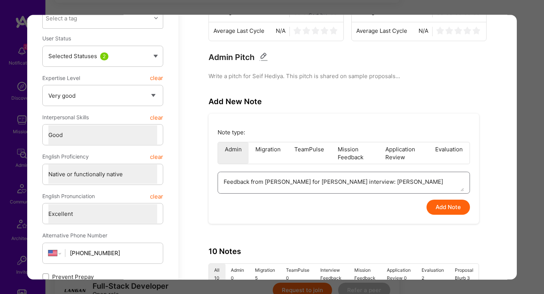
type textarea "Feedback from Marcin Wyolt for Langan interview: Seif is"
type textarea "x"
type textarea "Feedback from Marcin Wyolt for Langan interview: Seif is"
type textarea "x"
type textarea "Feedback from Marcin Wyolt for Langan interview: Seif is t"
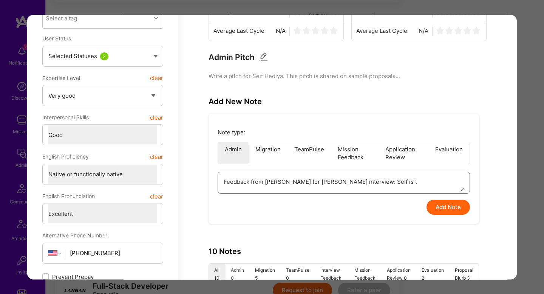
type textarea "x"
type textarea "Feedback from Marcin Wyolt for Langan interview: Seif is to"
type textarea "x"
type textarea "Feedback from Marcin Wyolt for Langan interview: Seif is too"
type textarea "x"
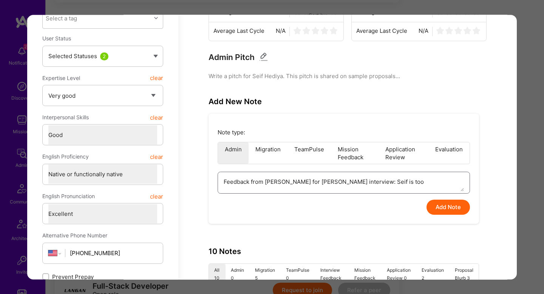
type textarea "Feedback from Marcin Wyolt for Langan interview: Seif is too"
type textarea "x"
type textarea "Feedback from Marcin Wyolt for Langan interview: Seif is too J"
type textarea "x"
type textarea "Feedback from Marcin Wyolt for Langan interview: Seif is too Ju"
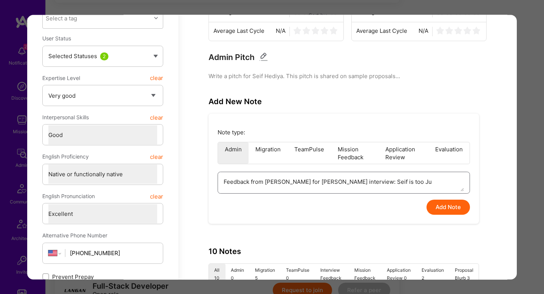
type textarea "x"
type textarea "Feedback from Marcin Wyolt for Langan interview: Seif is too Jun"
type textarea "x"
type textarea "Feedback from Marcin Wyolt for Langan interview: Seif is too Juni"
type textarea "x"
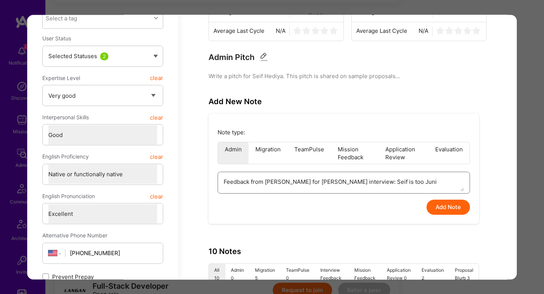
type textarea "Feedback from Marcin Wyolt for Langan interview: Seif is too Junio"
type textarea "x"
type textarea "Feedback from Marcin Wyolt for Langan interview: Seif is too Junior"
click at [442, 205] on button "Add Note" at bounding box center [448, 207] width 43 height 15
type textarea "x"
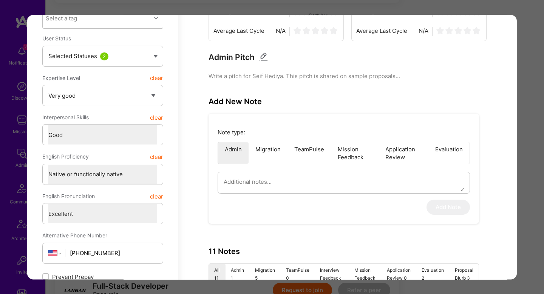
click at [524, 165] on div "Application 13 of 13 Evaluation scores Expertise level Very good Interpersonal …" at bounding box center [272, 147] width 544 height 294
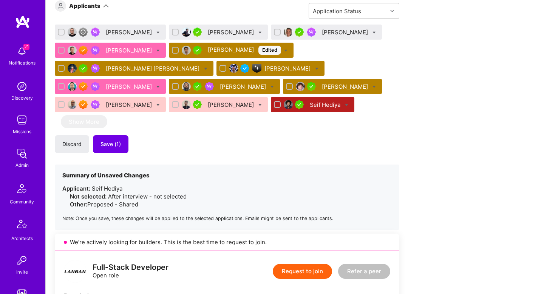
scroll to position [539, 0]
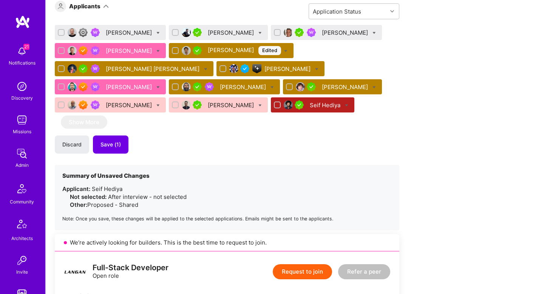
click at [222, 86] on div "Jimson James" at bounding box center [244, 87] width 48 height 8
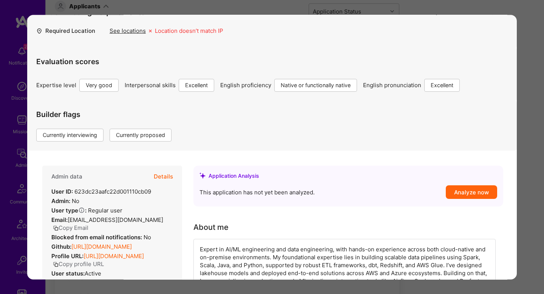
scroll to position [3, 0]
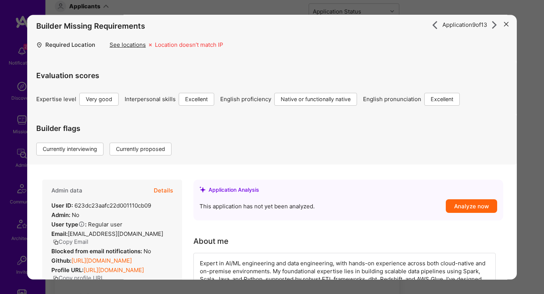
click at [169, 191] on button "Details" at bounding box center [163, 191] width 19 height 22
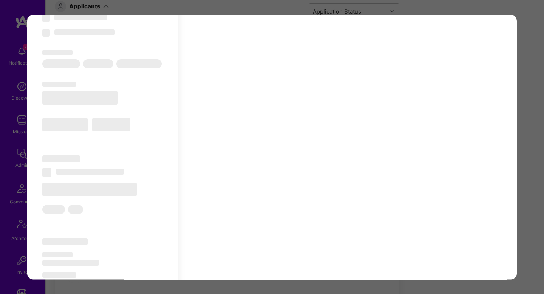
scroll to position [290, 0]
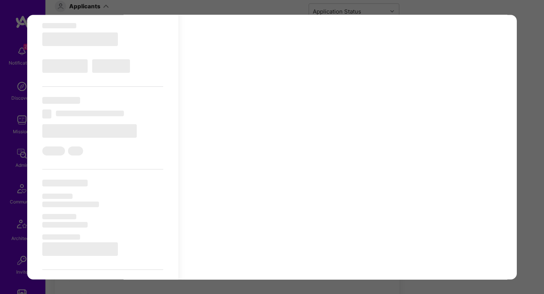
type textarea "x"
select select "Right Now"
select select "5"
select select "7"
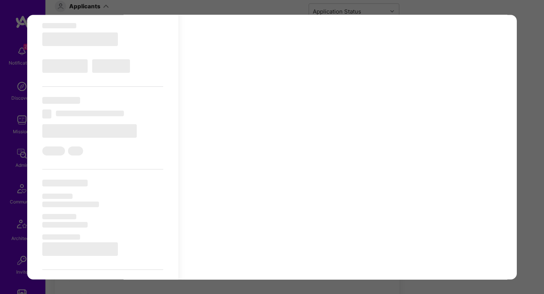
select select "7"
select select "CA"
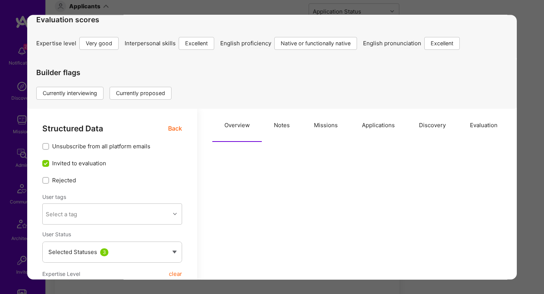
scroll to position [0, 0]
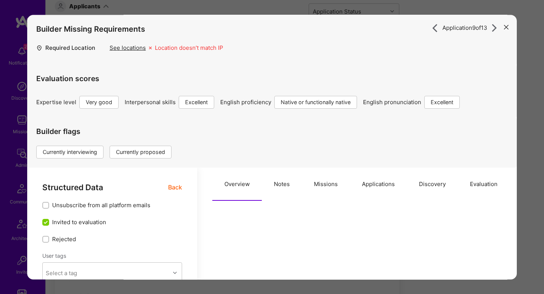
click at [287, 196] on button "Notes" at bounding box center [282, 184] width 40 height 33
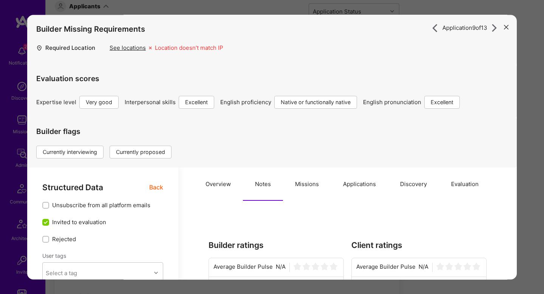
click at [319, 193] on button "Missions" at bounding box center [307, 184] width 48 height 33
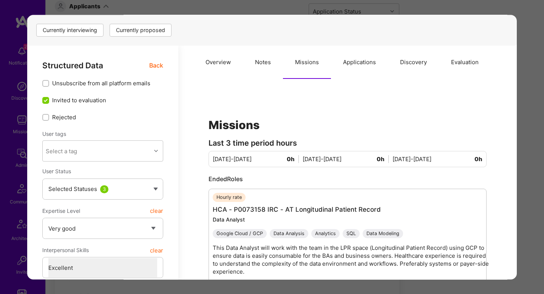
scroll to position [19, 0]
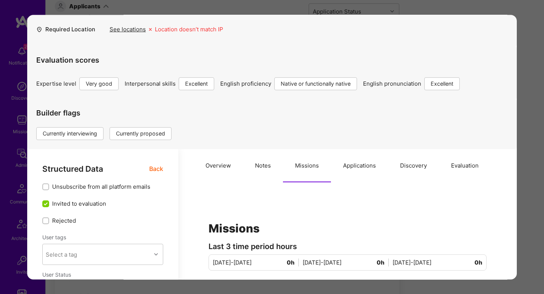
click at [263, 172] on button "Notes" at bounding box center [263, 165] width 40 height 33
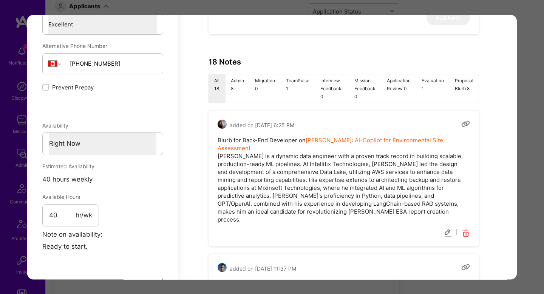
scroll to position [428, 0]
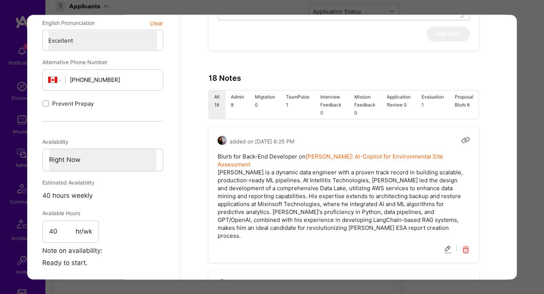
click at [232, 108] on li "Admin 8" at bounding box center [238, 105] width 24 height 28
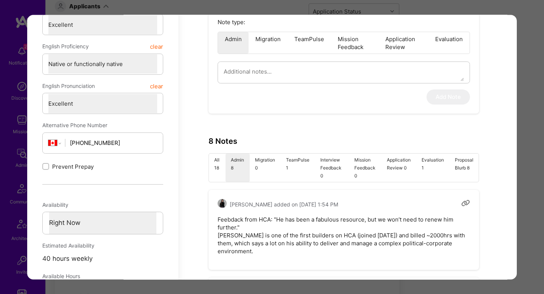
scroll to position [326, 0]
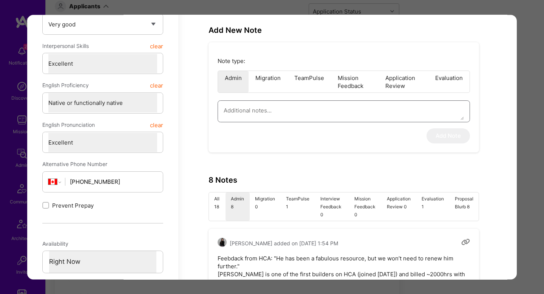
click at [260, 108] on textarea "modal" at bounding box center [344, 110] width 240 height 19
type textarea "x"
type textarea "F"
type textarea "x"
type textarea "Fe"
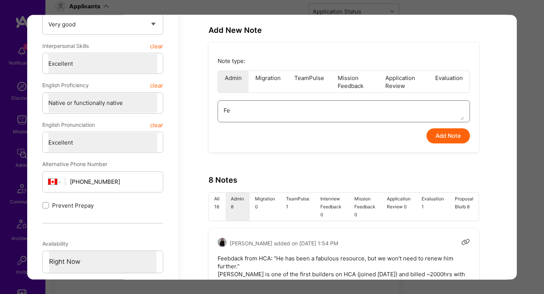
type textarea "x"
type textarea "Fee"
type textarea "x"
type textarea "Feed"
type textarea "x"
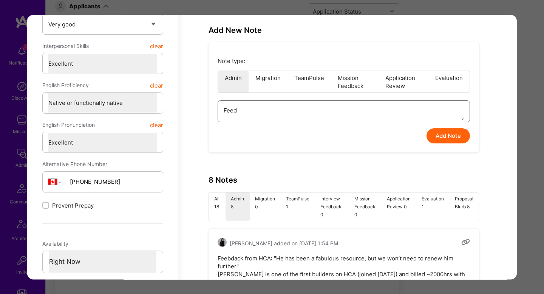
type textarea "Feedb"
type textarea "x"
type textarea "Feedba"
type textarea "x"
type textarea "Feedbac"
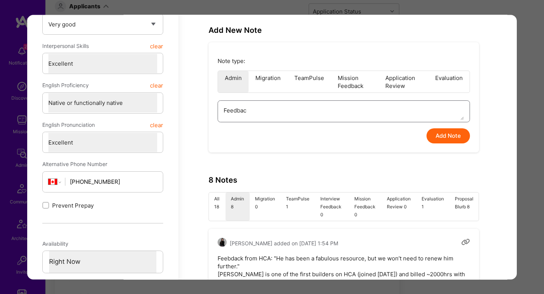
type textarea "x"
type textarea "Feedback"
type textarea "x"
type textarea "Feedback"
type textarea "x"
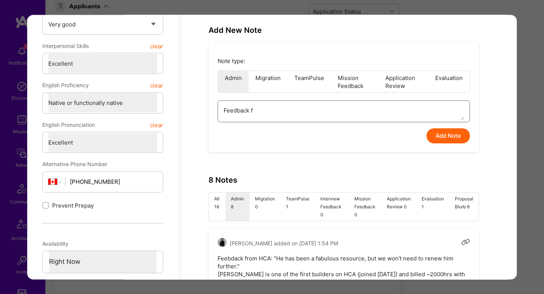
type textarea "Feedback fr"
type textarea "x"
type textarea "Feedback fro"
type textarea "x"
type textarea "Feedback from"
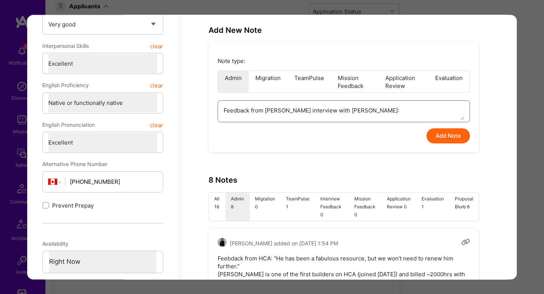
paste textarea "He often answered in a way that felt like he was just trying to produce somethi…"
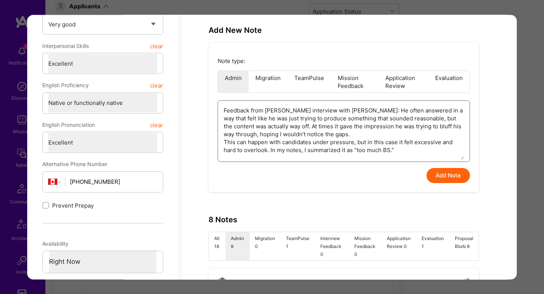
click at [363, 110] on textarea "Feedback from Langan interview with Marcin Wyolt: He often answered in a way th…" at bounding box center [344, 130] width 240 height 59
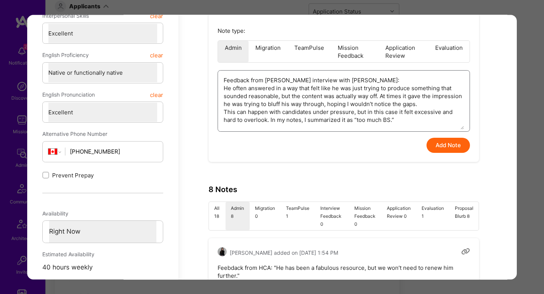
scroll to position [355, 0]
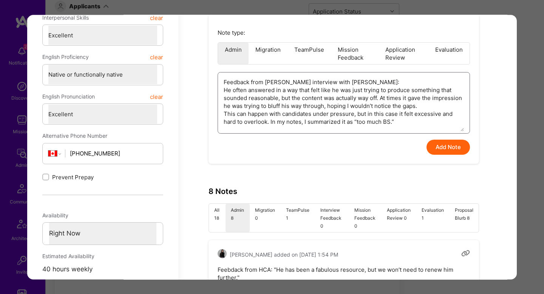
click at [305, 112] on textarea "Feedback from Langan interview with Marcin Wyolt: He often answered in a way th…" at bounding box center [344, 102] width 240 height 59
click at [414, 111] on textarea "Feedback from Langan interview with Marcin Wyolt: He often answered in a way th…" at bounding box center [344, 102] width 240 height 59
click at [436, 147] on button "Add Note" at bounding box center [448, 147] width 43 height 15
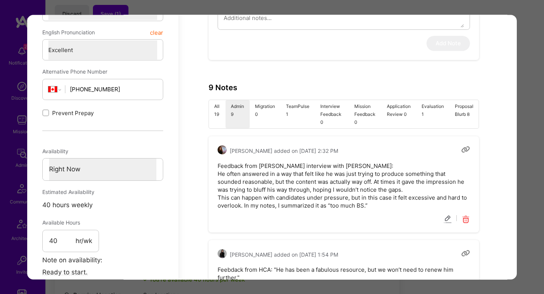
scroll to position [535, 0]
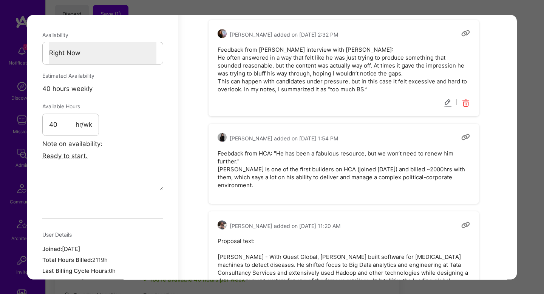
click at [527, 187] on div "Application 9 of 13 Builder Missing Requirements Required Location See location…" at bounding box center [272, 147] width 544 height 294
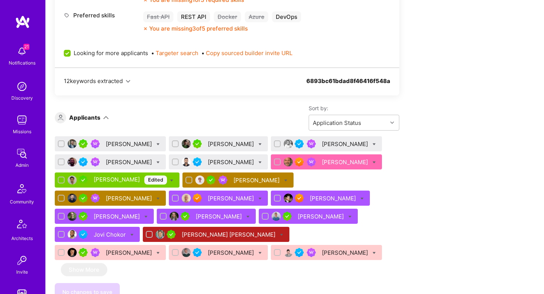
scroll to position [1003, 0]
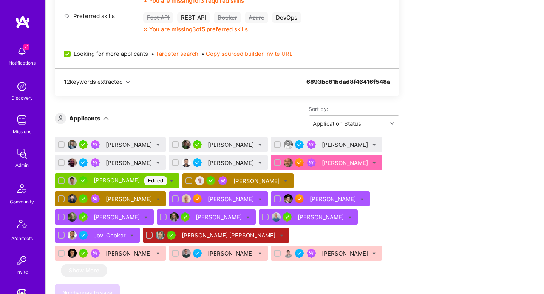
click at [263, 57] on button "Copy sourced builder invite URL" at bounding box center [249, 54] width 87 height 8
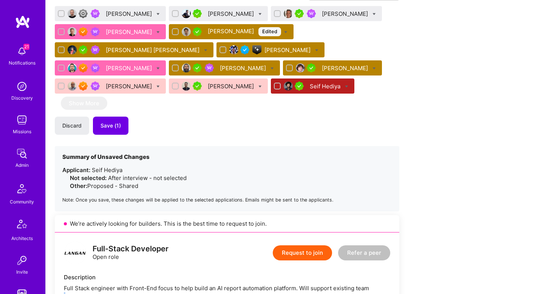
scroll to position [486, 0]
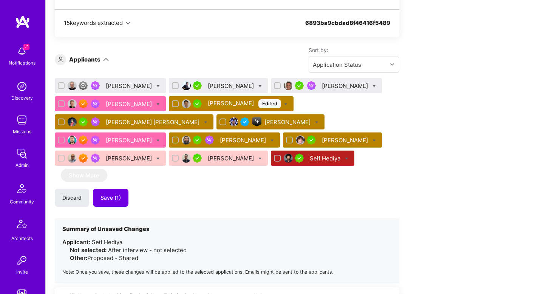
click at [271, 140] on icon at bounding box center [272, 140] width 3 height 3
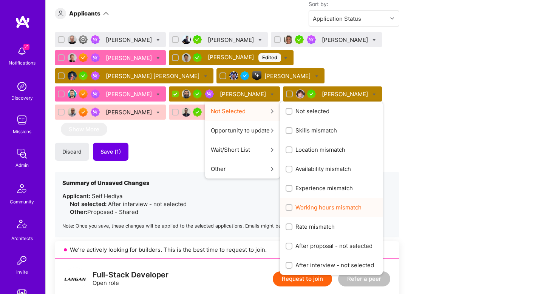
scroll to position [534, 0]
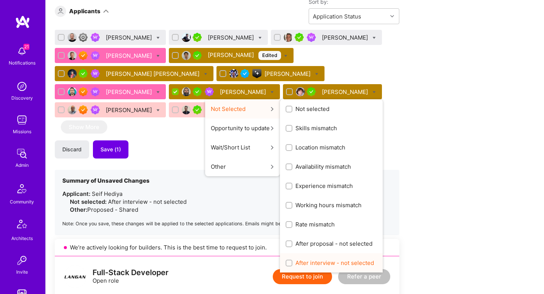
click at [286, 258] on div "After interview - not selected" at bounding box center [331, 263] width 103 height 19
click at [295, 260] on span "After interview - not selected" at bounding box center [334, 263] width 79 height 8
click at [287, 261] on input "After interview - not selected" at bounding box center [289, 263] width 5 height 5
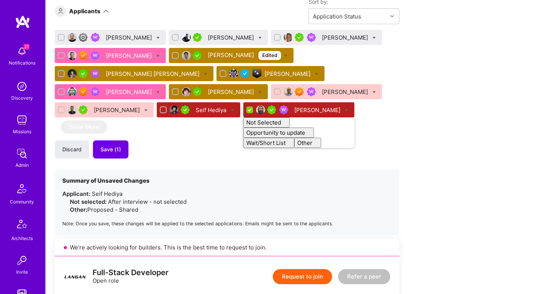
click at [218, 177] on section "Summary of Unsaved Changes Applicant: Seif Hediya Not selected: After interview…" at bounding box center [227, 202] width 345 height 65
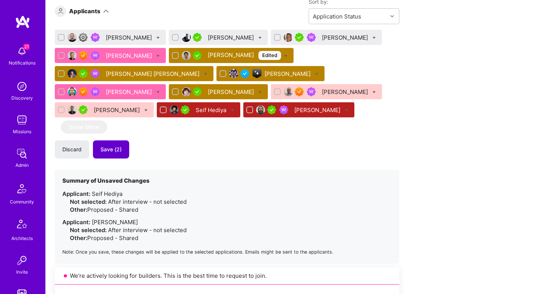
click at [117, 149] on span "Save (2)" at bounding box center [111, 150] width 21 height 8
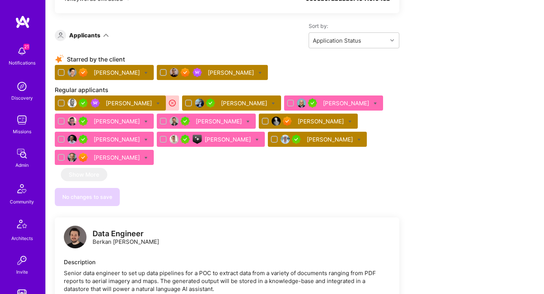
scroll to position [1578, 0]
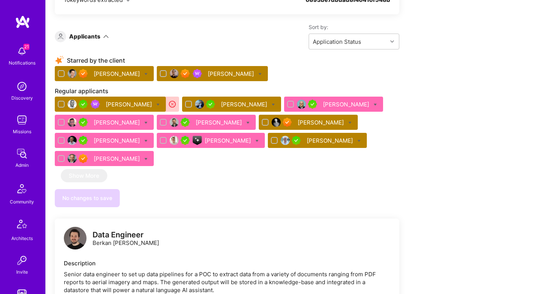
click at [156, 104] on icon at bounding box center [157, 104] width 3 height 3
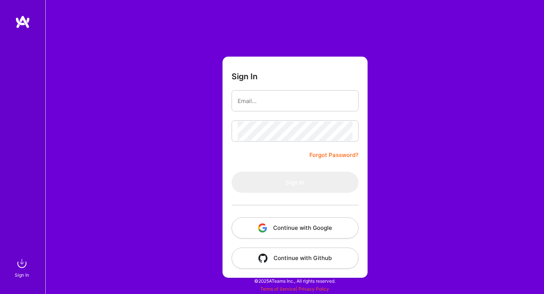
click at [274, 229] on button "Continue with Google" at bounding box center [295, 228] width 127 height 21
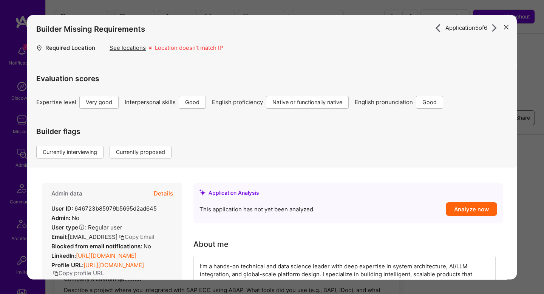
scroll to position [331, 0]
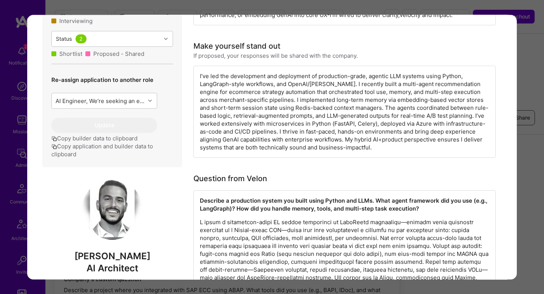
click at [526, 166] on div "Application 5 of 6 Builder Missing Requirements Required Location See locations…" at bounding box center [272, 147] width 544 height 294
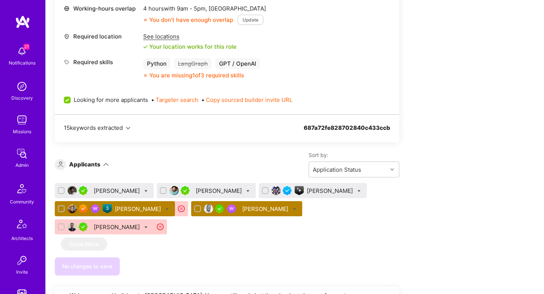
scroll to position [806, 0]
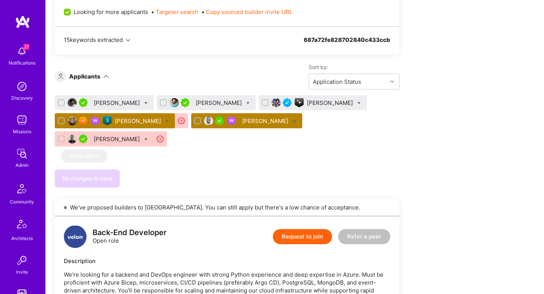
click at [293, 120] on icon at bounding box center [294, 121] width 3 height 3
checkbox input "true"
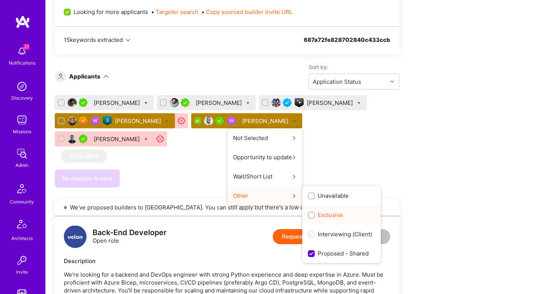
click at [308, 212] on label "Exclusive" at bounding box center [325, 215] width 35 height 8
click at [309, 213] on input "Exclusive" at bounding box center [311, 215] width 5 height 5
checkbox input "true"
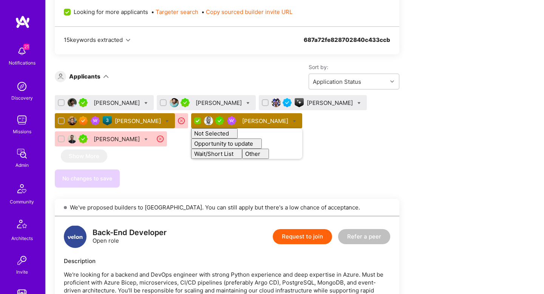
checkbox input "false"
click at [186, 182] on div "We’re actively looking for builders. This is the best time to request to join. …" at bounding box center [227, 34] width 345 height 1354
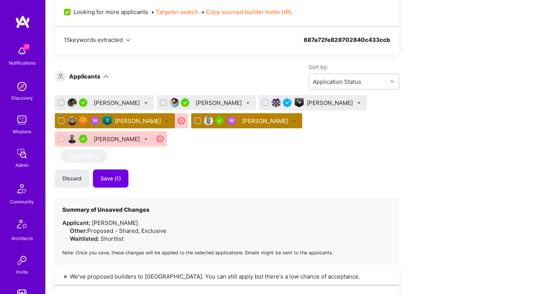
click at [165, 122] on icon at bounding box center [166, 121] width 3 height 3
checkbox input "true"
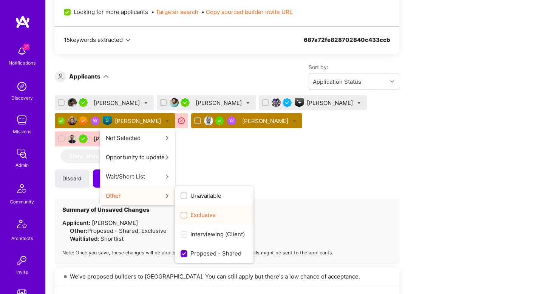
click at [190, 217] on span "Exclusive" at bounding box center [202, 215] width 25 height 8
click at [182, 217] on input "Exclusive" at bounding box center [184, 215] width 5 height 5
checkbox input "true"
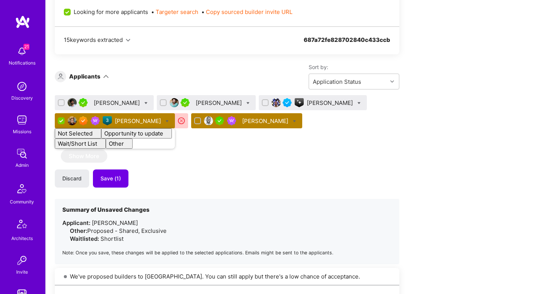
checkbox input "false"
click at [204, 124] on img at bounding box center [208, 120] width 9 height 9
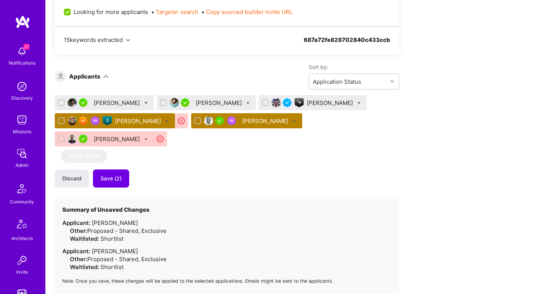
click at [125, 122] on div "[PERSON_NAME]" at bounding box center [139, 121] width 48 height 8
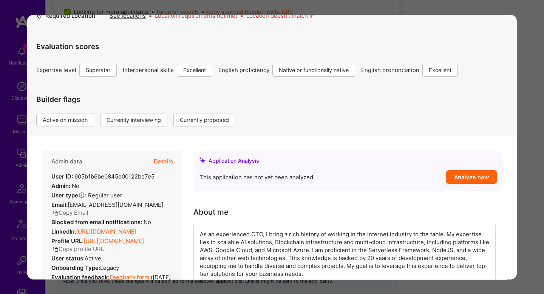
scroll to position [54, 0]
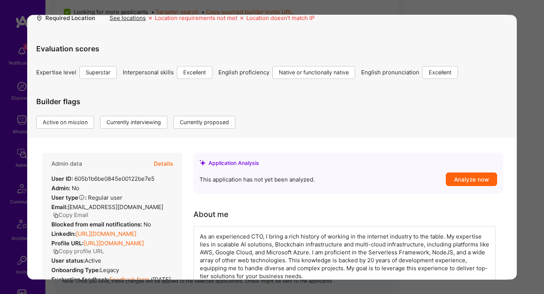
click at [165, 162] on button "Details" at bounding box center [163, 164] width 19 height 22
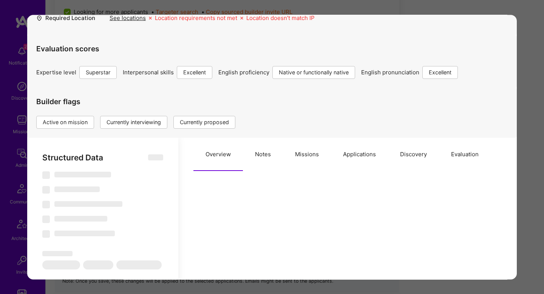
click at [272, 157] on button "Notes" at bounding box center [263, 154] width 40 height 33
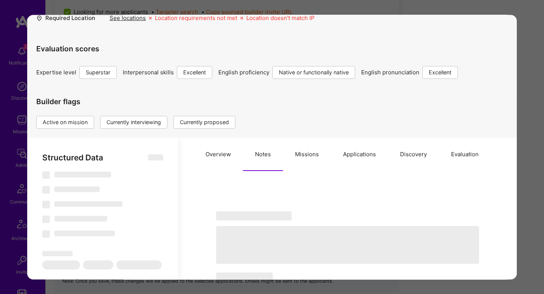
click at [307, 164] on button "Missions" at bounding box center [307, 154] width 48 height 33
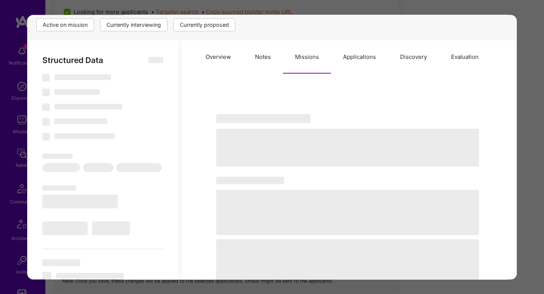
scroll to position [114, 0]
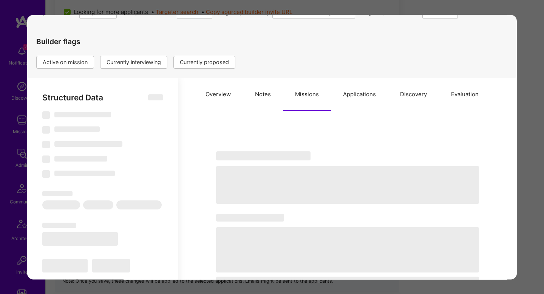
select select "Right Now"
select select "7"
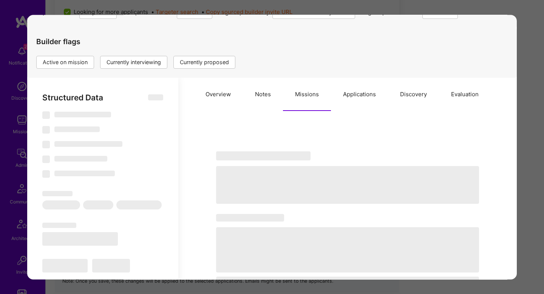
select select "US"
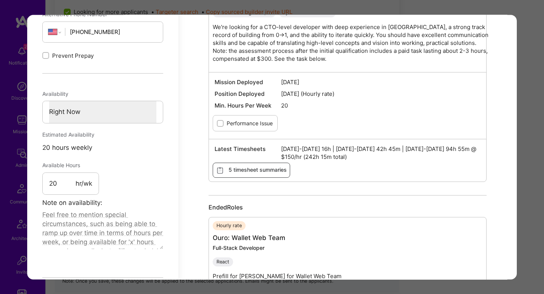
scroll to position [558, 0]
drag, startPoint x: 450, startPoint y: 152, endPoint x: 396, endPoint y: 148, distance: 54.5
click at [396, 148] on span "Jul 1-15 2025 16h | Jul 16-31 2025 42h 45m | Aug 1-15 2025 94h 55m @ $150/hr (2…" at bounding box center [381, 154] width 200 height 16
click at [387, 150] on span "Jul 1-15 2025 16h | Jul 16-31 2025 42h 45m | Aug 1-15 2025 94h 55m @ $150/hr (2…" at bounding box center [381, 154] width 200 height 16
drag, startPoint x: 387, startPoint y: 150, endPoint x: 349, endPoint y: 150, distance: 37.8
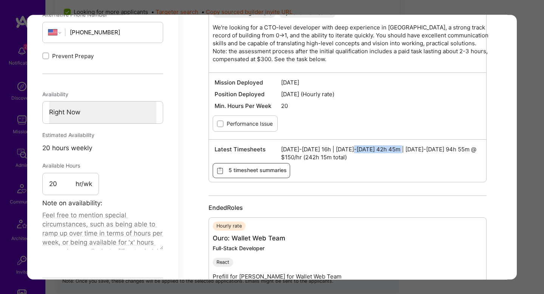
click at [348, 150] on span "Jul 1-15 2025 16h | Jul 16-31 2025 42h 45m | Aug 1-15 2025 94h 55m @ $150/hr (2…" at bounding box center [381, 154] width 200 height 16
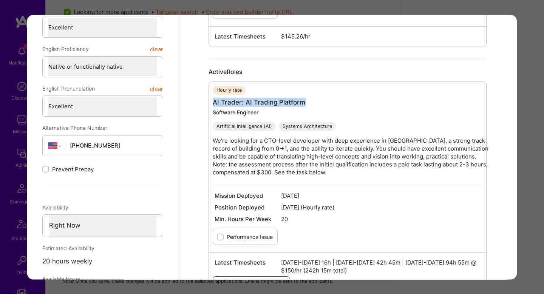
scroll to position [461, 0]
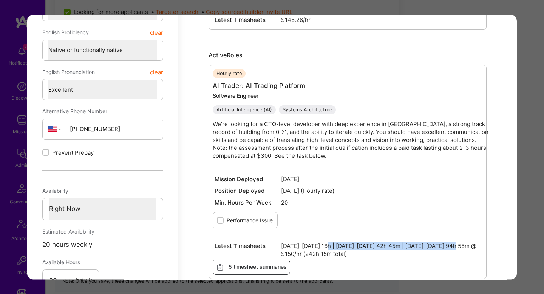
drag, startPoint x: 453, startPoint y: 246, endPoint x: 324, endPoint y: 245, distance: 129.2
click at [324, 245] on span "Jul 1-15 2025 16h | Jul 16-31 2025 42h 45m | Aug 1-15 2025 94h 55m @ $150/hr (2…" at bounding box center [381, 251] width 200 height 16
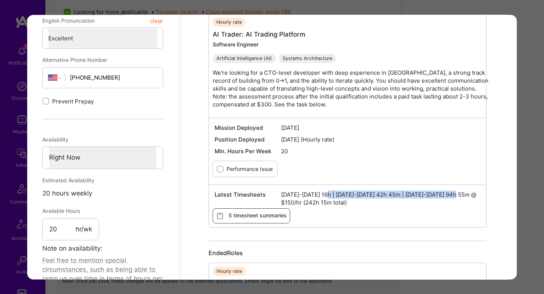
scroll to position [539, 0]
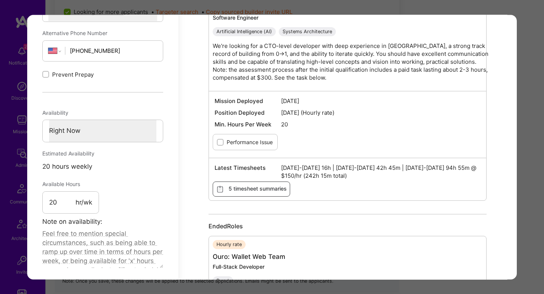
click at [453, 167] on span "Jul 1-15 2025 16h | Jul 16-31 2025 42h 45m | Aug 1-15 2025 94h 55m @ $150/hr (2…" at bounding box center [381, 172] width 200 height 16
drag, startPoint x: 452, startPoint y: 167, endPoint x: 319, endPoint y: 167, distance: 132.6
click at [319, 167] on span "Jul 1-15 2025 16h | Jul 16-31 2025 42h 45m | Aug 1-15 2025 94h 55m @ $150/hr (2…" at bounding box center [381, 172] width 200 height 16
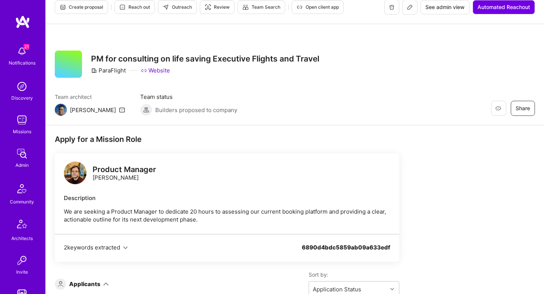
scroll to position [10, 0]
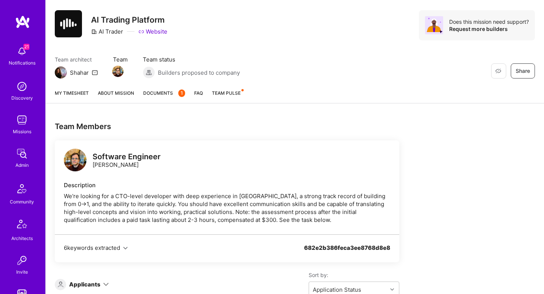
scroll to position [52, 0]
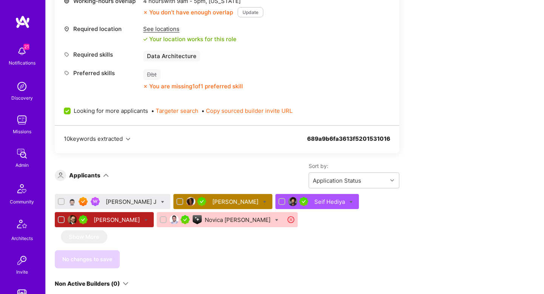
scroll to position [459, 0]
